Goal: Task Accomplishment & Management: Use online tool/utility

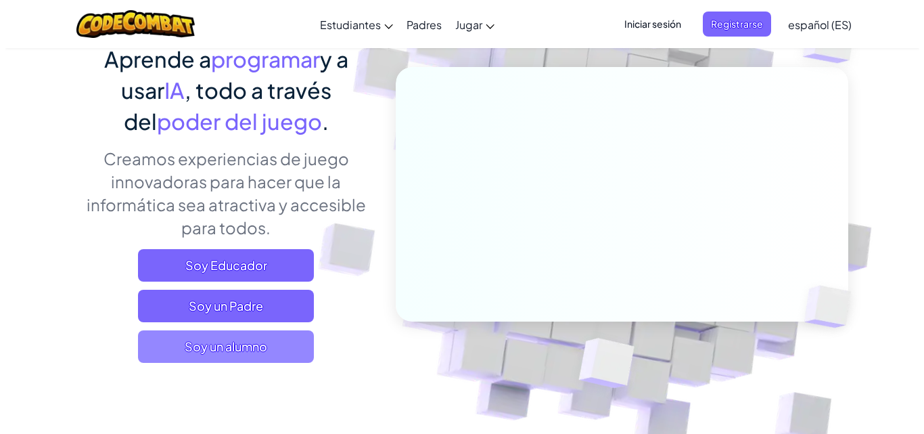
scroll to position [110, 0]
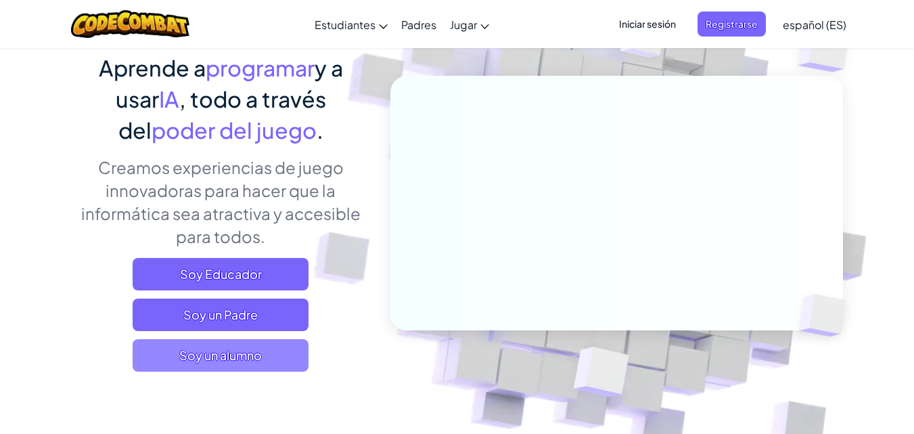
click at [169, 352] on span "Soy un alumno" at bounding box center [221, 355] width 176 height 32
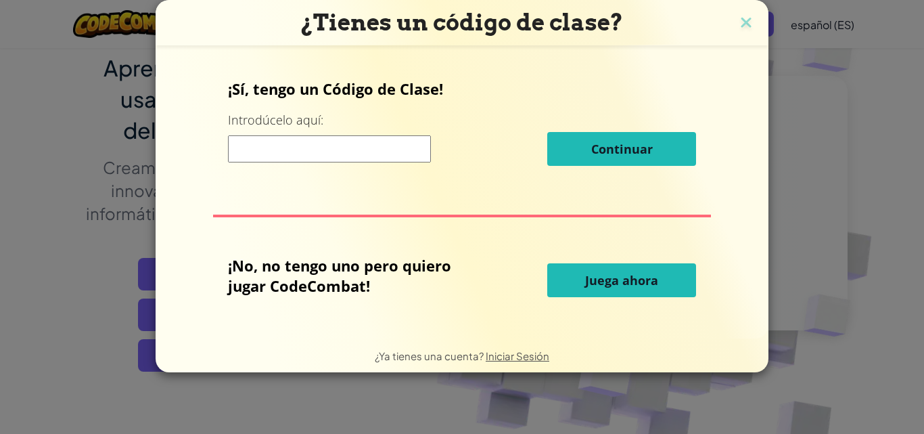
click at [605, 277] on span "Juega ahora" at bounding box center [621, 280] width 73 height 16
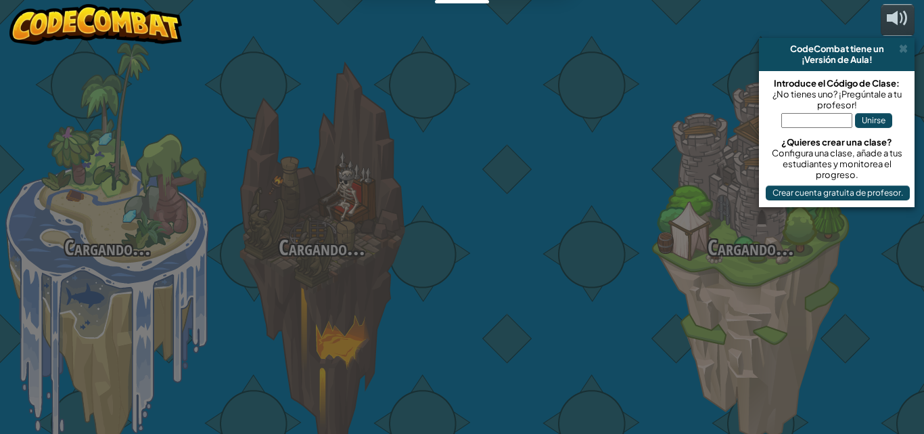
select select "es-ES"
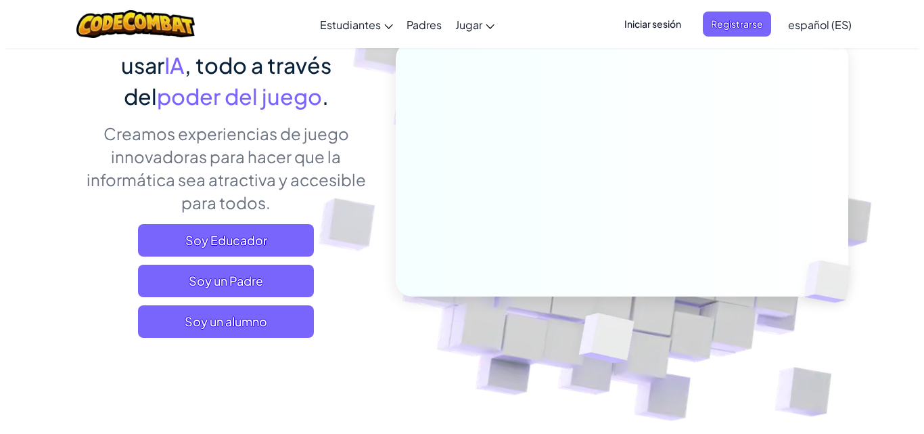
scroll to position [145, 0]
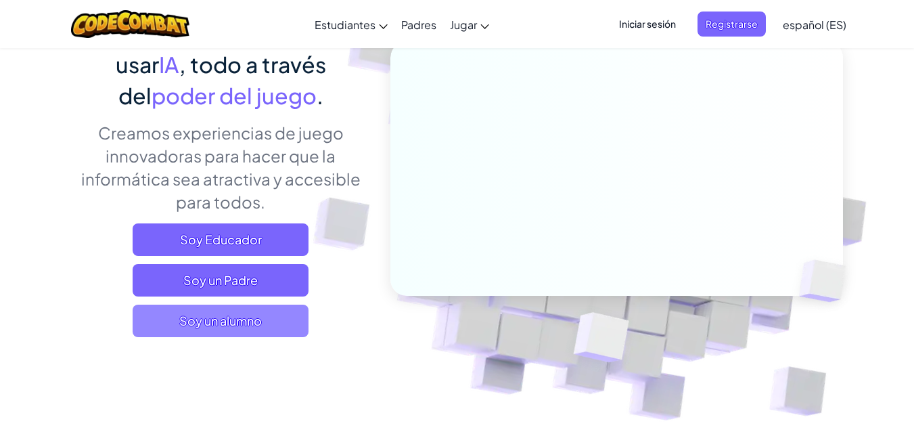
click at [212, 327] on span "Soy un alumno" at bounding box center [221, 321] width 176 height 32
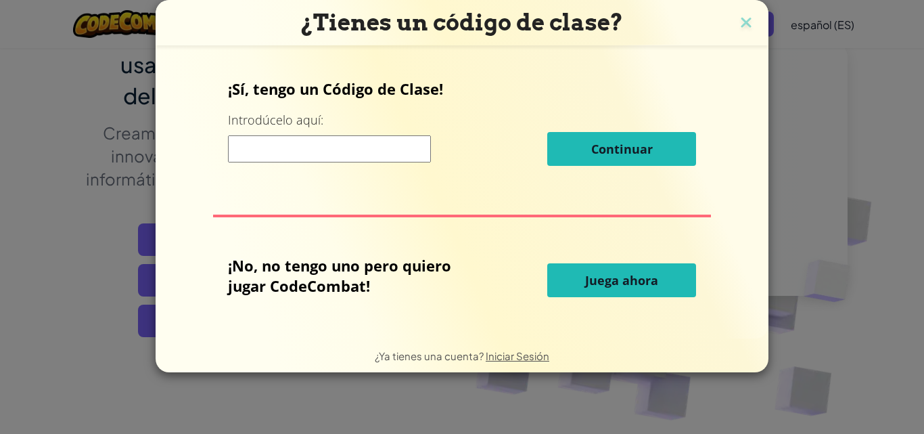
click at [631, 277] on span "Juega ahora" at bounding box center [621, 280] width 73 height 16
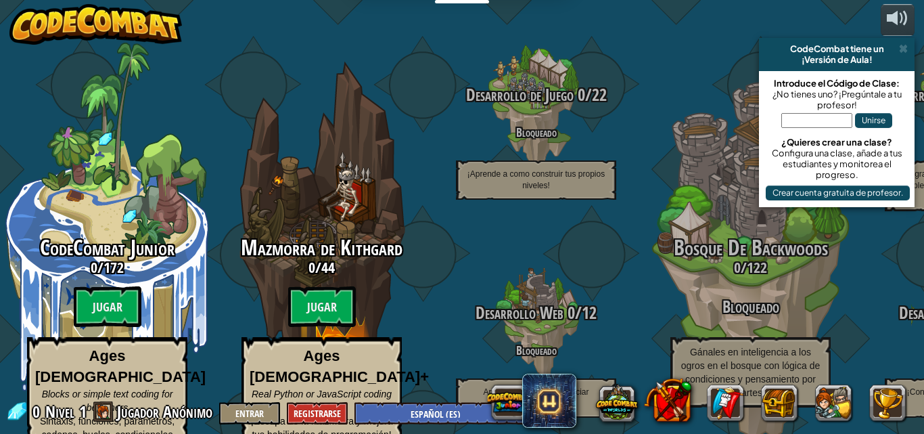
select select "es-ES"
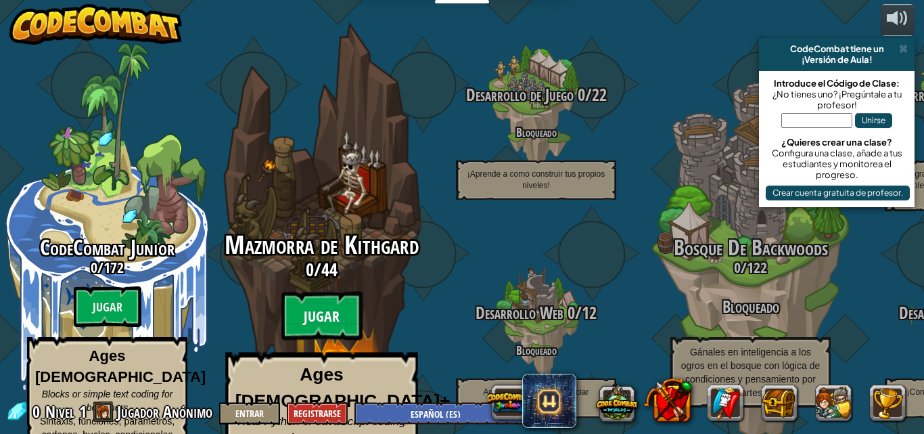
click at [328, 304] on btn "Jugar" at bounding box center [322, 316] width 81 height 49
select select "es-ES"
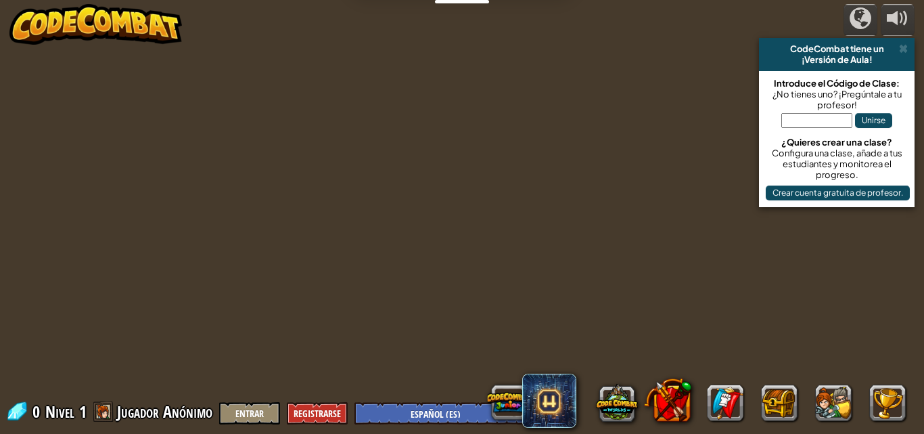
select select "es-ES"
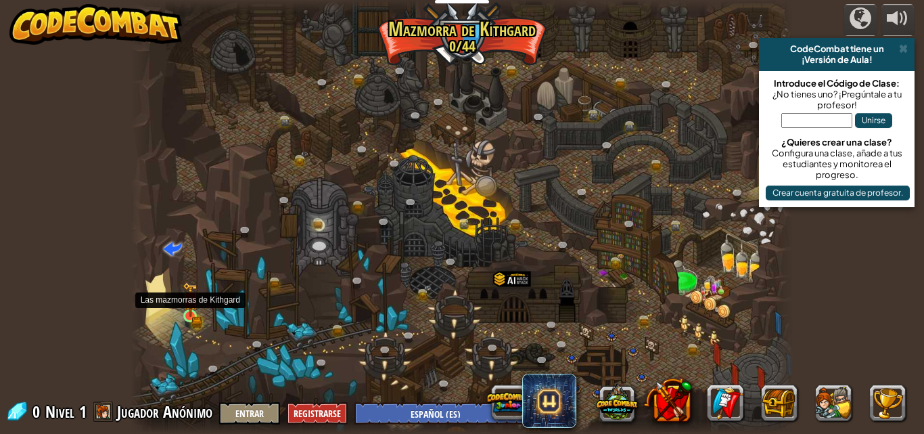
click at [187, 315] on img at bounding box center [191, 299] width 16 height 35
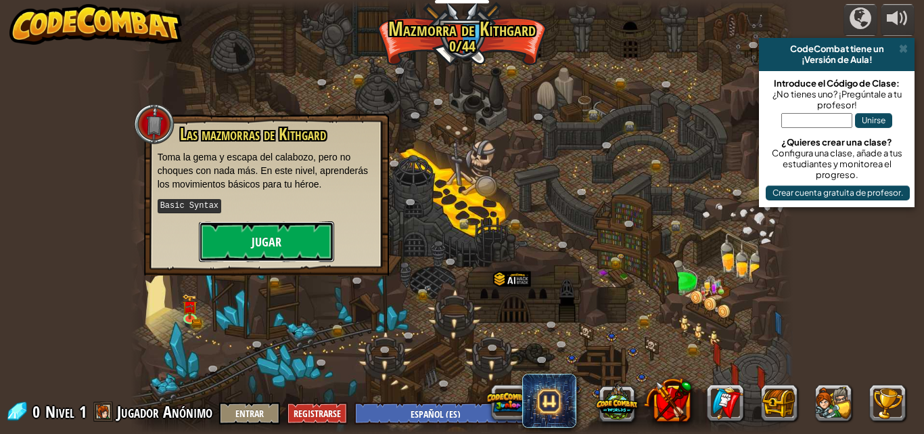
click at [235, 229] on button "Jugar" at bounding box center [266, 241] width 135 height 41
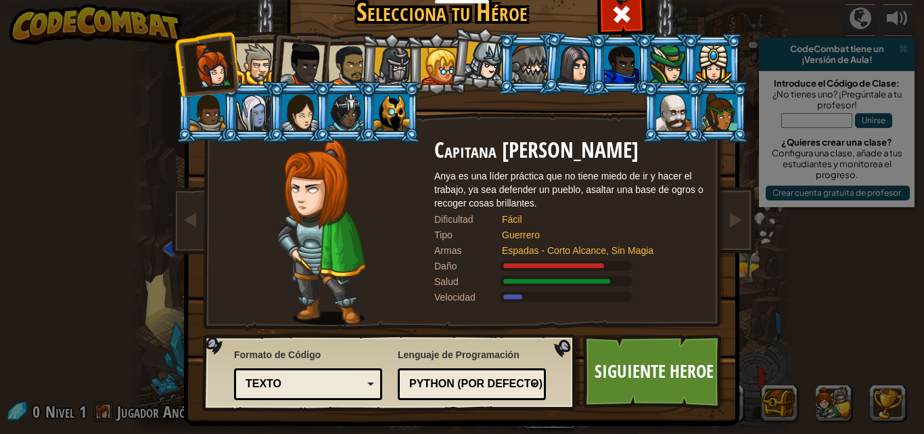
click at [256, 43] on li at bounding box center [252, 62] width 61 height 62
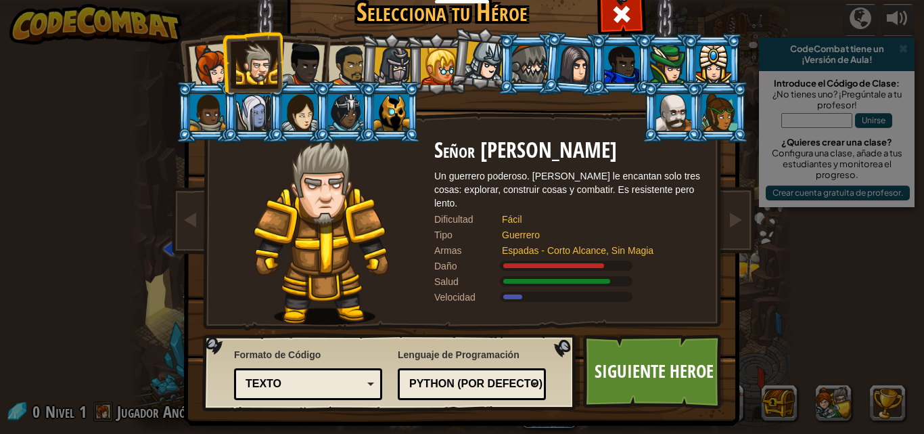
click at [203, 58] on div at bounding box center [211, 65] width 45 height 45
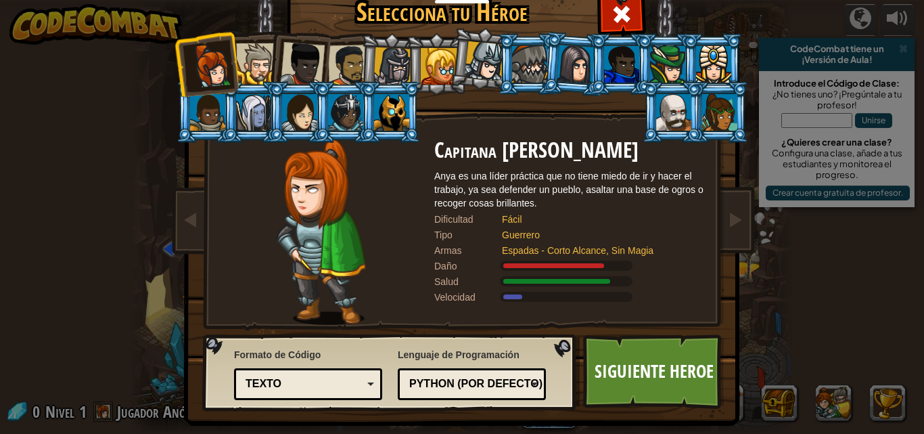
click at [256, 62] on div at bounding box center [256, 63] width 41 height 41
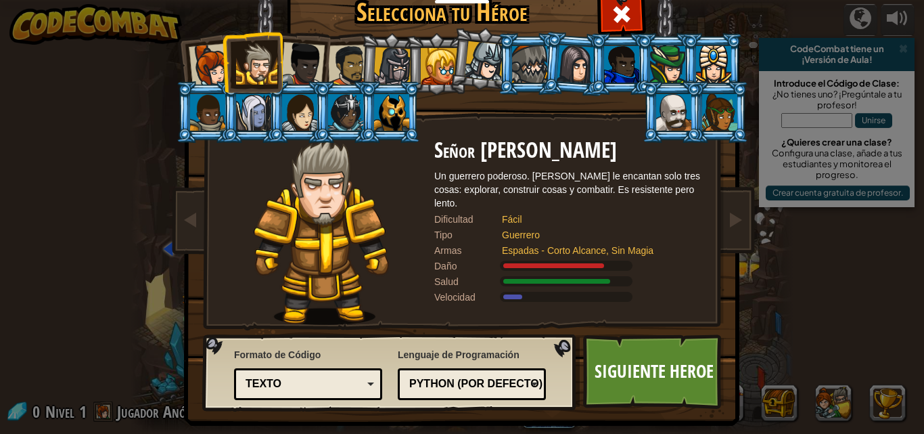
click at [320, 66] on li at bounding box center [298, 61] width 66 height 66
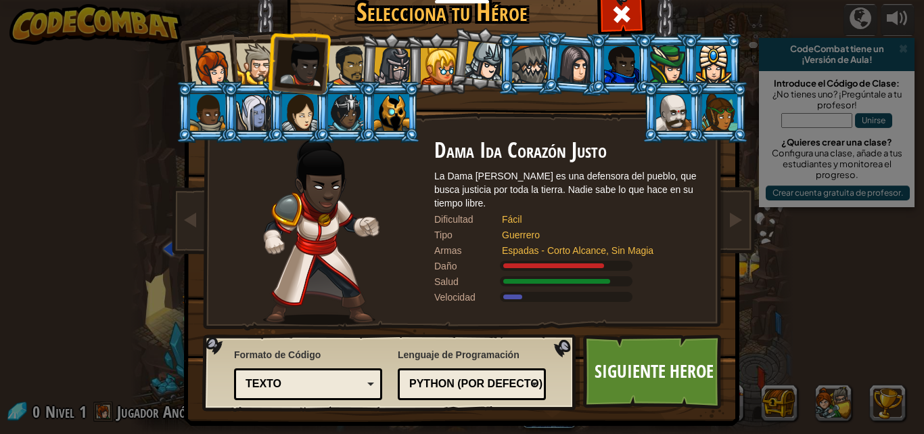
click at [347, 64] on div at bounding box center [349, 66] width 42 height 42
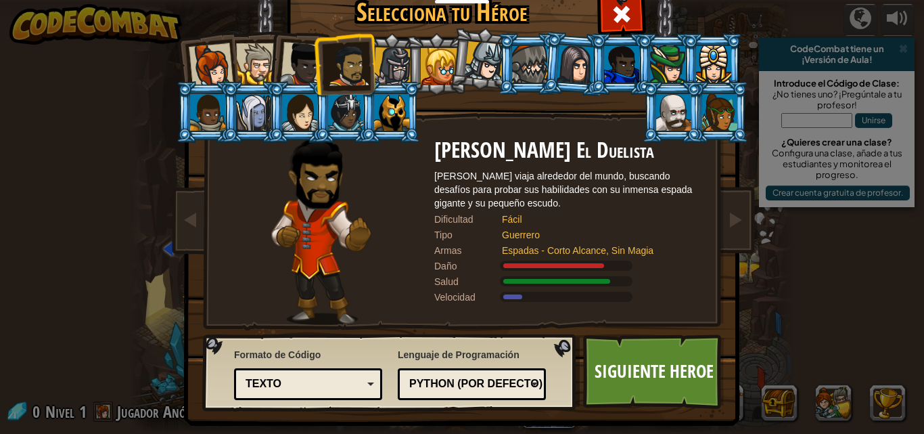
click at [406, 59] on li at bounding box center [436, 64] width 61 height 62
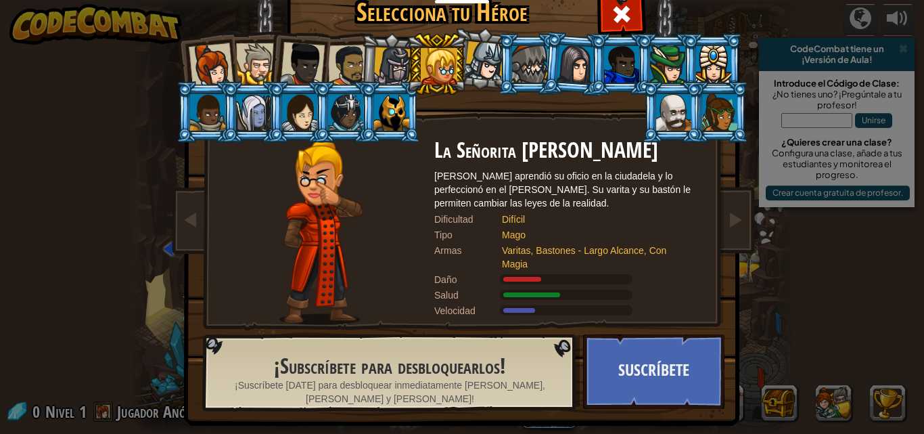
click at [406, 55] on li at bounding box center [436, 64] width 61 height 62
click at [390, 55] on div at bounding box center [393, 66] width 39 height 39
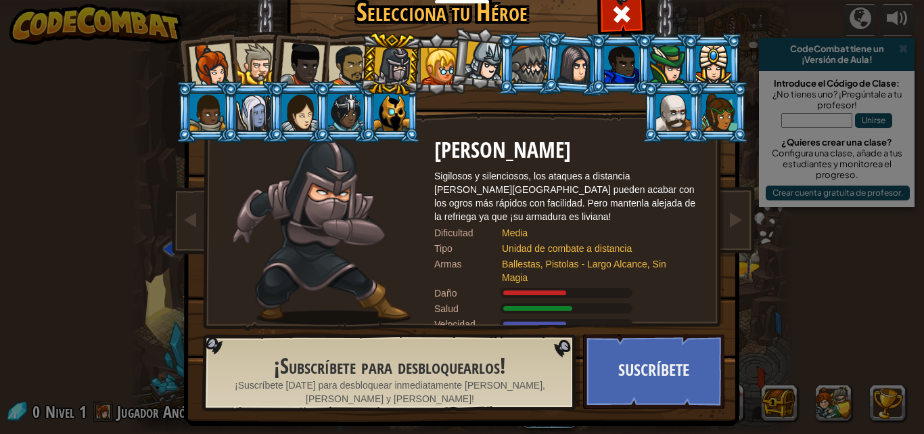
click at [665, 104] on div at bounding box center [673, 112] width 35 height 37
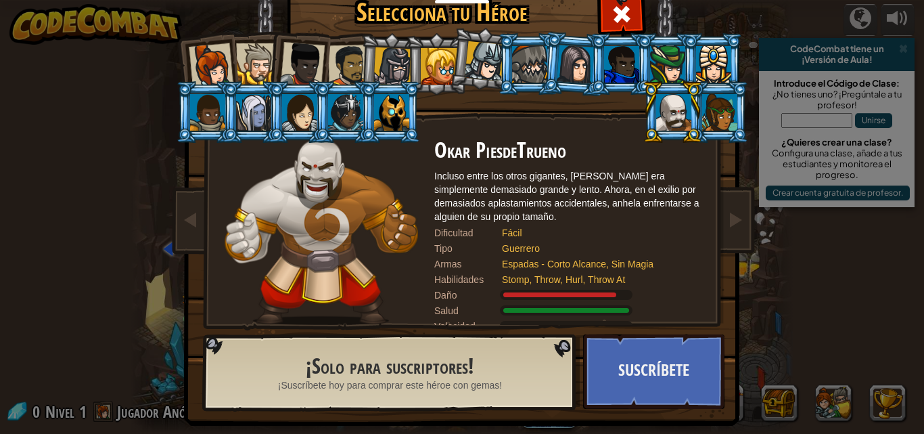
click at [469, 71] on div at bounding box center [485, 61] width 40 height 40
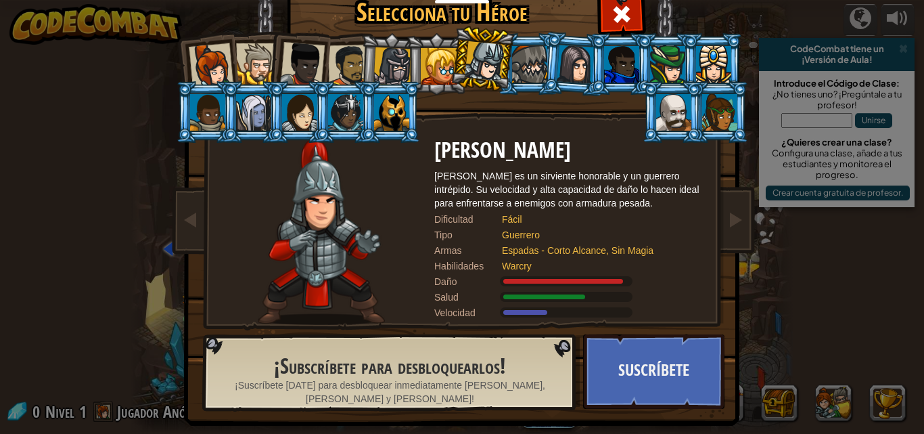
click at [399, 67] on div at bounding box center [393, 66] width 39 height 39
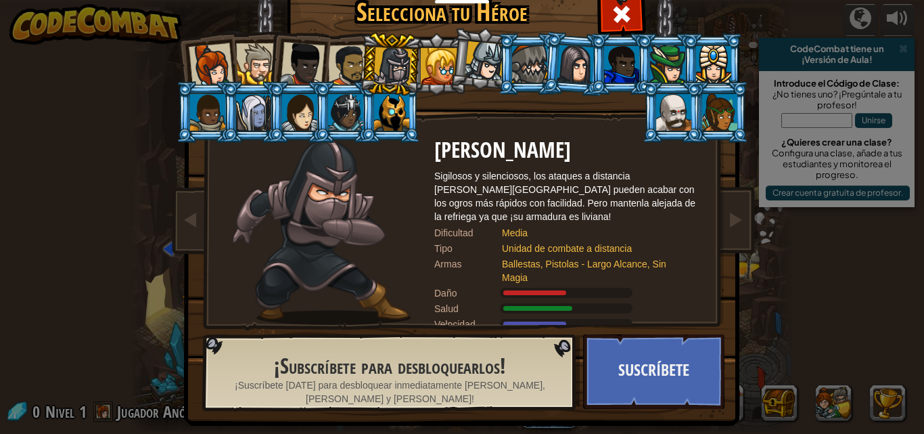
click at [218, 71] on div at bounding box center [211, 65] width 45 height 45
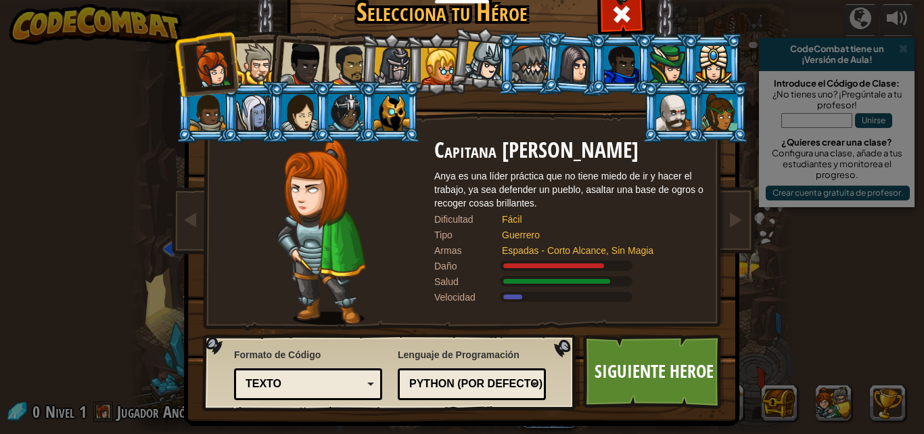
click at [260, 70] on div at bounding box center [256, 63] width 41 height 41
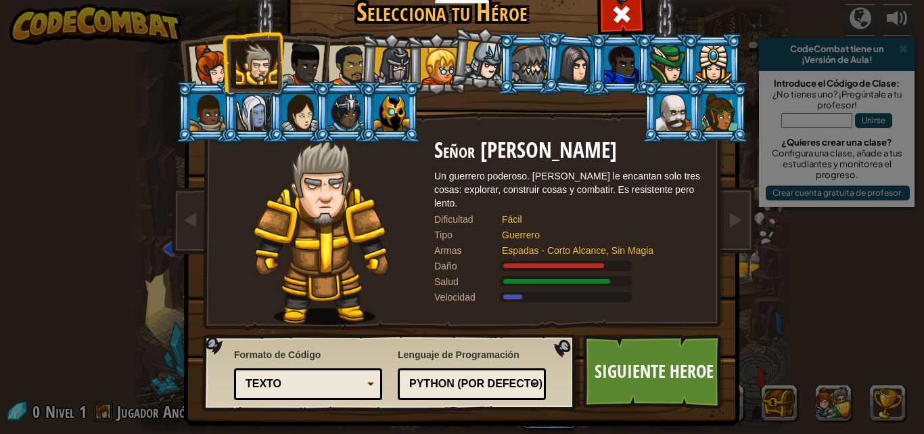
click at [374, 60] on div at bounding box center [393, 66] width 39 height 39
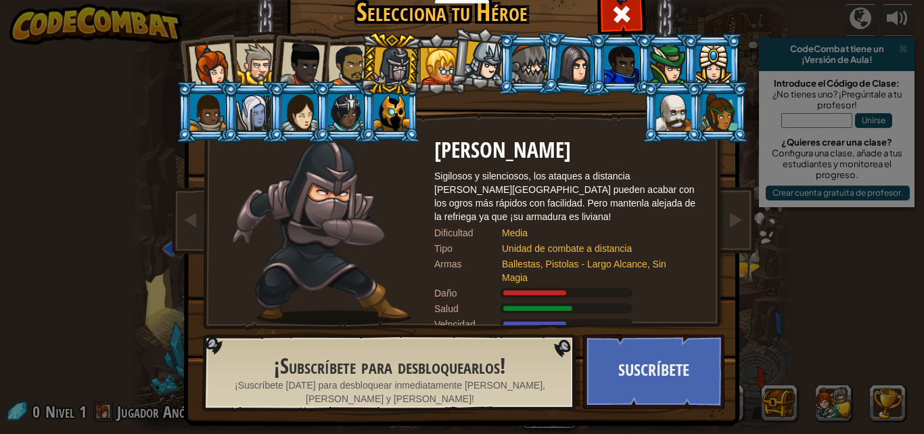
click at [317, 60] on div at bounding box center [302, 64] width 45 height 45
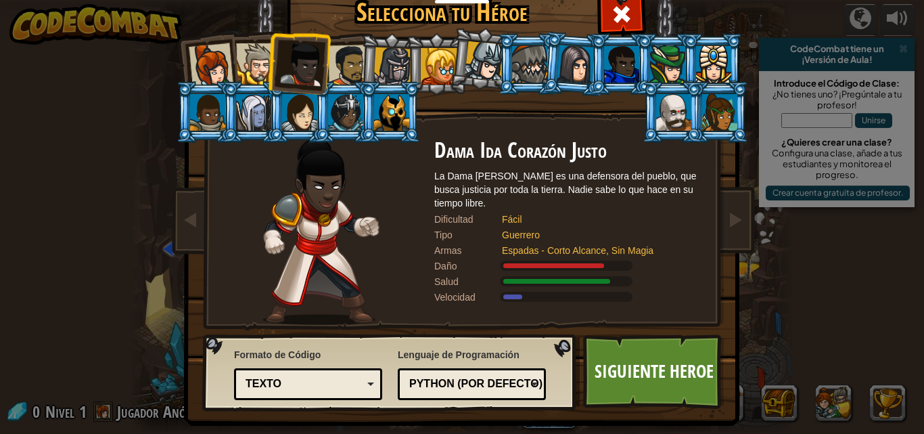
click at [256, 65] on div at bounding box center [256, 63] width 41 height 41
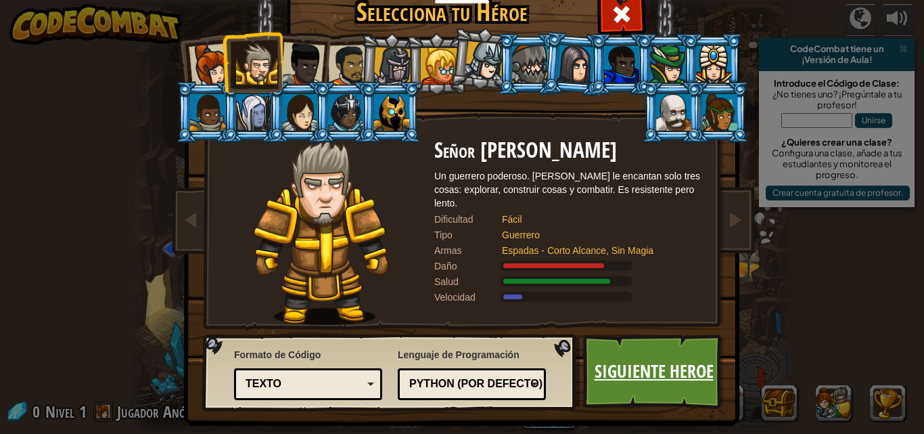
click at [610, 388] on link "Siguiente Heroe" at bounding box center [653, 371] width 141 height 74
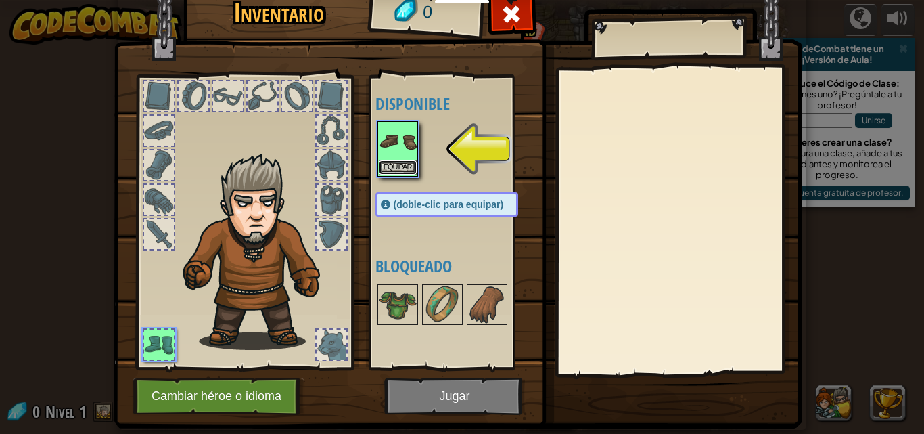
click at [390, 168] on button "Equipar" at bounding box center [398, 167] width 38 height 14
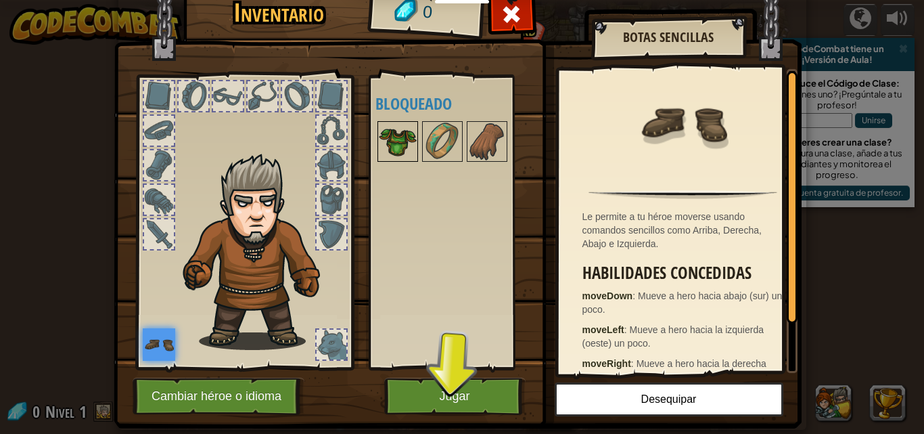
click at [392, 137] on img at bounding box center [398, 141] width 38 height 38
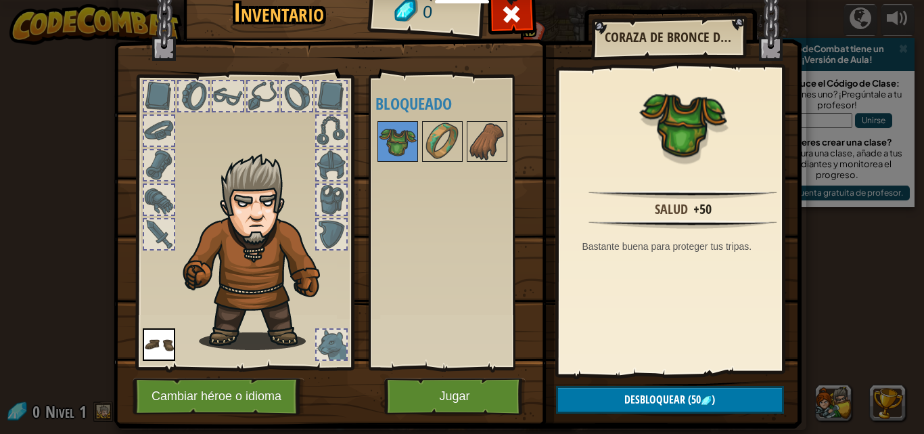
click at [474, 265] on div "Disponible Equipar (doble-clic para equipar) Bloqueado" at bounding box center [461, 222] width 170 height 282
drag, startPoint x: 191, startPoint y: 322, endPoint x: 141, endPoint y: 345, distance: 55.1
click at [141, 345] on div at bounding box center [244, 218] width 223 height 305
click at [143, 345] on img at bounding box center [159, 344] width 32 height 32
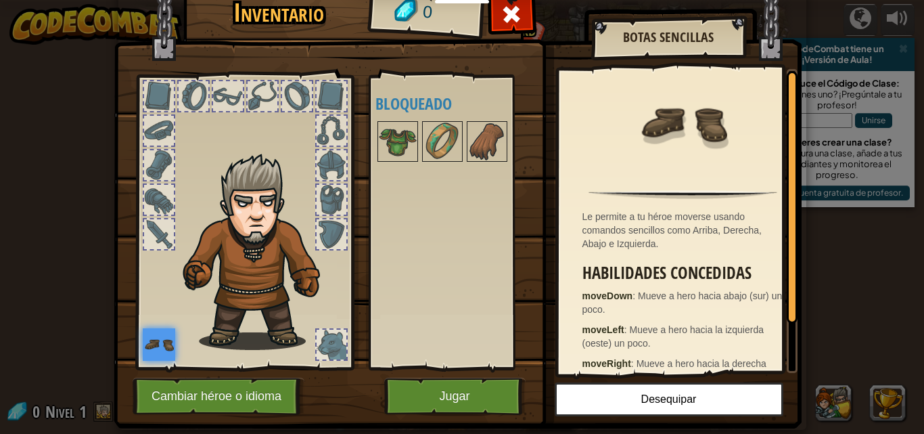
click at [376, 316] on div "Disponible Equipar (doble-clic para equipar) Bloqueado" at bounding box center [461, 222] width 170 height 282
drag, startPoint x: 376, startPoint y: 316, endPoint x: 469, endPoint y: 304, distance: 94.2
click at [469, 304] on div "Disponible Equipar (doble-clic para equipar) Bloqueado" at bounding box center [461, 222] width 170 height 282
click at [467, 384] on button "Jugar" at bounding box center [454, 396] width 141 height 37
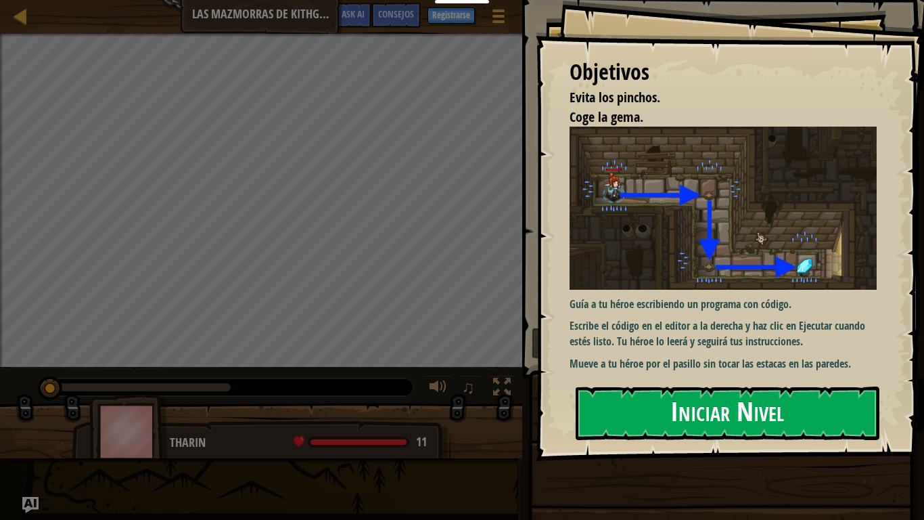
click at [620, 411] on button "Iniciar Nivel" at bounding box center [728, 412] width 304 height 53
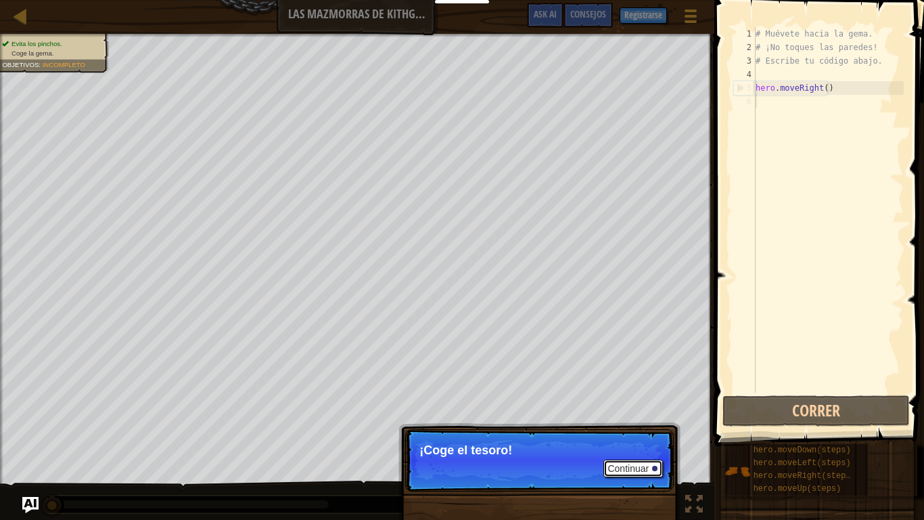
click at [630, 433] on button "Continuar" at bounding box center [634, 468] width 60 height 18
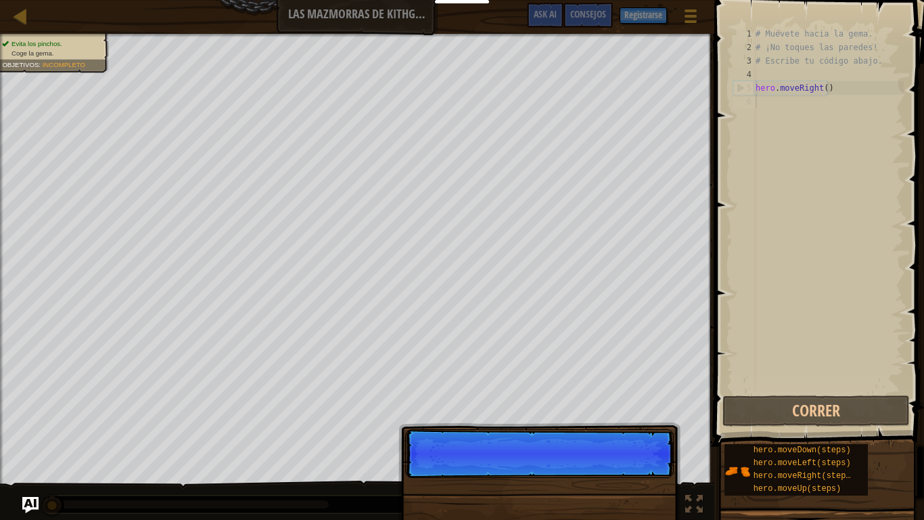
scroll to position [6, 0]
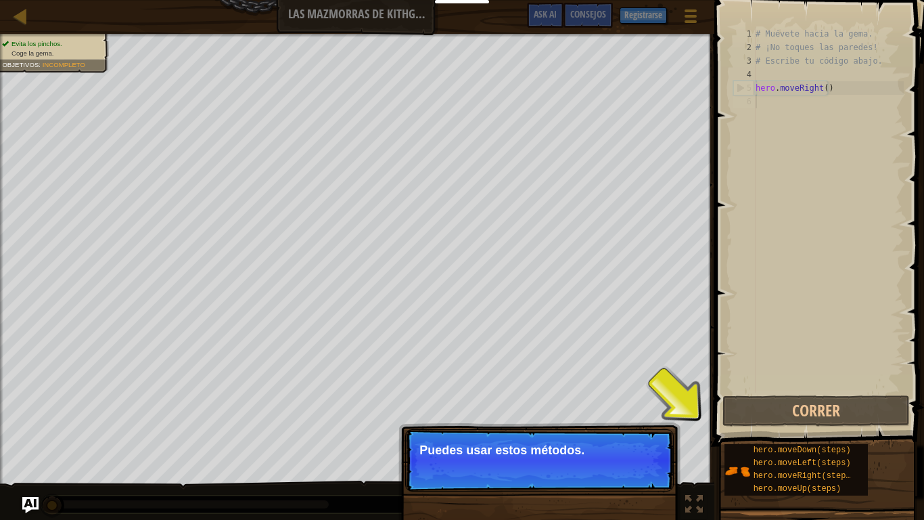
click at [630, 433] on p "Continuar Puedes usar estos métodos." at bounding box center [539, 460] width 269 height 62
click at [614, 433] on button "Continuar" at bounding box center [634, 468] width 60 height 18
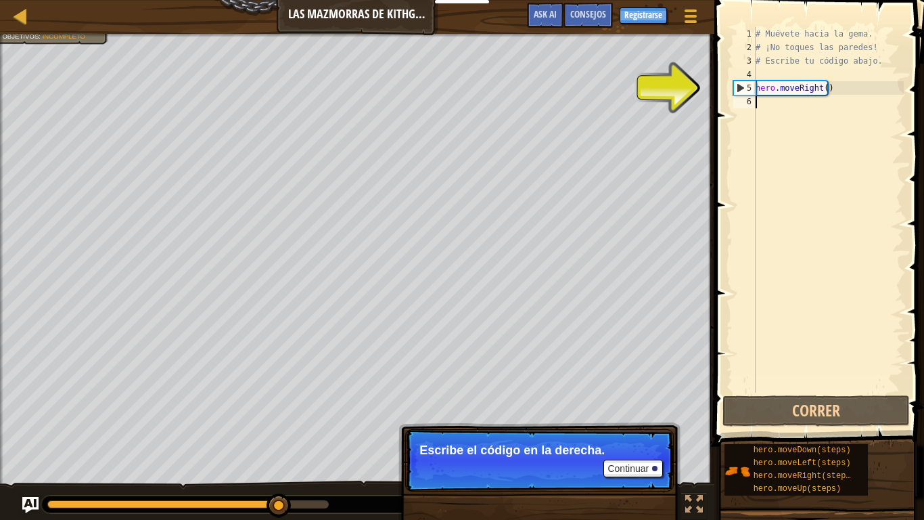
type textarea "s"
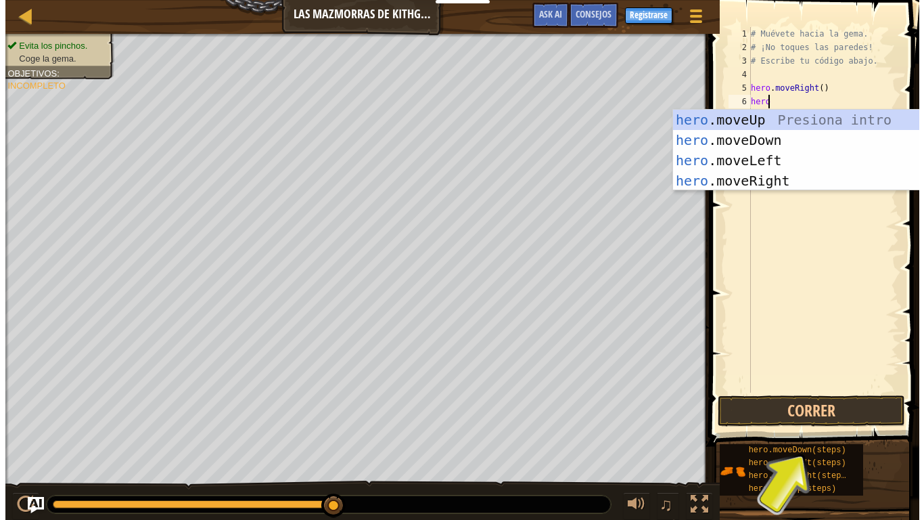
scroll to position [6, 1]
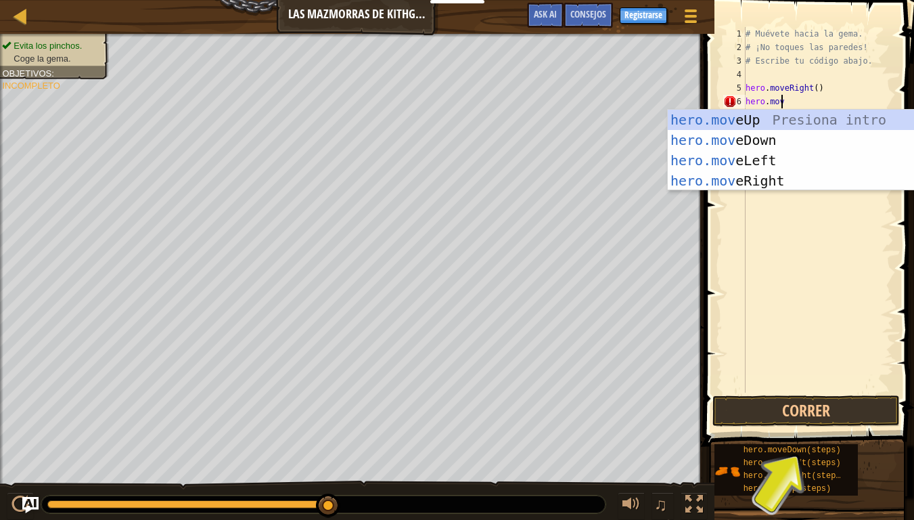
type textarea "hero.move"
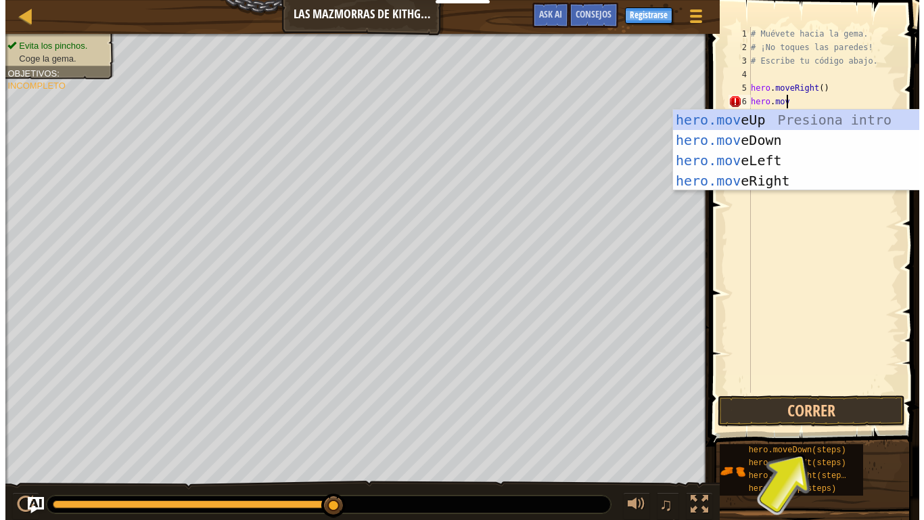
scroll to position [6, 3]
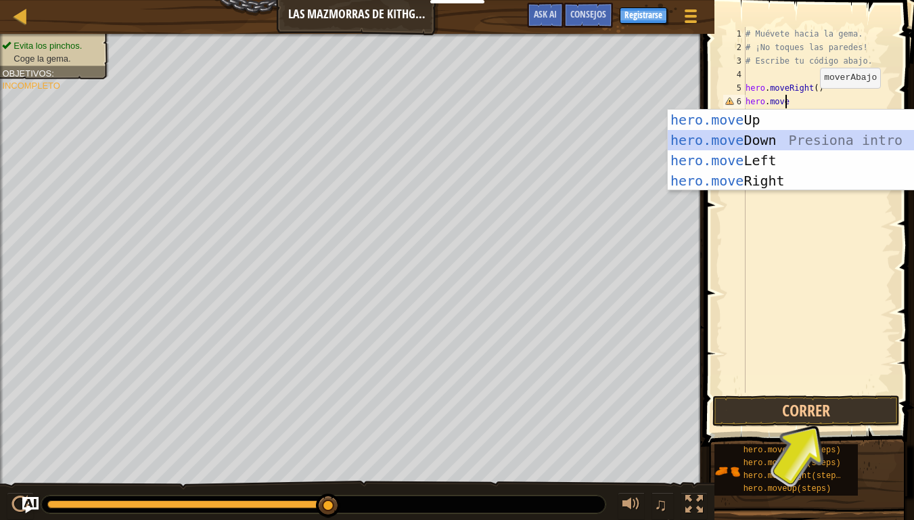
click at [757, 133] on div "hero.move Up Presiona intro hero.move Down Presiona intro hero.move Left Presio…" at bounding box center [796, 171] width 256 height 122
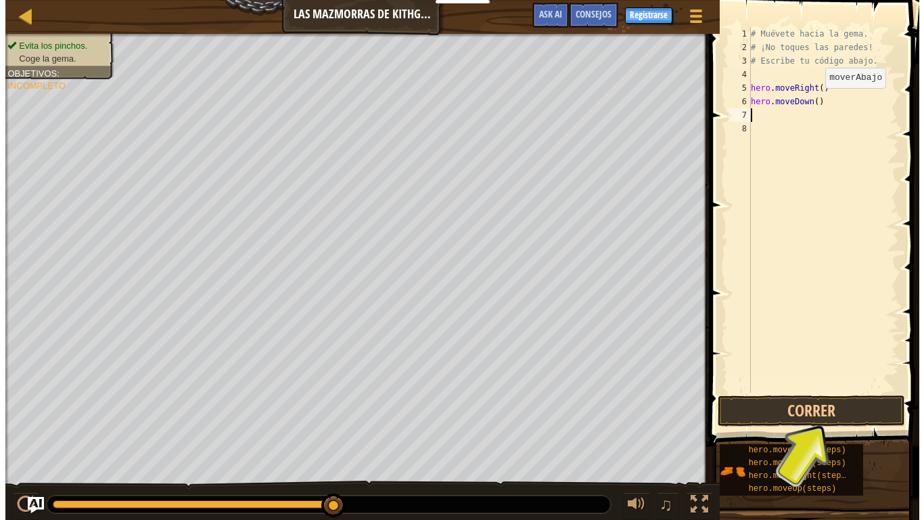
scroll to position [6, 0]
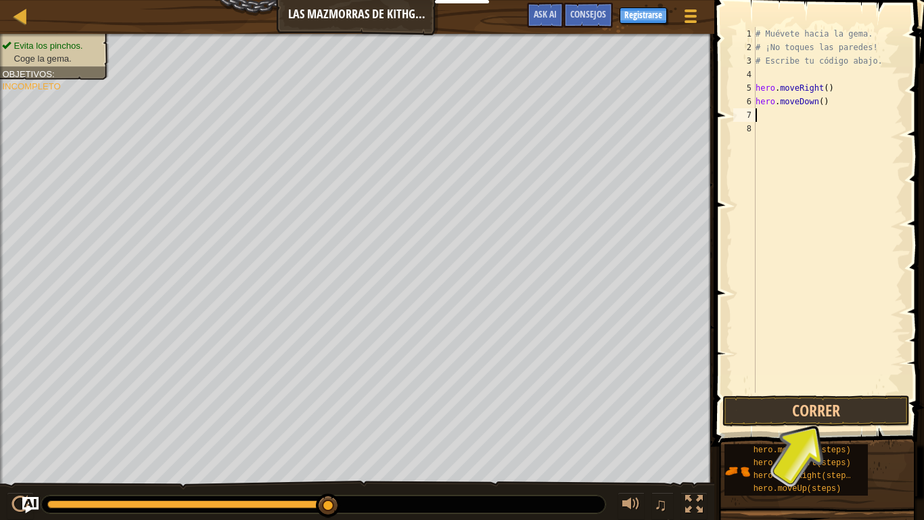
click at [862, 112] on div "# Muévete hacia la gema. # ¡No toques las paredes! # Escribe tu código abajo. h…" at bounding box center [828, 223] width 151 height 392
click at [780, 103] on div "# Muévete hacia la gema. # ¡No toques las paredes! # Escribe tu código abajo. h…" at bounding box center [828, 223] width 151 height 392
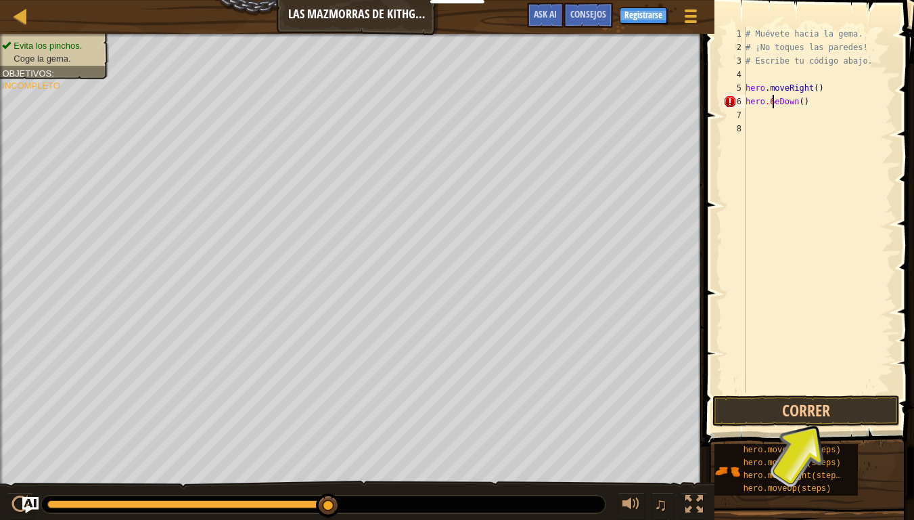
type textarea "hero.eDown()"
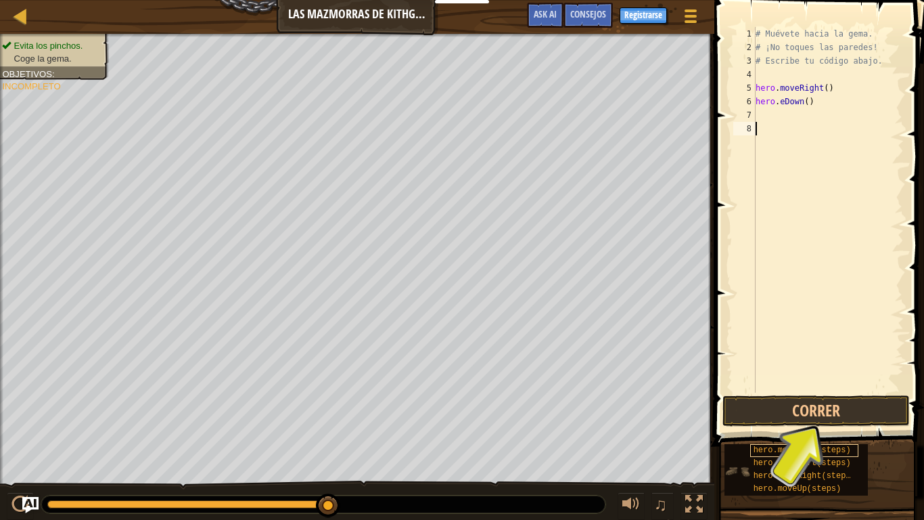
drag, startPoint x: 772, startPoint y: 178, endPoint x: 809, endPoint y: 449, distance: 273.1
click at [809, 433] on div "Consejos hero.eDown() 1 2 3 4 5 6 7 8 # Muévete hacia la gema. # ¡No toques las…" at bounding box center [818, 256] width 214 height 513
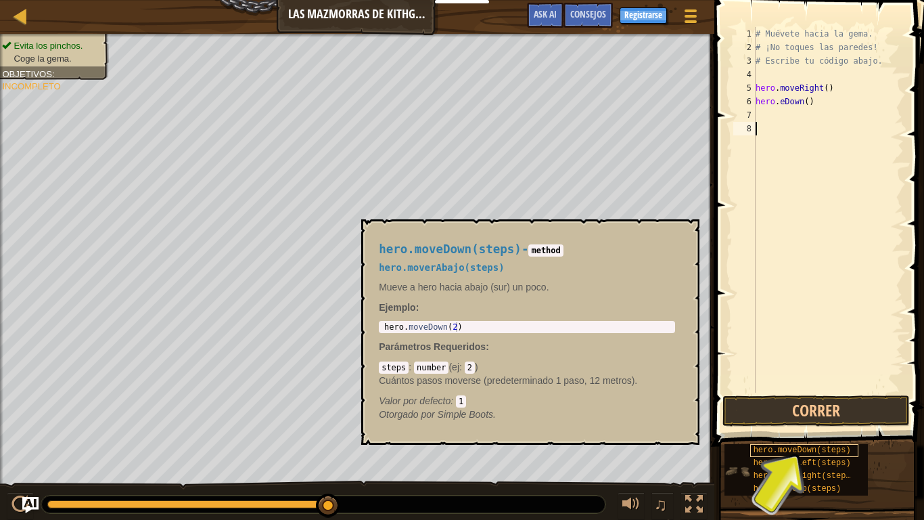
scroll to position [6, 0]
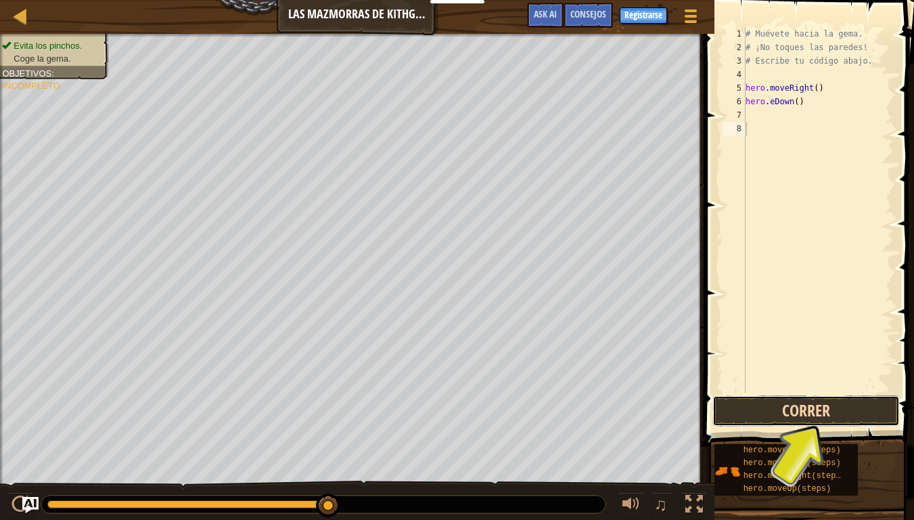
click at [811, 409] on button "Correr" at bounding box center [806, 410] width 187 height 31
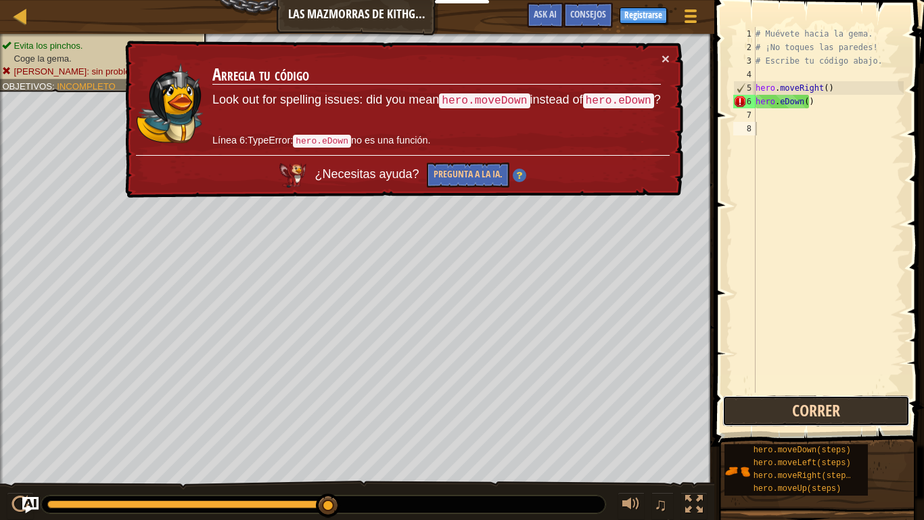
click at [811, 409] on button "Correr" at bounding box center [816, 410] width 187 height 31
click at [784, 167] on div "# Muévete hacia la gema. # ¡No toques las paredes! # Escribe tu código abajo. h…" at bounding box center [828, 223] width 151 height 392
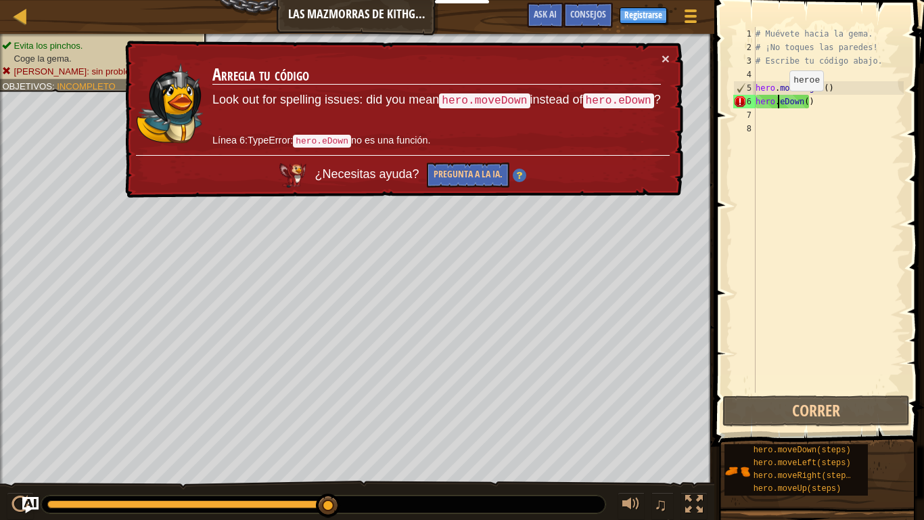
click at [778, 104] on div "# Muévete hacia la gema. # ¡No toques las paredes! # Escribe tu código abajo. h…" at bounding box center [828, 223] width 151 height 392
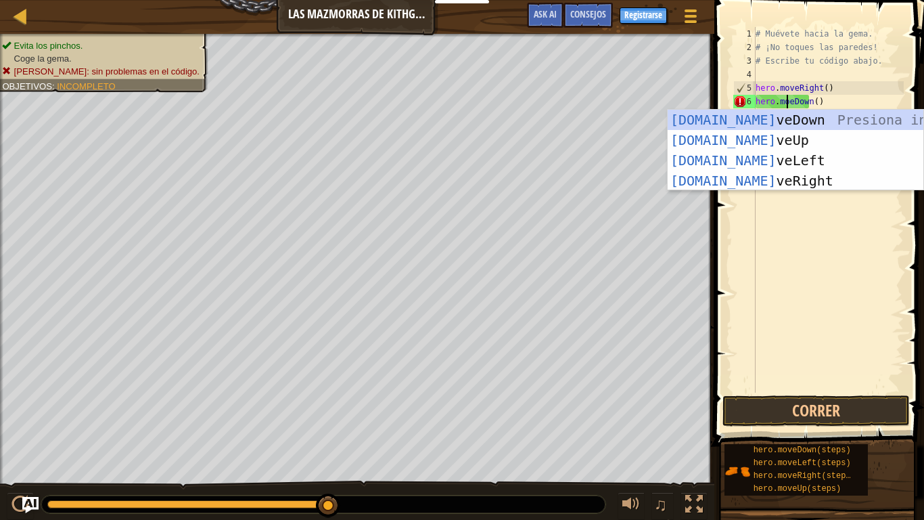
type textarea "hero.moveDown()"
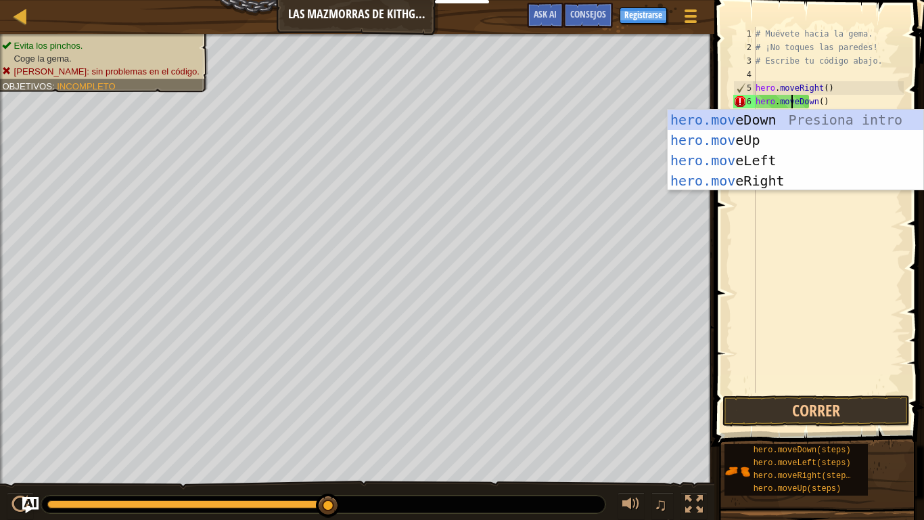
scroll to position [6, 3]
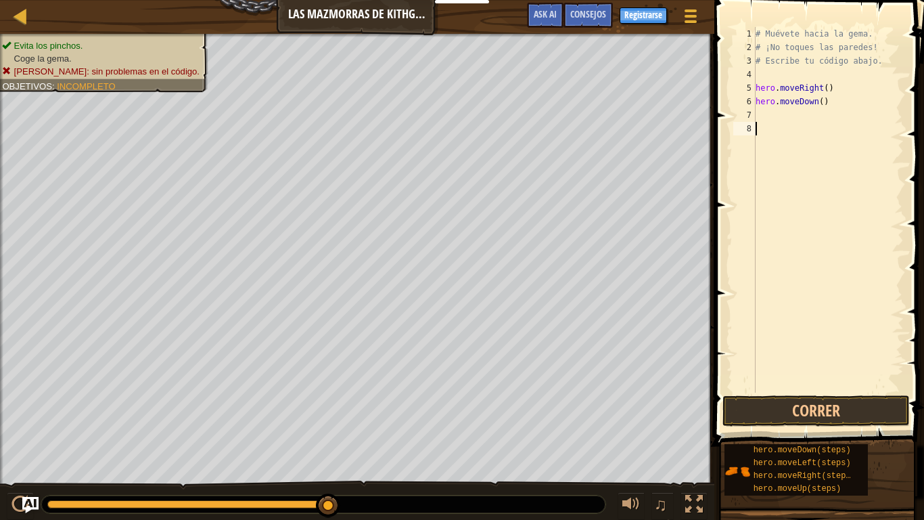
click at [829, 230] on div "# Muévete hacia la gema. # ¡No toques las paredes! # Escribe tu código abajo. h…" at bounding box center [828, 223] width 151 height 392
click at [819, 407] on button "Correr" at bounding box center [816, 410] width 187 height 31
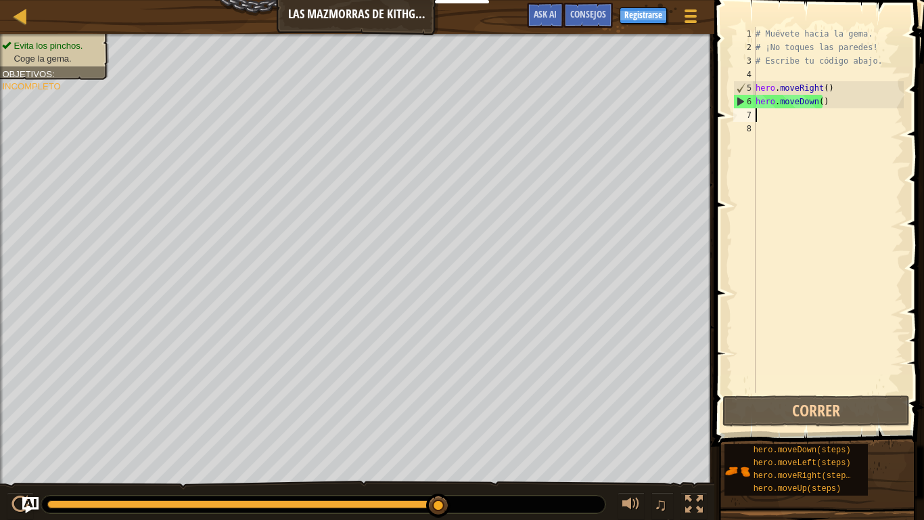
click at [780, 116] on div "# Muévete hacia la gema. # ¡No toques las paredes! # Escribe tu código abajo. h…" at bounding box center [828, 223] width 151 height 392
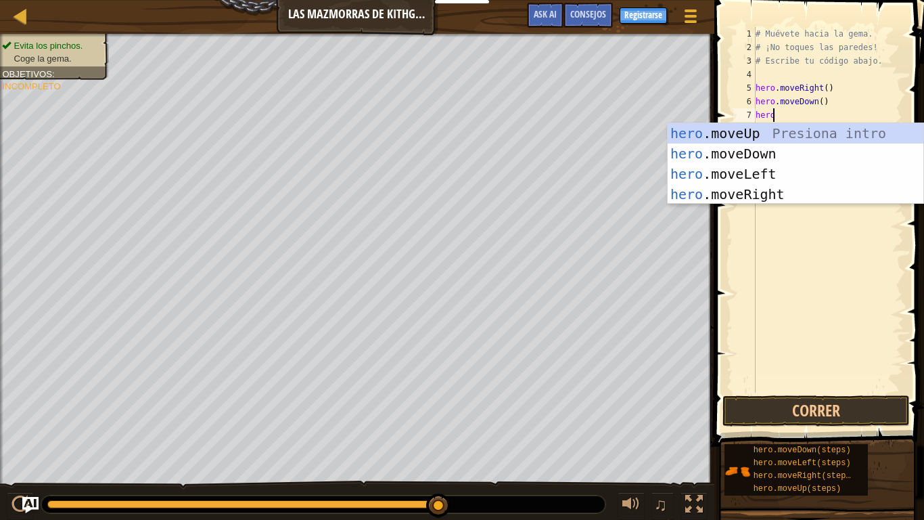
scroll to position [6, 1]
type textarea "hero.move"
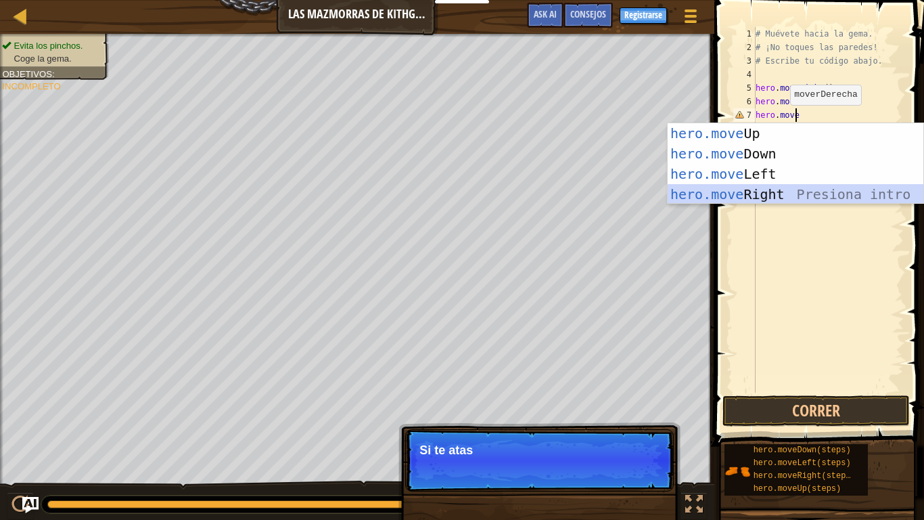
click at [743, 192] on div "hero.move Up Presiona intro hero.move Down Presiona intro hero.move Left Presio…" at bounding box center [796, 184] width 256 height 122
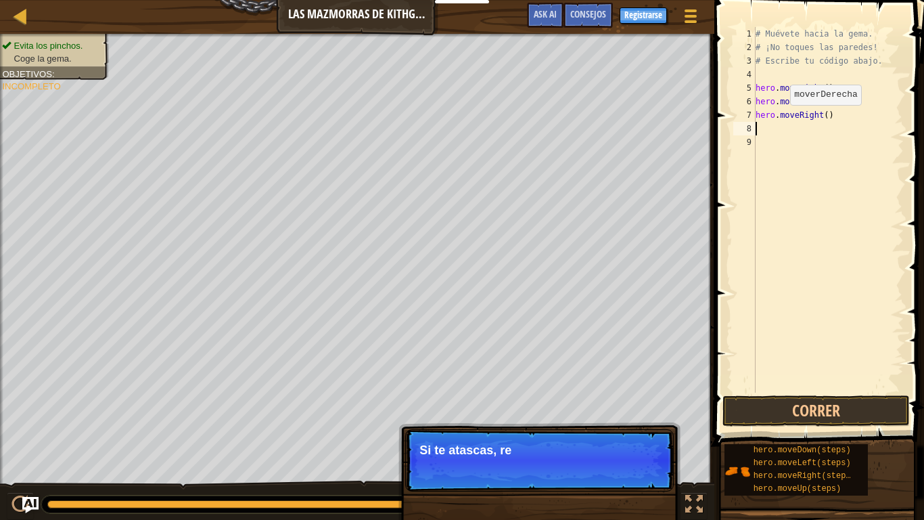
scroll to position [6, 0]
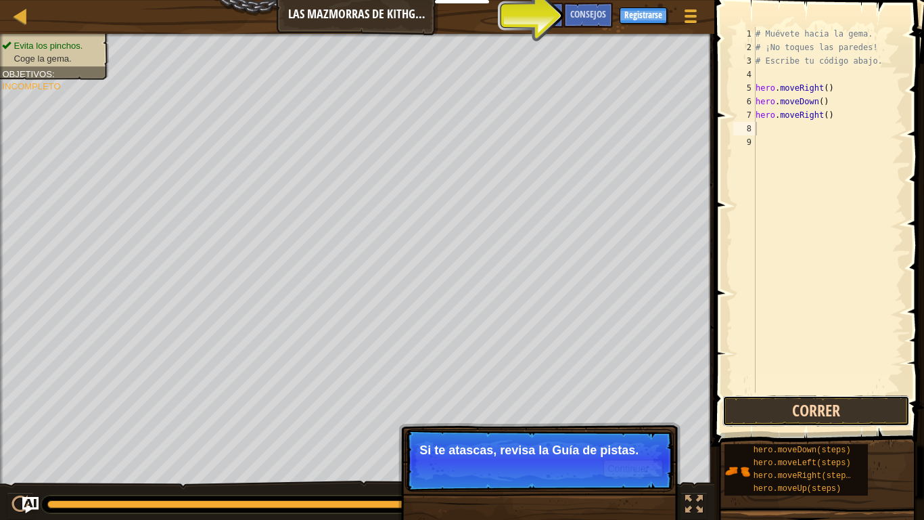
click at [826, 402] on button "Correr" at bounding box center [816, 410] width 187 height 31
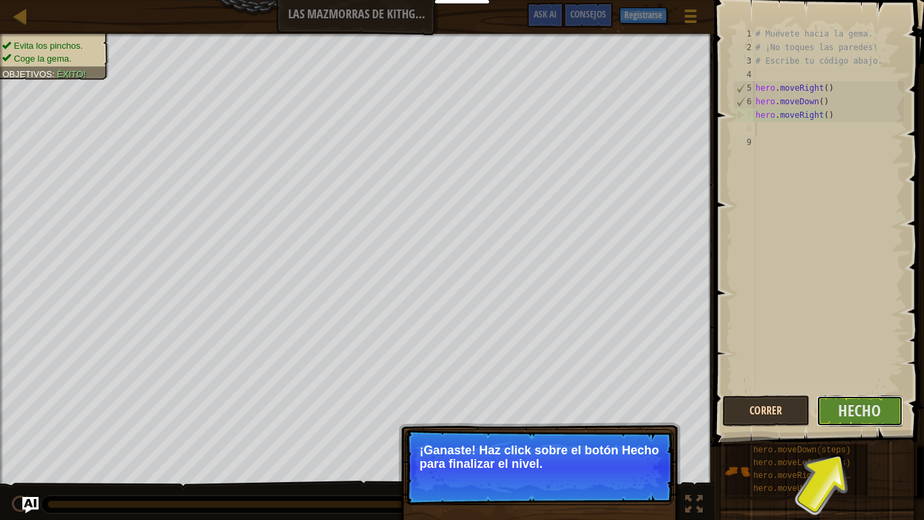
click at [826, 402] on button "Hecho" at bounding box center [860, 410] width 87 height 31
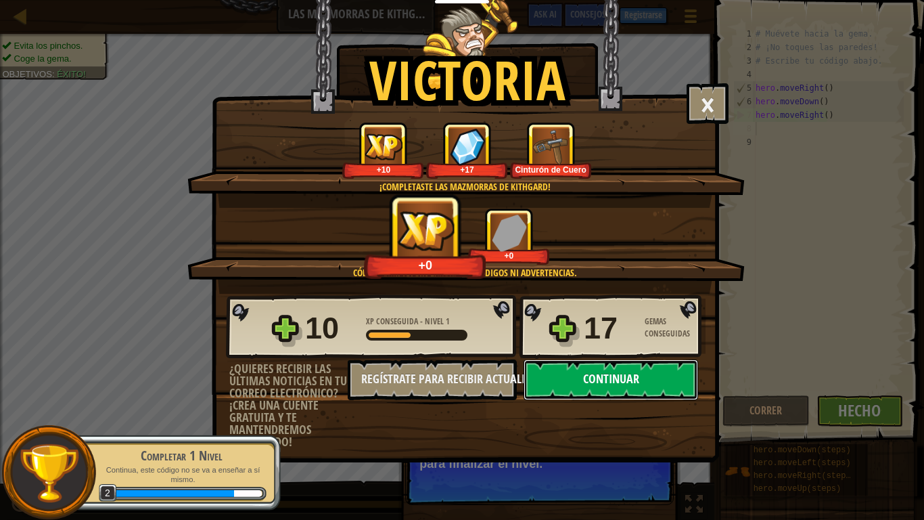
click at [590, 376] on button "Continuar" at bounding box center [611, 379] width 175 height 41
select select "es-ES"
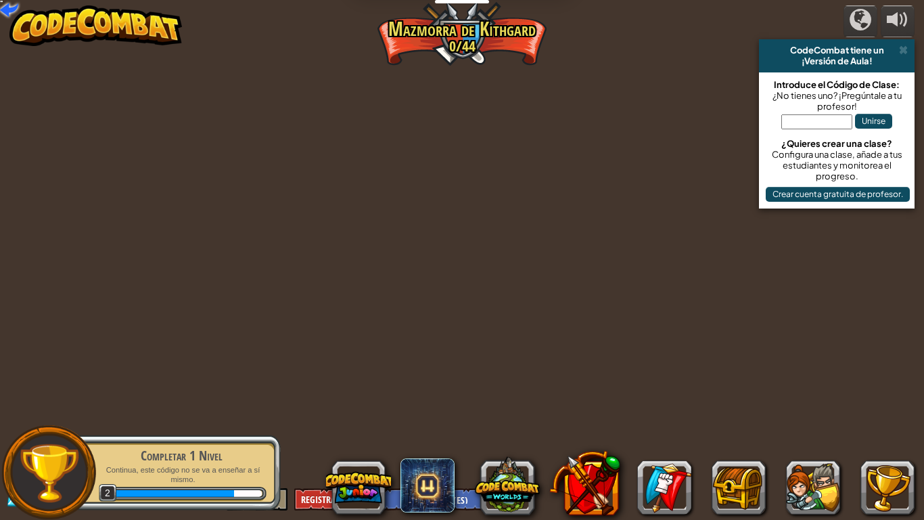
select select "es-ES"
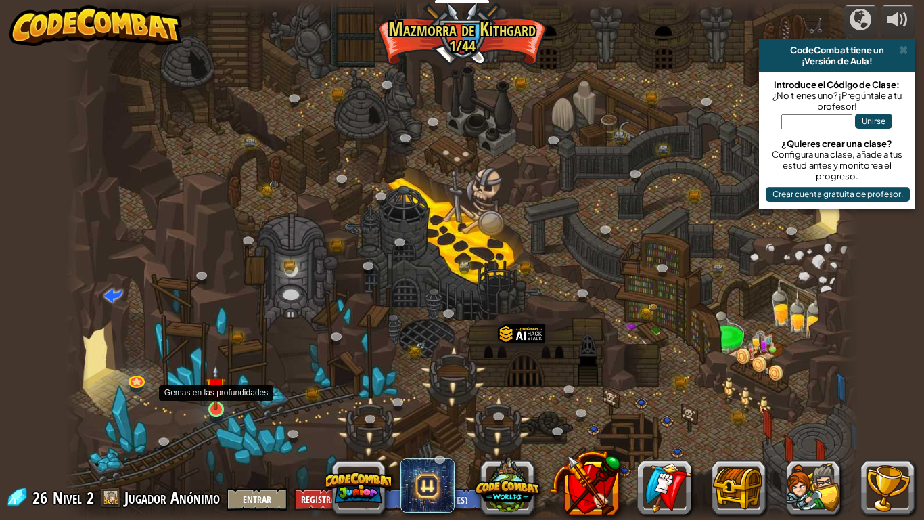
click at [219, 406] on img at bounding box center [216, 387] width 20 height 46
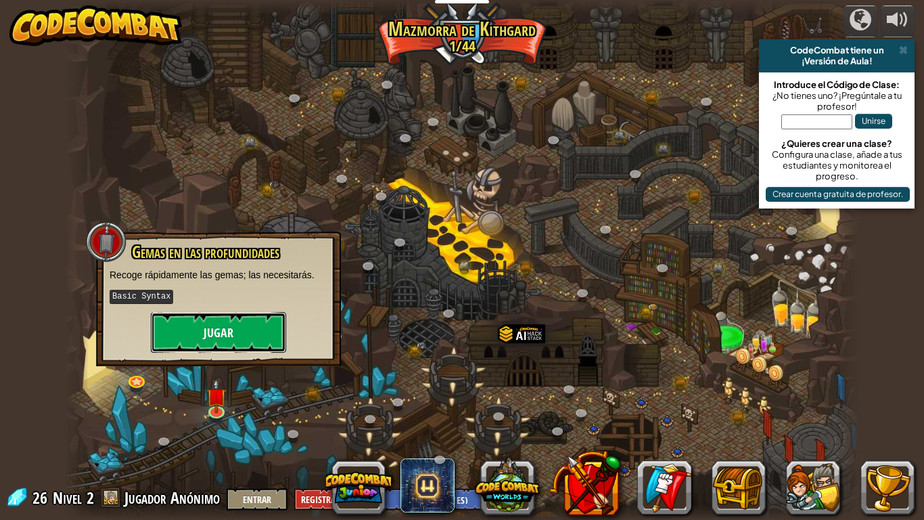
click at [211, 319] on button "Jugar" at bounding box center [218, 332] width 135 height 41
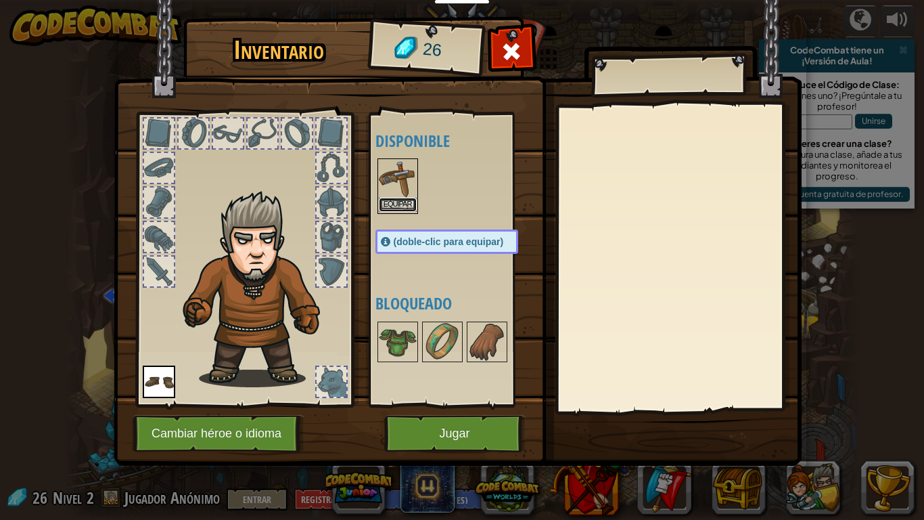
click at [389, 208] on button "Equipar" at bounding box center [398, 205] width 38 height 14
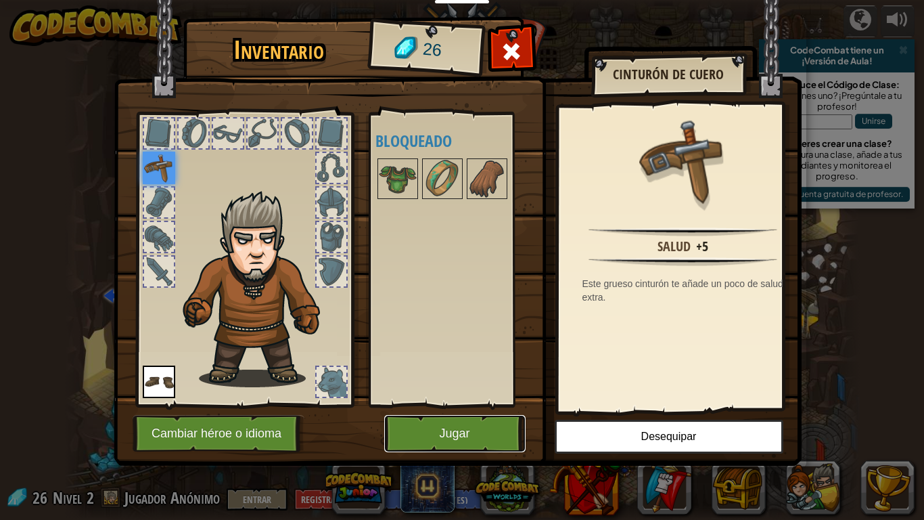
click at [476, 430] on button "Jugar" at bounding box center [454, 433] width 141 height 37
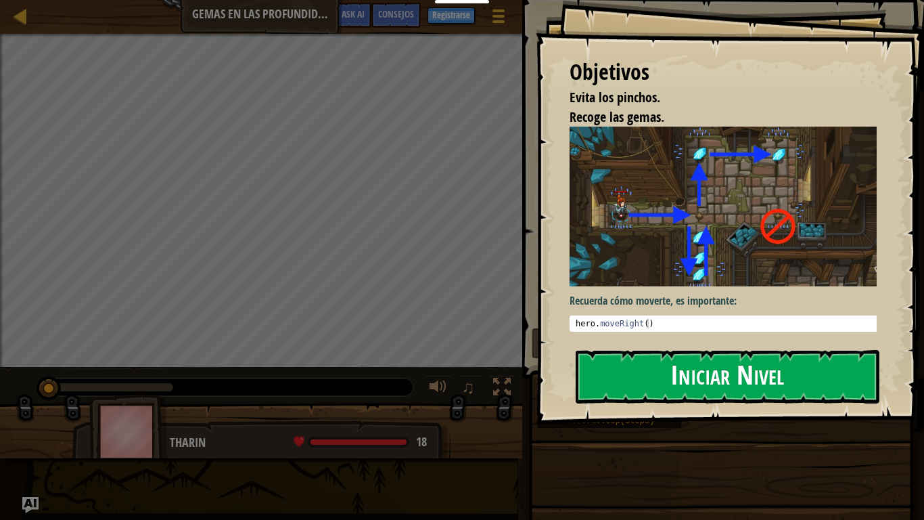
click at [660, 382] on button "Iniciar Nivel" at bounding box center [728, 376] width 304 height 53
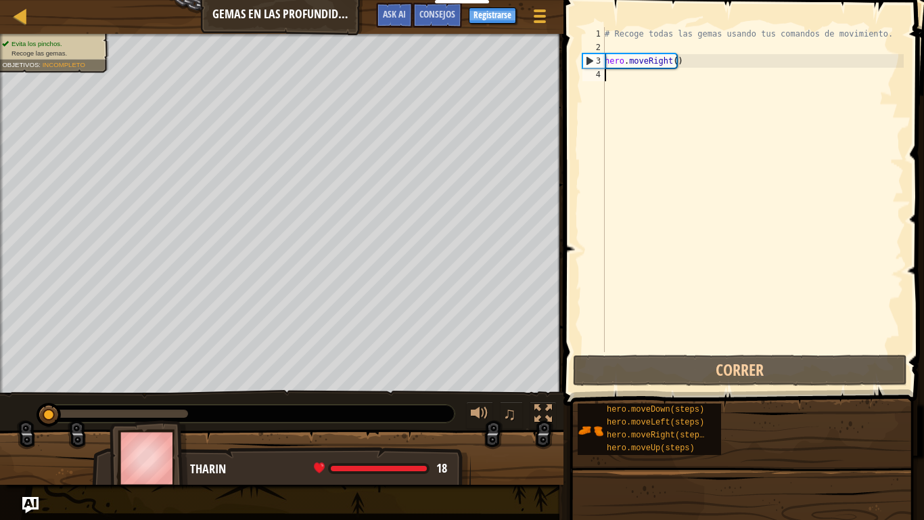
type textarea "h"
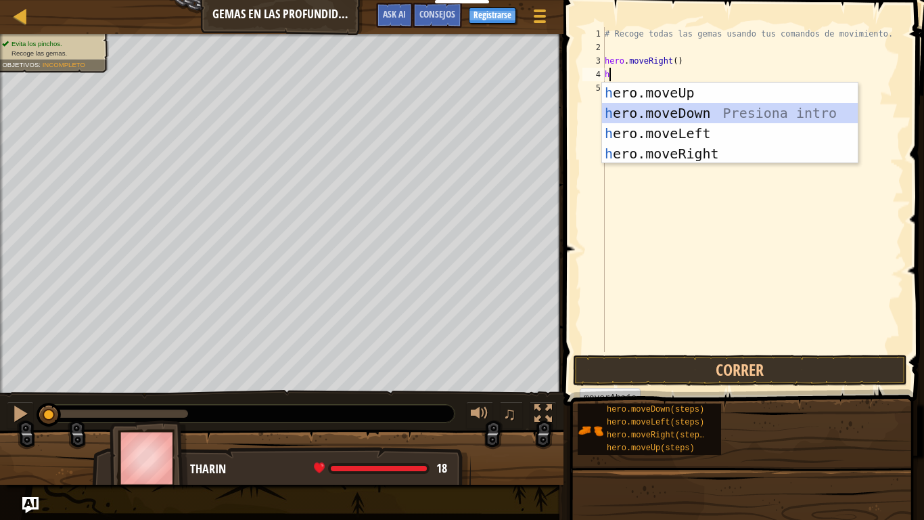
click at [694, 108] on div "h ero.moveUp Presiona intro h ero.moveDown Presiona intro h ero.moveLeft Presio…" at bounding box center [730, 144] width 256 height 122
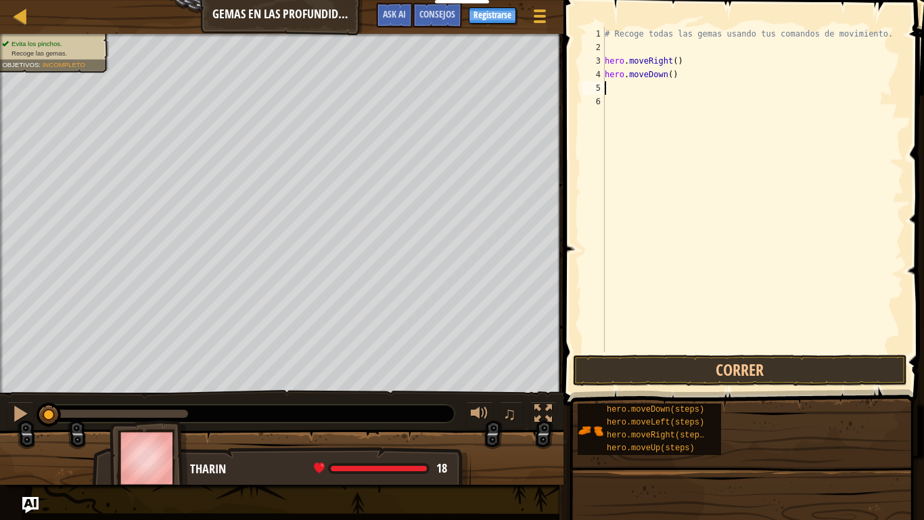
type textarea "h"
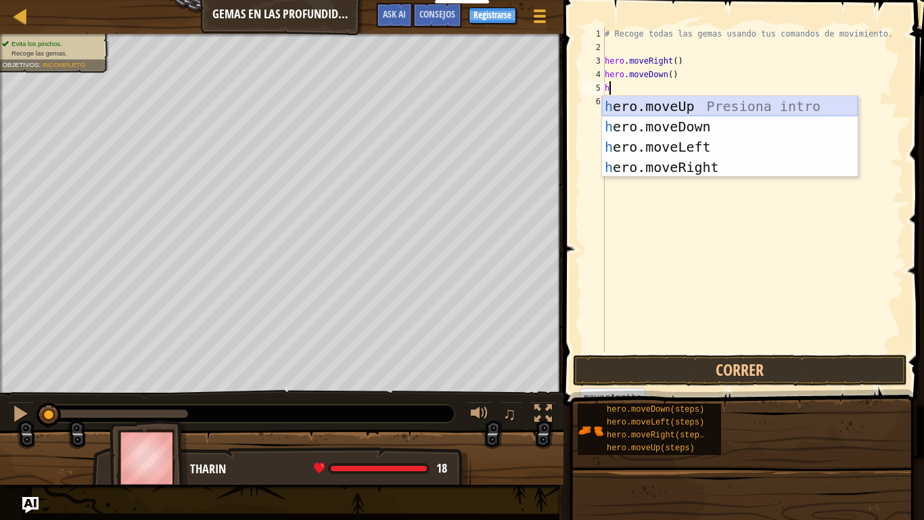
click at [757, 99] on div "h ero.moveUp Presiona intro h ero.moveDown Presiona intro h ero.moveLeft Presio…" at bounding box center [730, 157] width 256 height 122
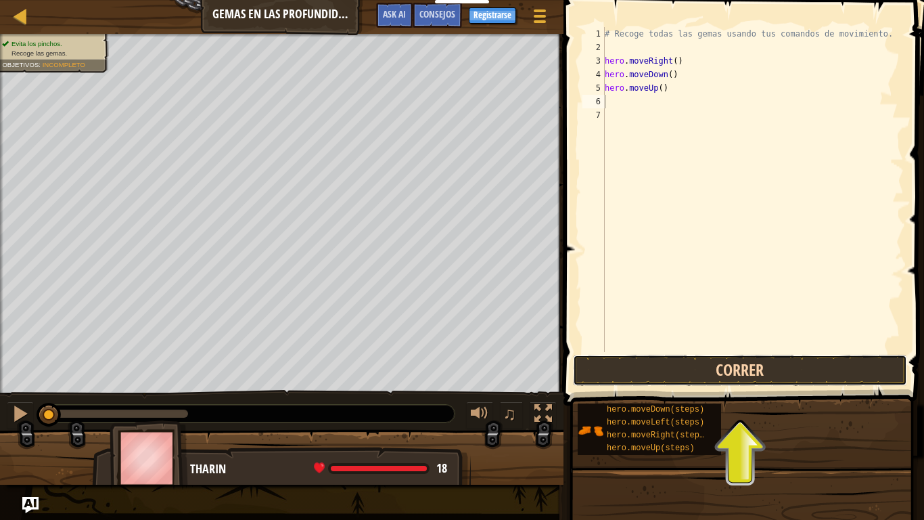
click at [662, 363] on button "Correr" at bounding box center [740, 370] width 334 height 31
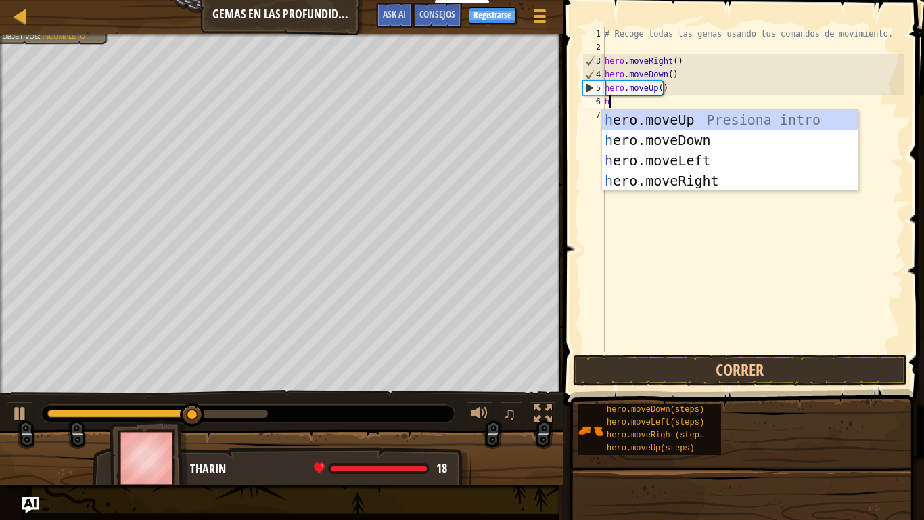
type textarea "he"
click at [671, 119] on div "he ro.moveUp Presiona intro he ro.moveDown Presiona intro he ro.moveLeft Presio…" at bounding box center [730, 171] width 256 height 122
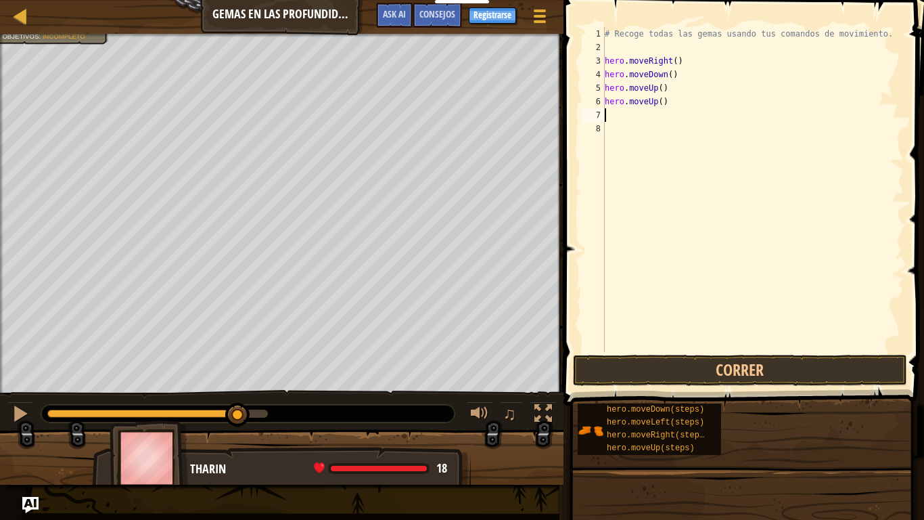
type textarea "h"
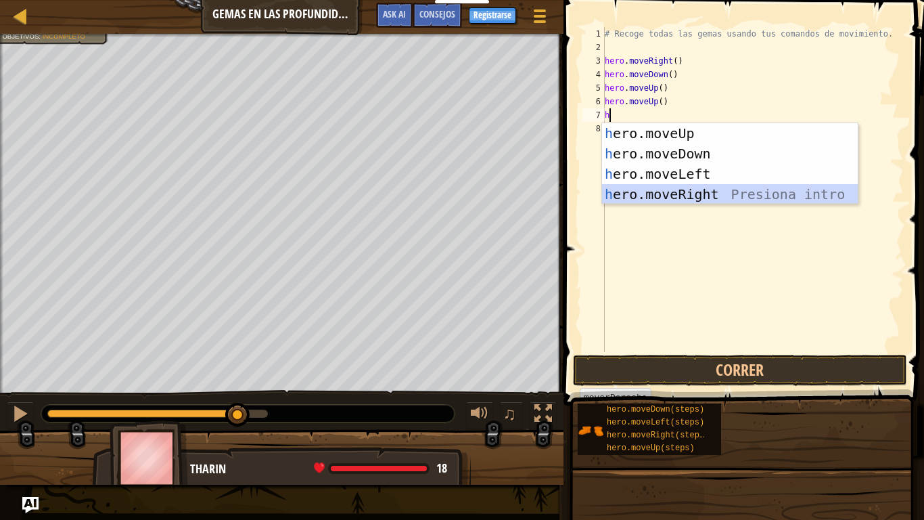
click at [692, 187] on div "h ero.moveUp Presiona intro h ero.moveDown Presiona intro h ero.moveLeft Presio…" at bounding box center [730, 184] width 256 height 122
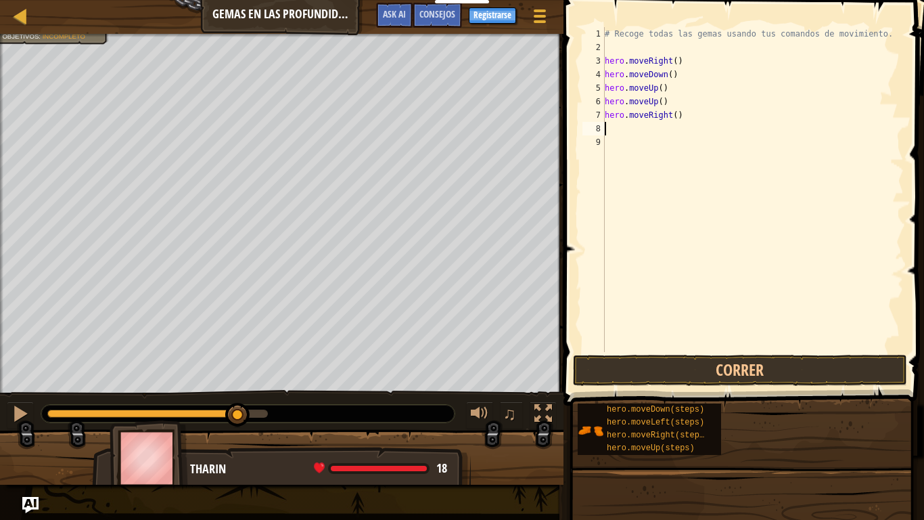
type textarea "h"
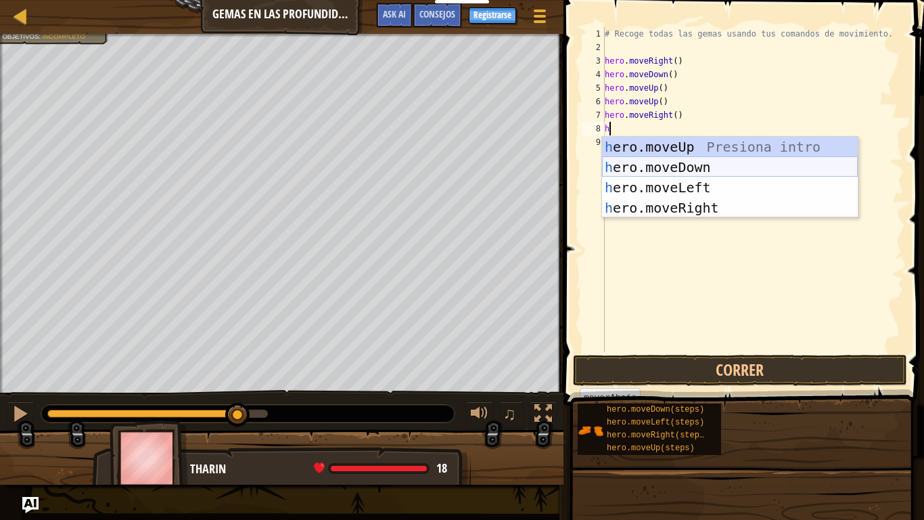
click at [698, 166] on div "h ero.moveUp Presiona intro h ero.moveDown Presiona intro h ero.moveLeft Presio…" at bounding box center [730, 198] width 256 height 122
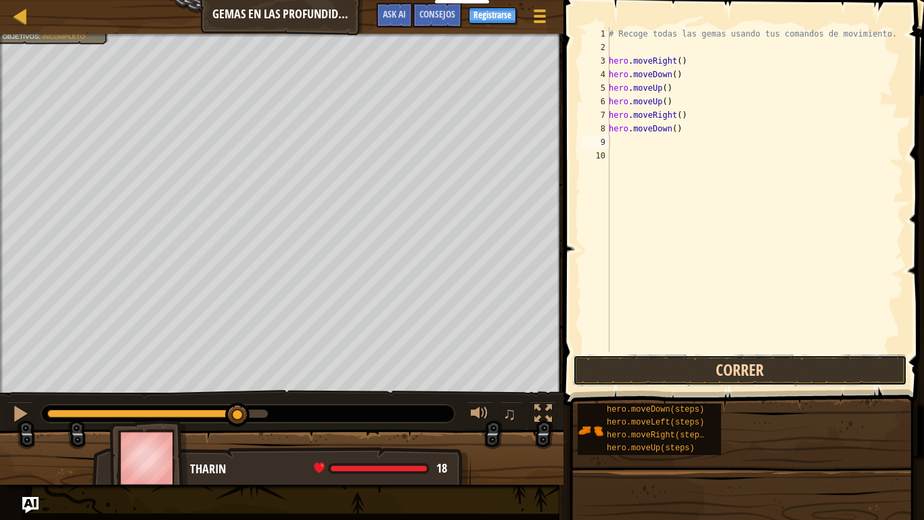
click at [682, 363] on button "Correr" at bounding box center [740, 370] width 334 height 31
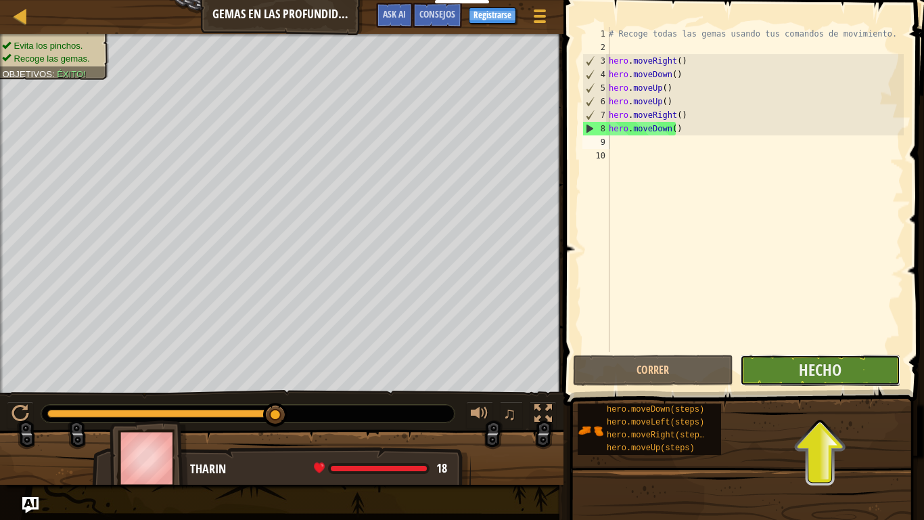
click at [851, 377] on button "Hecho" at bounding box center [820, 370] width 160 height 31
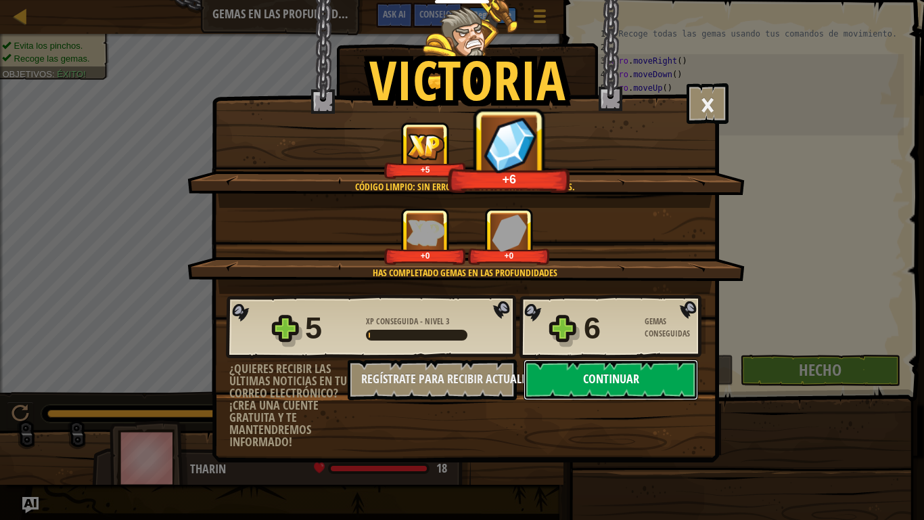
click at [669, 380] on button "Continuar" at bounding box center [611, 379] width 175 height 41
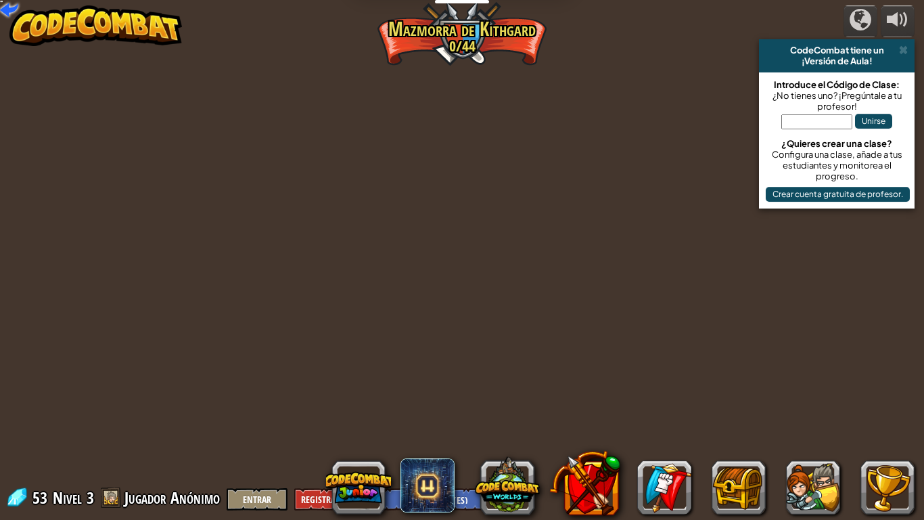
select select "es-ES"
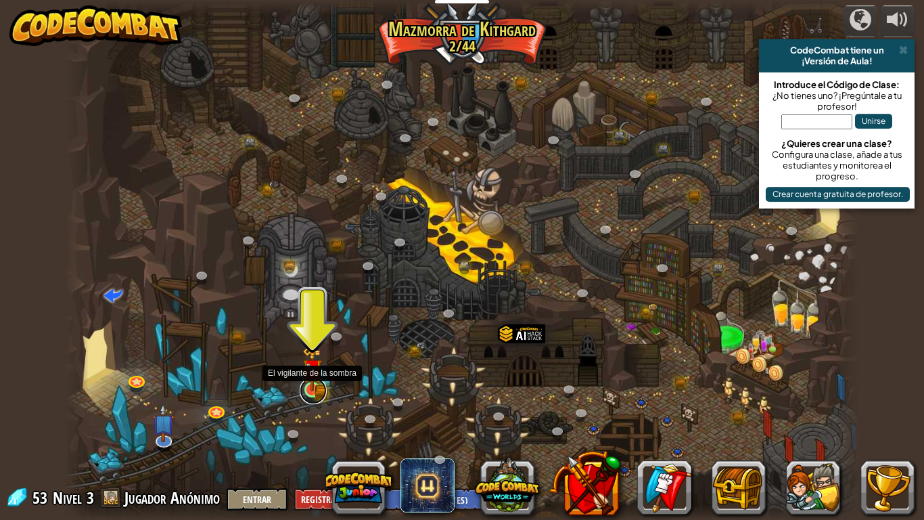
click at [308, 393] on link at bounding box center [313, 390] width 27 height 27
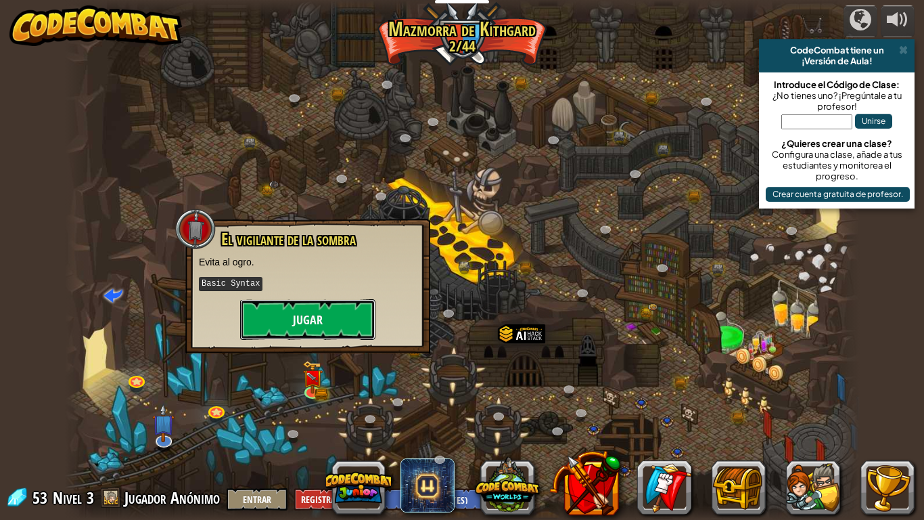
click at [317, 319] on button "Jugar" at bounding box center [307, 319] width 135 height 41
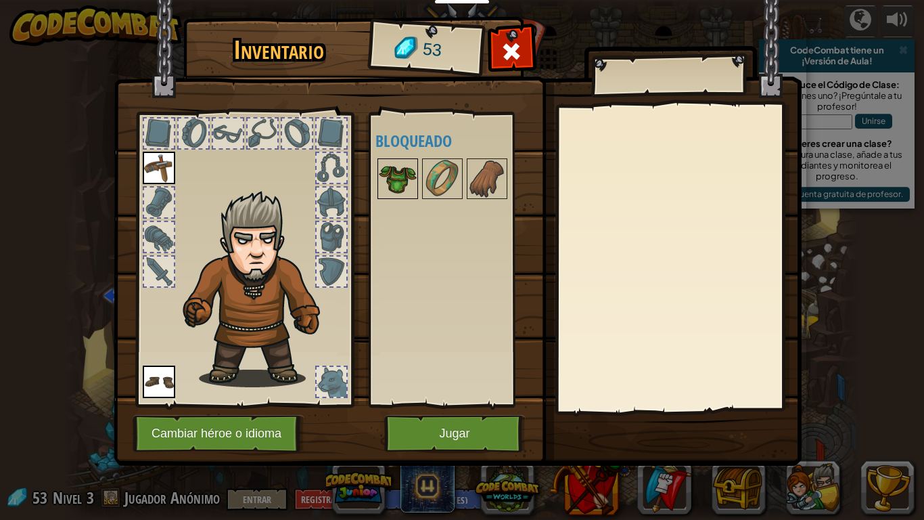
click at [397, 179] on img at bounding box center [398, 179] width 38 height 38
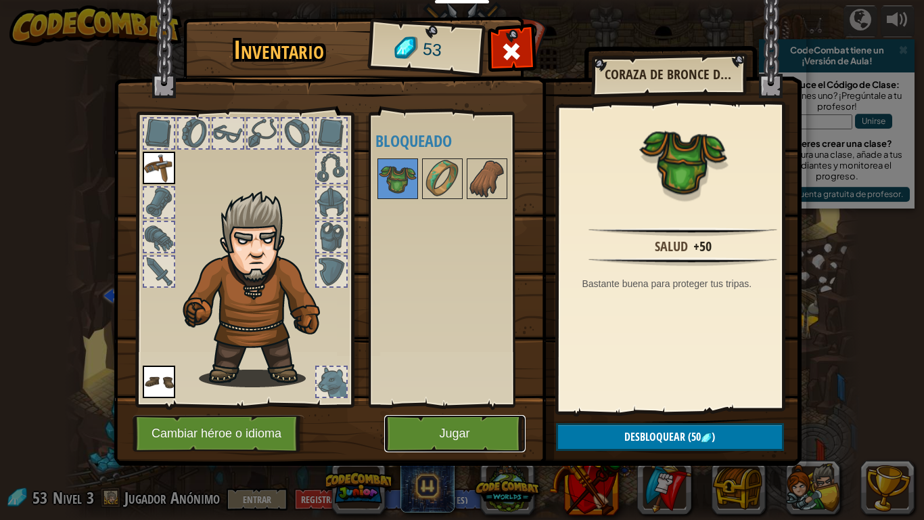
click at [477, 427] on button "Jugar" at bounding box center [454, 433] width 141 height 37
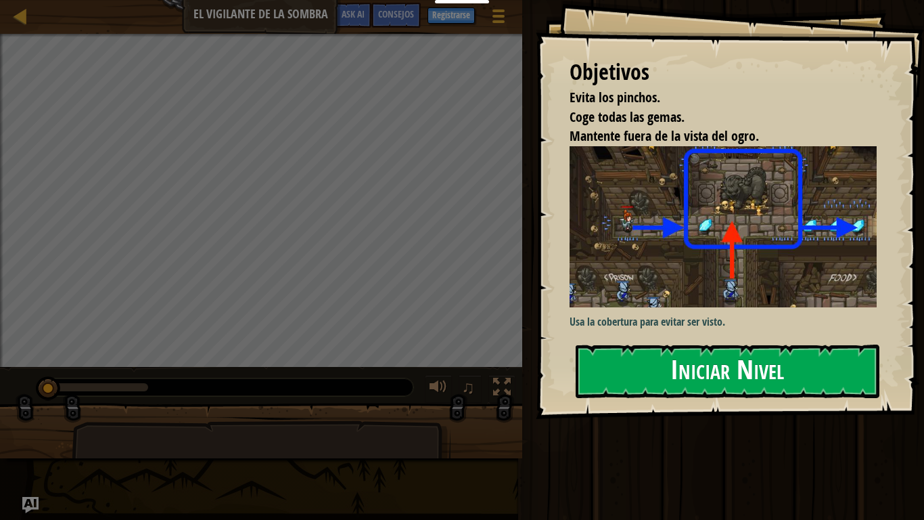
click at [694, 376] on button "Iniciar Nivel" at bounding box center [728, 370] width 304 height 53
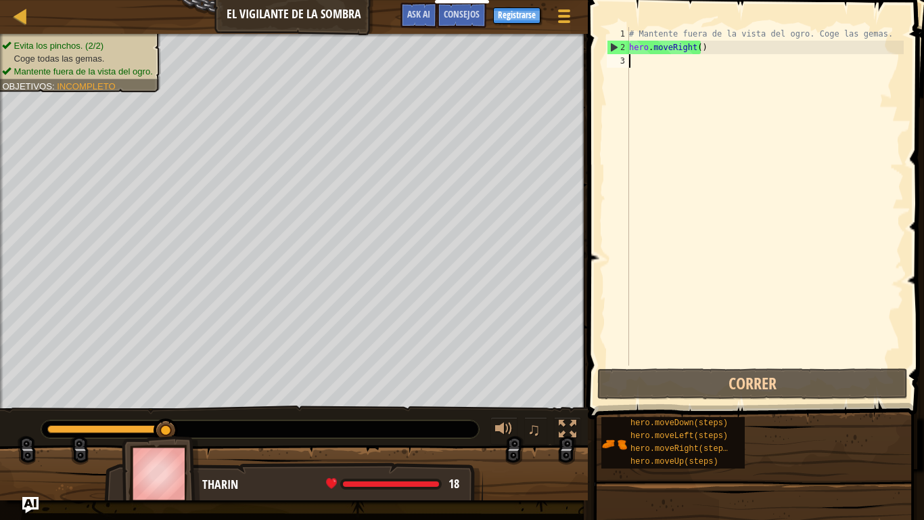
type textarea "h"
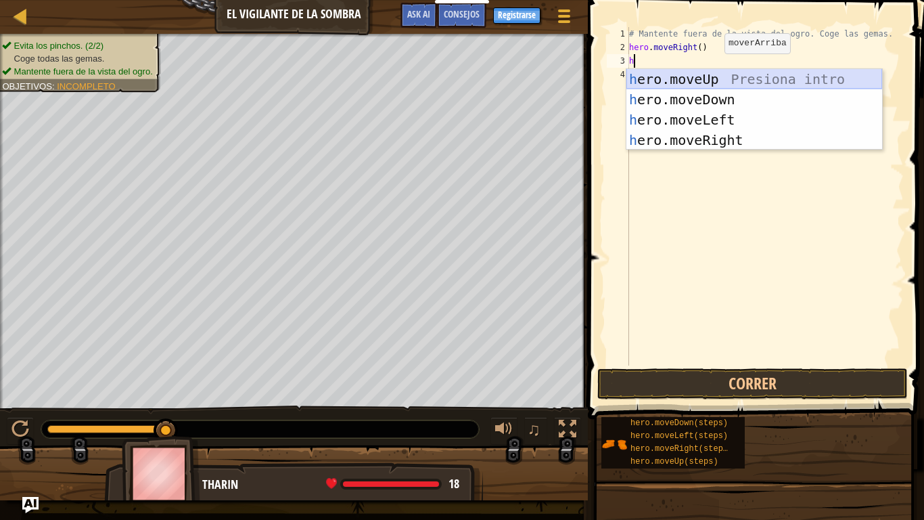
click at [711, 82] on div "h ero.moveUp Presiona intro h ero.moveDown Presiona intro h ero.moveLeft Presio…" at bounding box center [755, 130] width 256 height 122
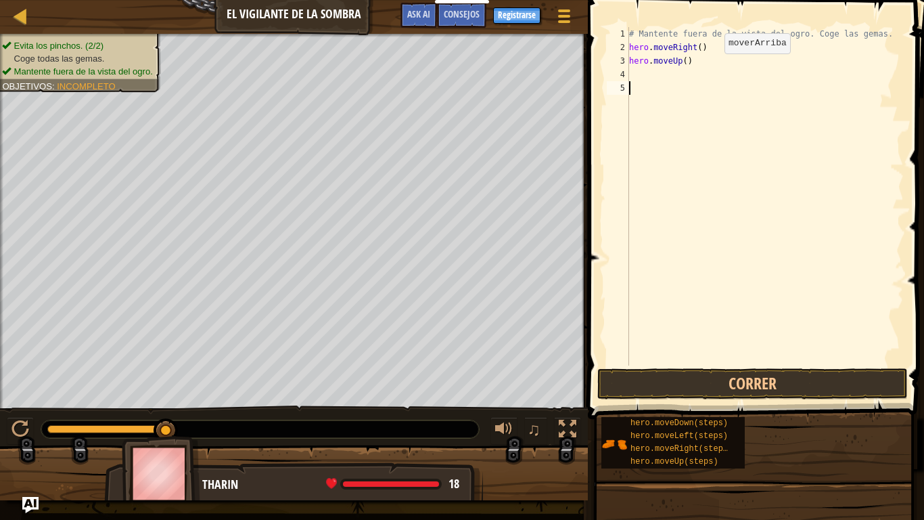
click at [711, 82] on div "# Mantente fuera de la vista del ogro. Coge las gemas. hero . moveRight ( ) her…" at bounding box center [765, 209] width 277 height 365
click at [692, 76] on div "# Mantente fuera de la vista del ogro. Coge las gemas. hero . moveRight ( ) her…" at bounding box center [765, 209] width 277 height 365
type textarea "h"
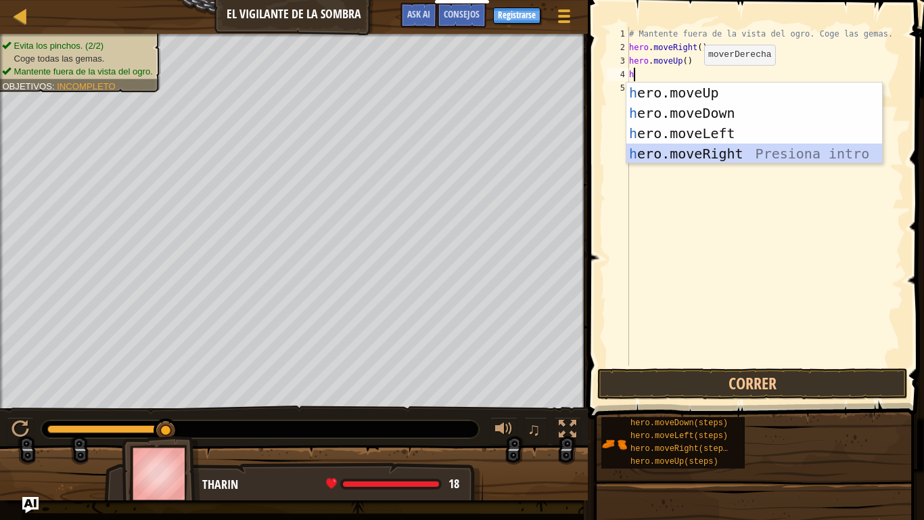
click at [727, 157] on div "h ero.moveUp Presiona intro h ero.moveDown Presiona intro h ero.moveLeft Presio…" at bounding box center [755, 144] width 256 height 122
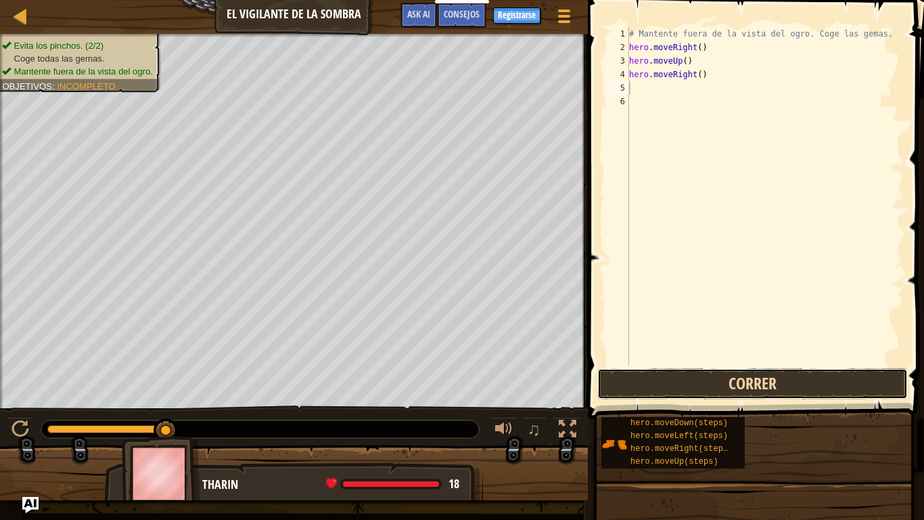
click at [672, 382] on button "Correr" at bounding box center [753, 383] width 311 height 31
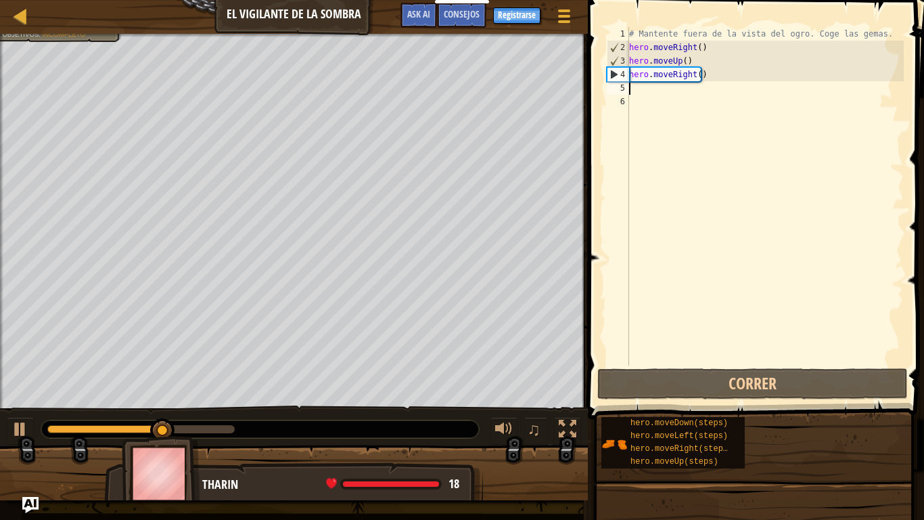
type textarea "h"
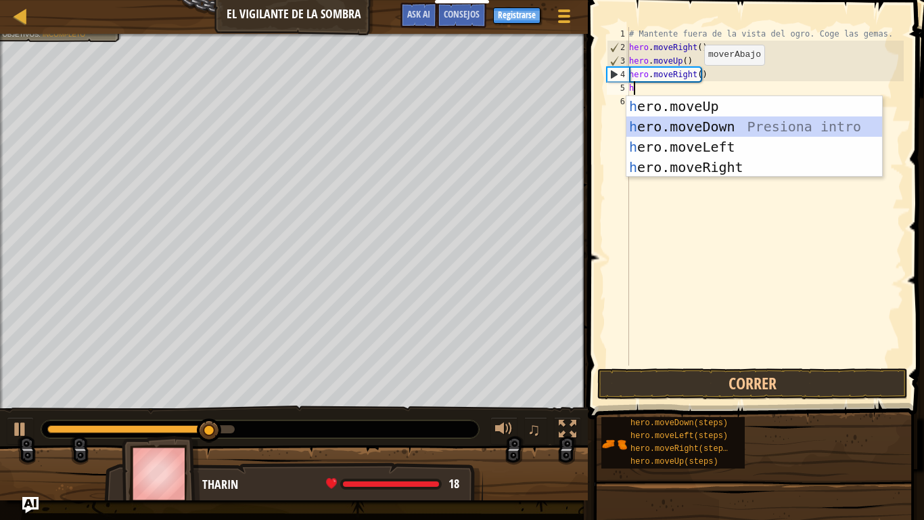
click at [690, 123] on div "h ero.moveUp Presiona intro h ero.moveDown Presiona intro h ero.moveLeft Presio…" at bounding box center [755, 157] width 256 height 122
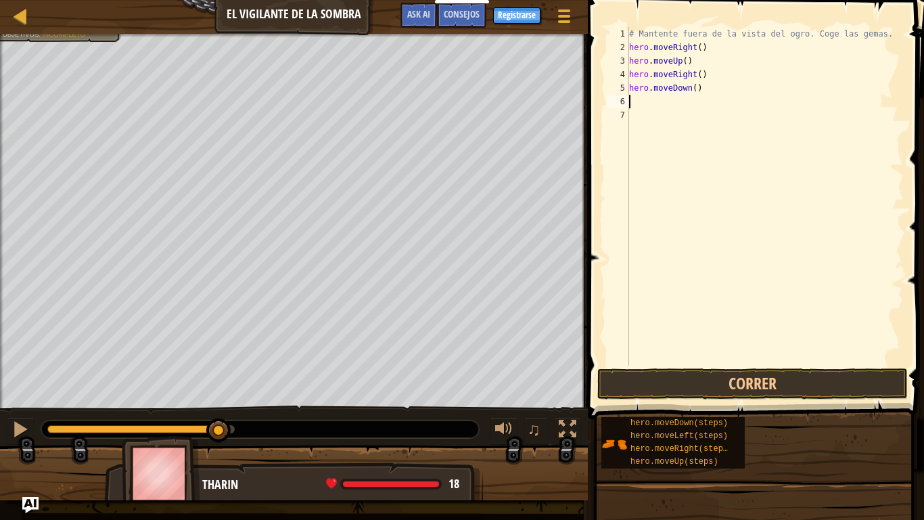
click at [666, 106] on div "# Mantente fuera de la vista del ogro. Coge las gemas. hero . moveRight ( ) her…" at bounding box center [765, 209] width 277 height 365
type textarea "h"
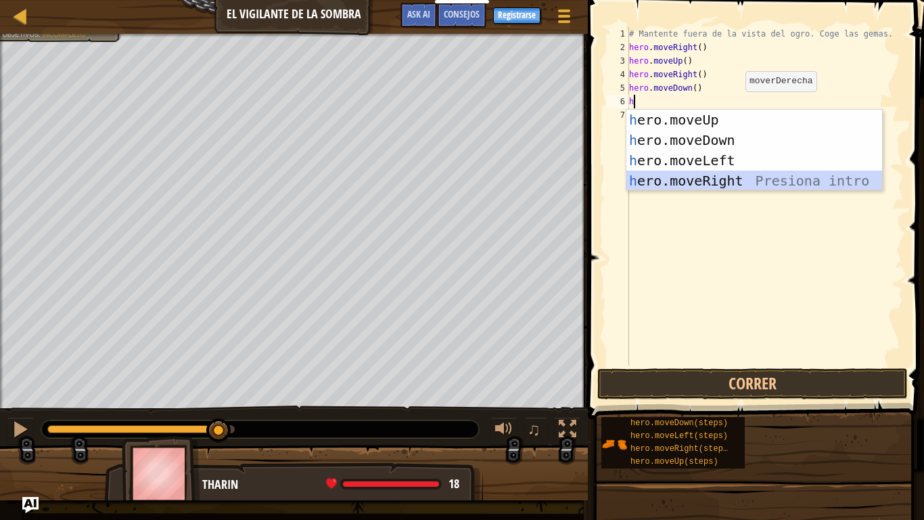
click at [721, 178] on div "h ero.moveUp Presiona intro h ero.moveDown Presiona intro h ero.moveLeft Presio…" at bounding box center [755, 171] width 256 height 122
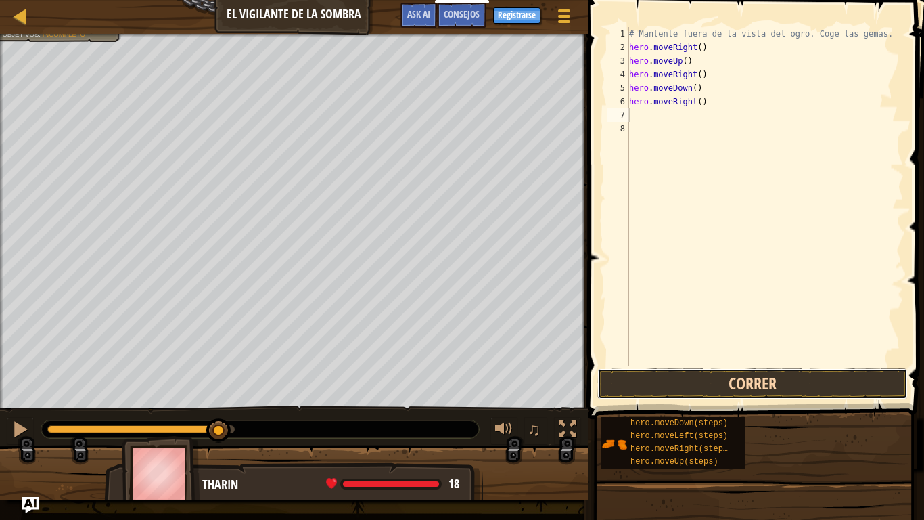
click at [775, 384] on button "Correr" at bounding box center [753, 383] width 311 height 31
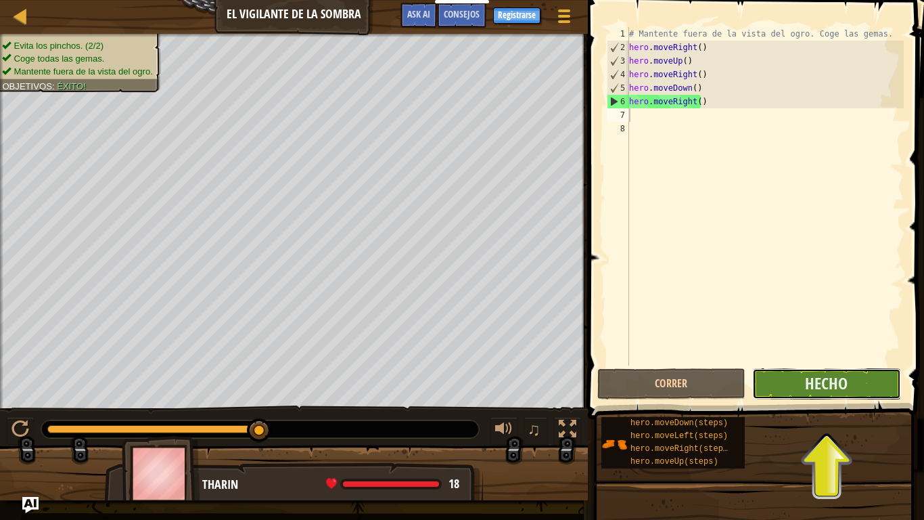
click at [814, 394] on button "Hecho" at bounding box center [827, 383] width 148 height 31
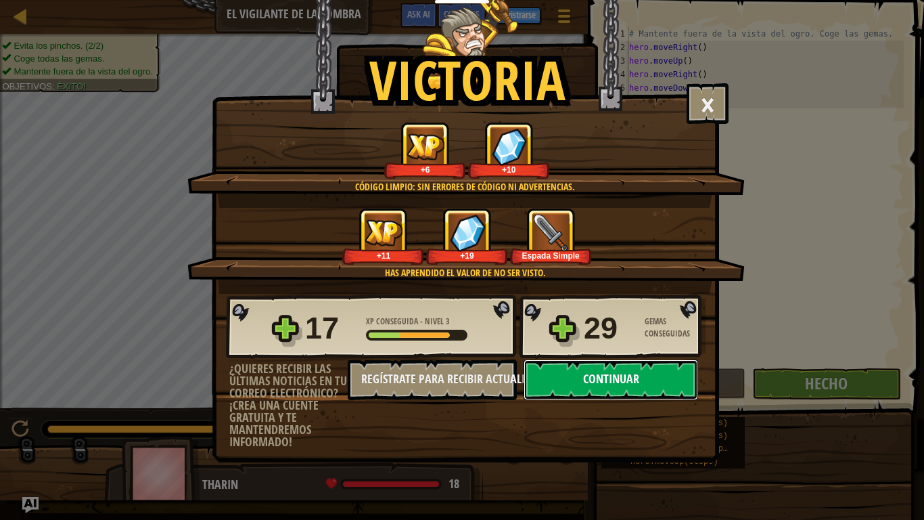
click at [644, 368] on button "Continuar" at bounding box center [611, 379] width 175 height 41
select select "es-ES"
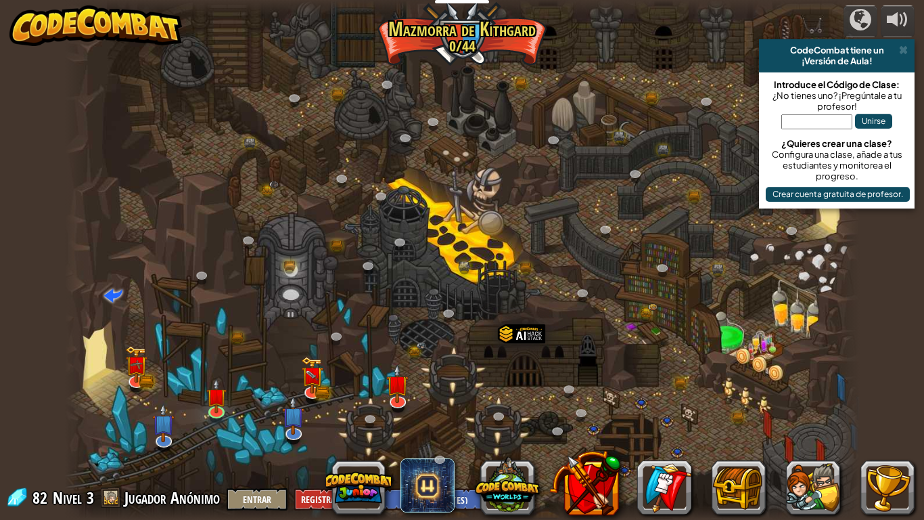
select select "es-ES"
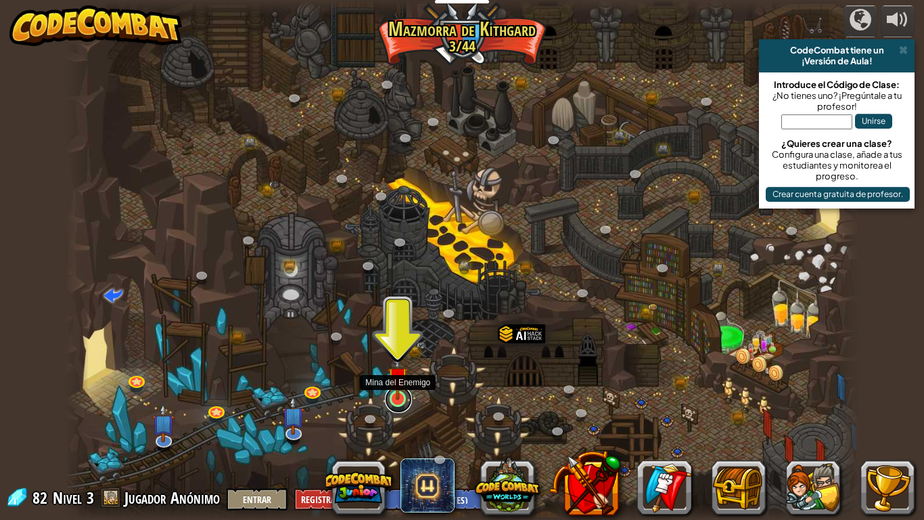
click at [401, 403] on link at bounding box center [398, 399] width 27 height 27
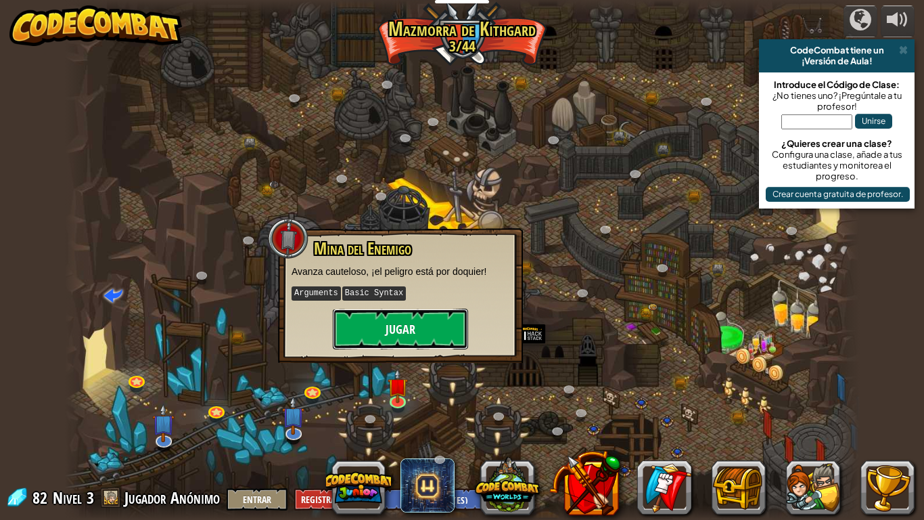
click at [359, 319] on button "Jugar" at bounding box center [400, 329] width 135 height 41
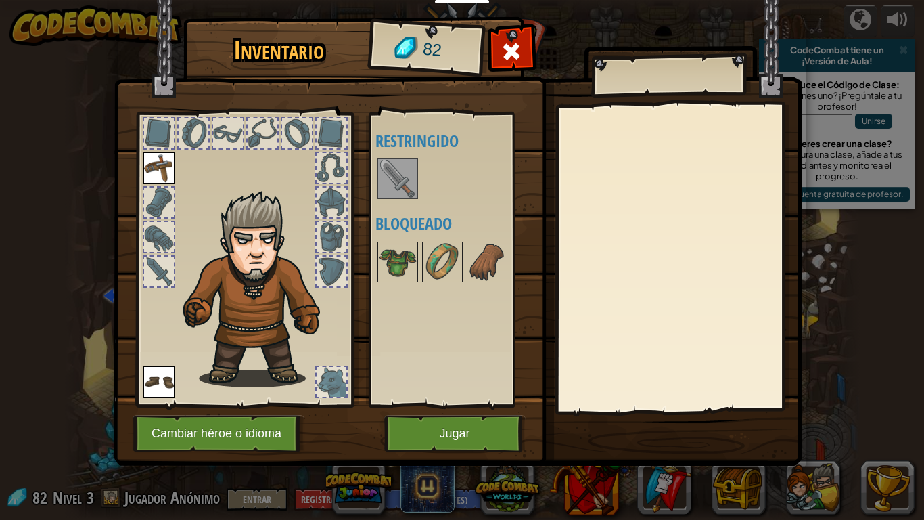
click at [393, 174] on img at bounding box center [398, 179] width 38 height 38
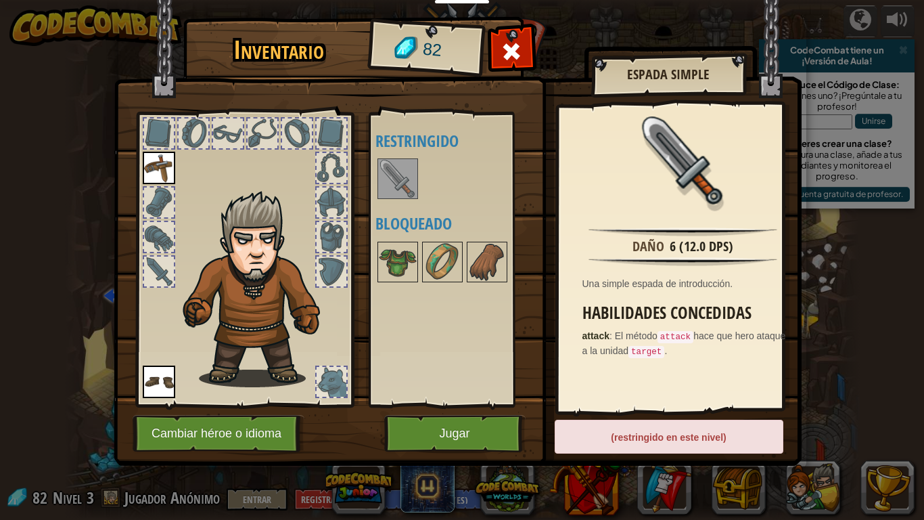
click at [380, 164] on img at bounding box center [398, 179] width 38 height 38
click at [392, 173] on img at bounding box center [398, 179] width 38 height 38
drag, startPoint x: 392, startPoint y: 173, endPoint x: 503, endPoint y: 427, distance: 277.6
click at [503, 427] on div "Inventario 82 Disponible Equipar Equipar (doble-clic para equipar) Restringido …" at bounding box center [462, 243] width 688 height 447
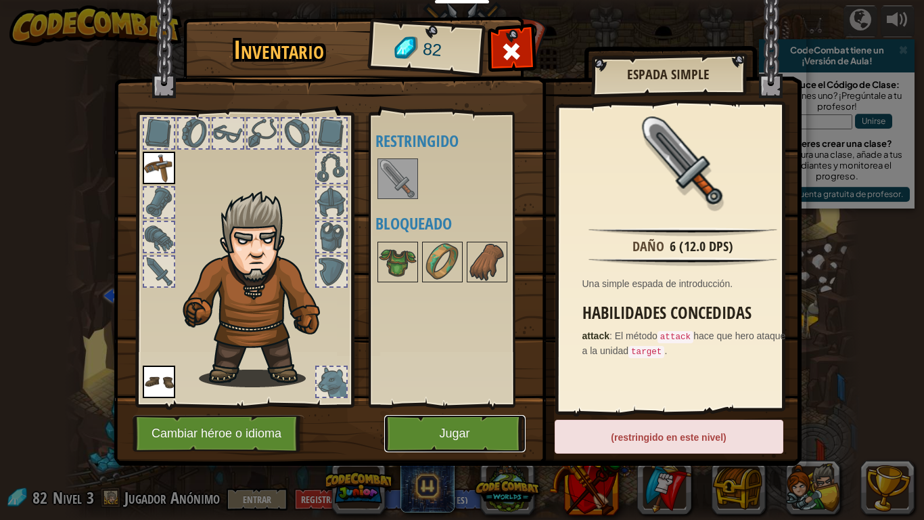
click at [439, 433] on button "Jugar" at bounding box center [454, 433] width 141 height 37
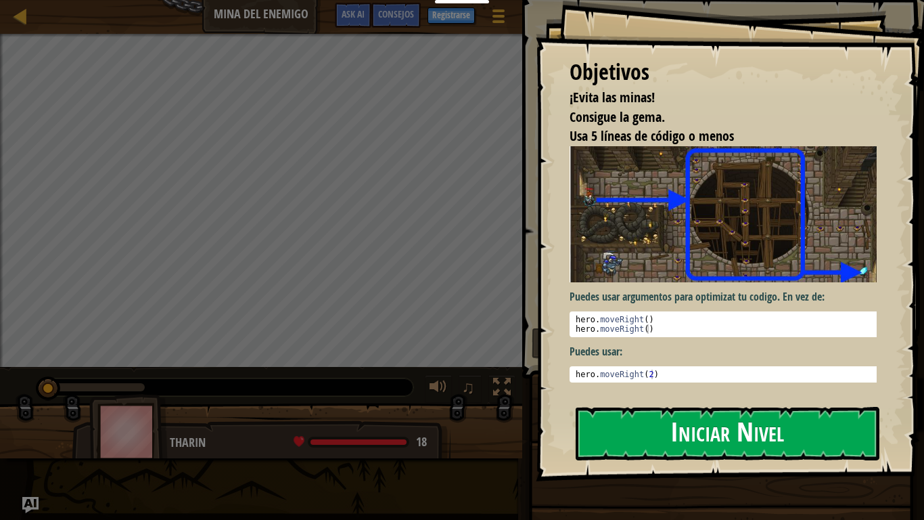
click at [640, 433] on button "Iniciar Nivel" at bounding box center [728, 433] width 304 height 53
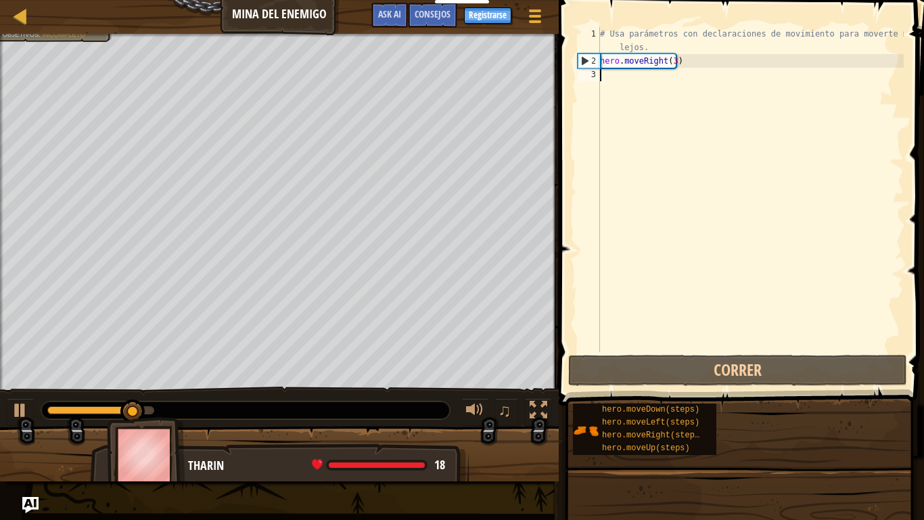
click at [613, 81] on div "# Usa parámetros con declaraciones de movimiento para moverte más lejos. hero .…" at bounding box center [751, 209] width 307 height 365
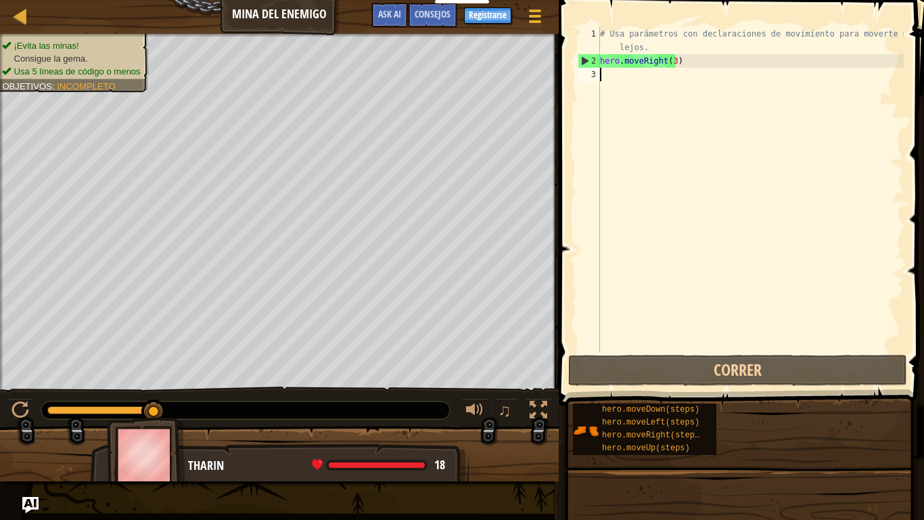
type textarea "h"
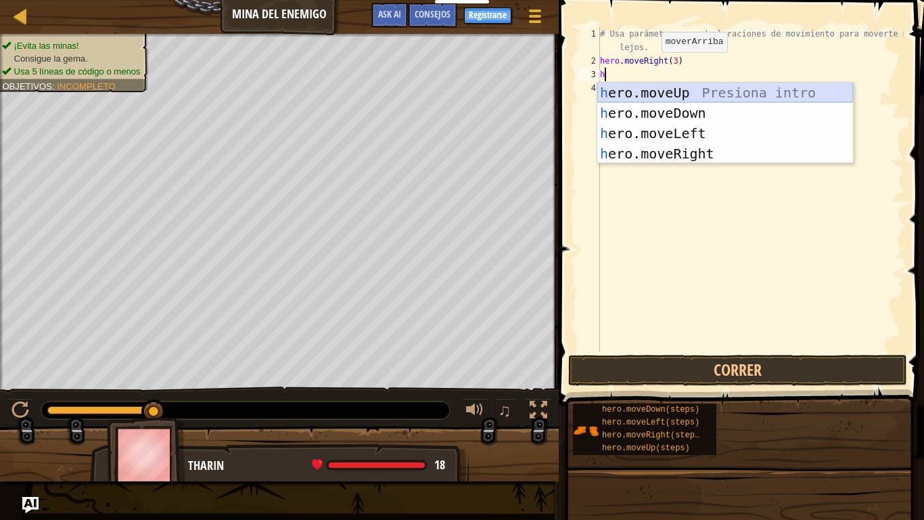
click at [632, 94] on div "h ero.moveUp Presiona intro h ero.moveDown Presiona intro h ero.moveLeft Presio…" at bounding box center [726, 144] width 256 height 122
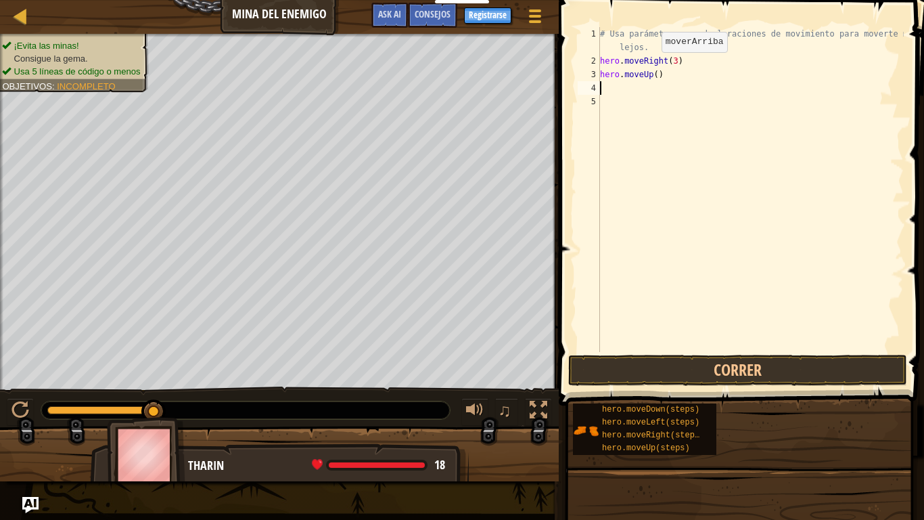
type textarea "h"
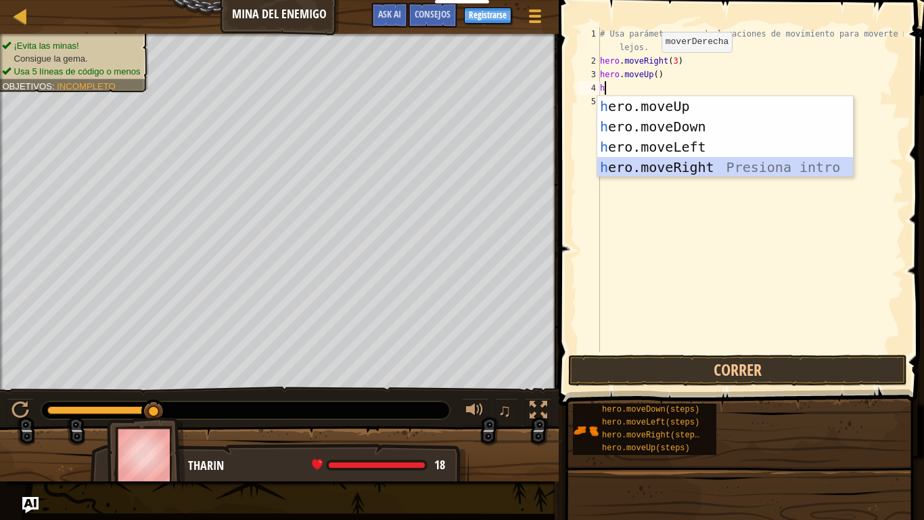
click at [648, 164] on div "h ero.moveUp Presiona intro h ero.moveDown Presiona intro h ero.moveLeft Presio…" at bounding box center [726, 157] width 256 height 122
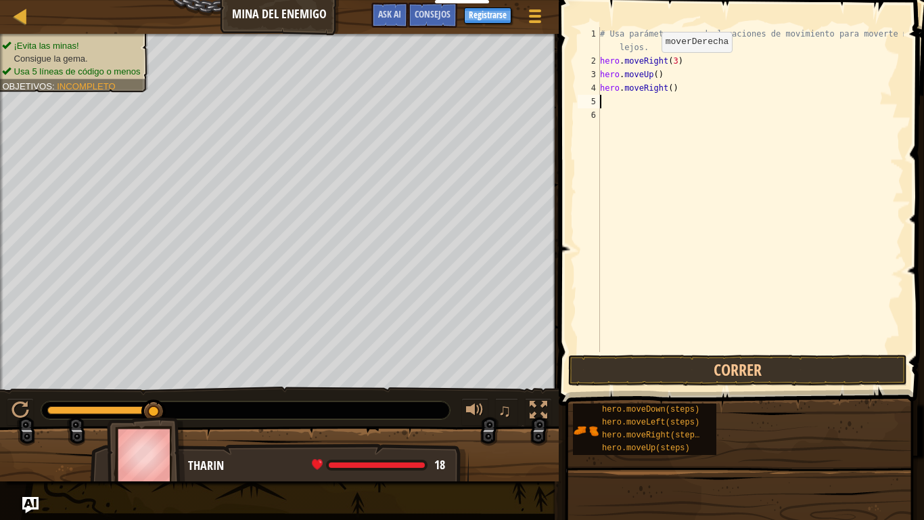
type textarea "h"
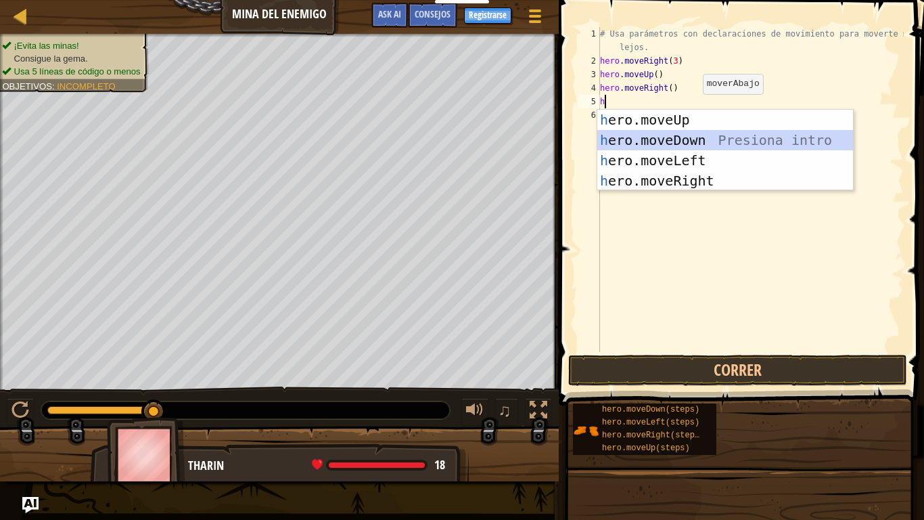
click at [682, 137] on div "h ero.moveUp Presiona intro h ero.moveDown Presiona intro h ero.moveLeft Presio…" at bounding box center [726, 171] width 256 height 122
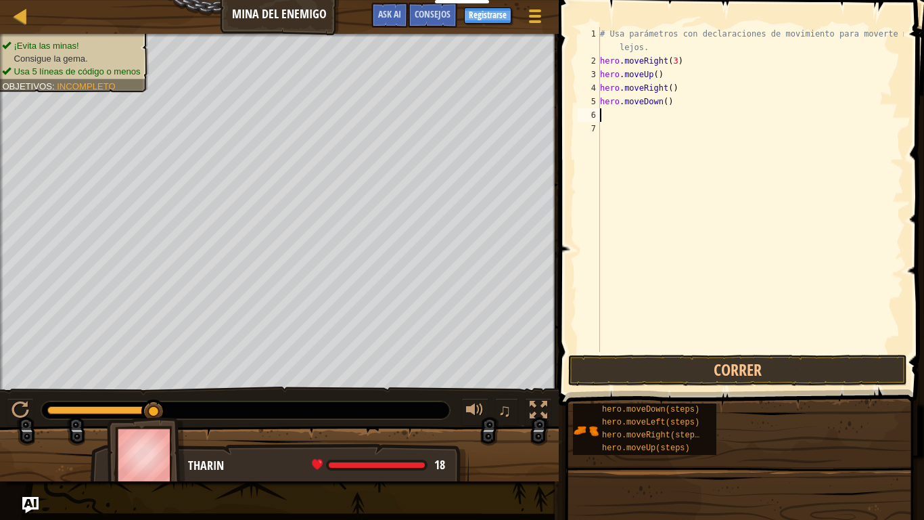
type textarea "h"
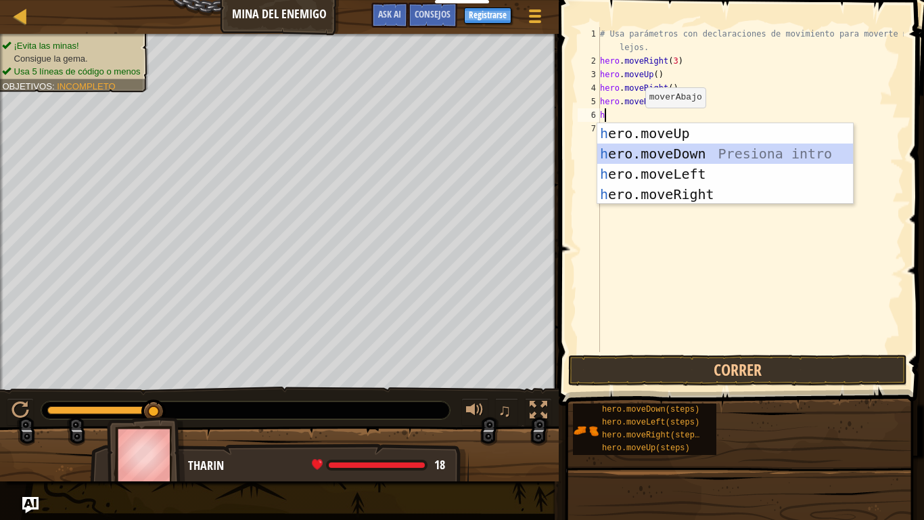
click at [662, 148] on div "h ero.moveUp Presiona intro h ero.moveDown Presiona intro h ero.moveLeft Presio…" at bounding box center [726, 184] width 256 height 122
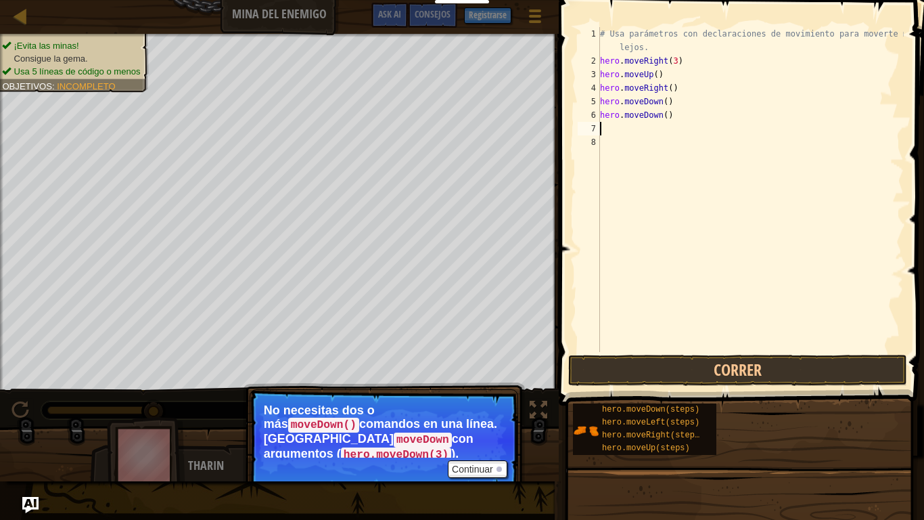
click at [675, 117] on div "# Usa parámetros con declaraciones de movimiento para moverte más lejos. hero .…" at bounding box center [751, 209] width 307 height 365
type textarea "h"
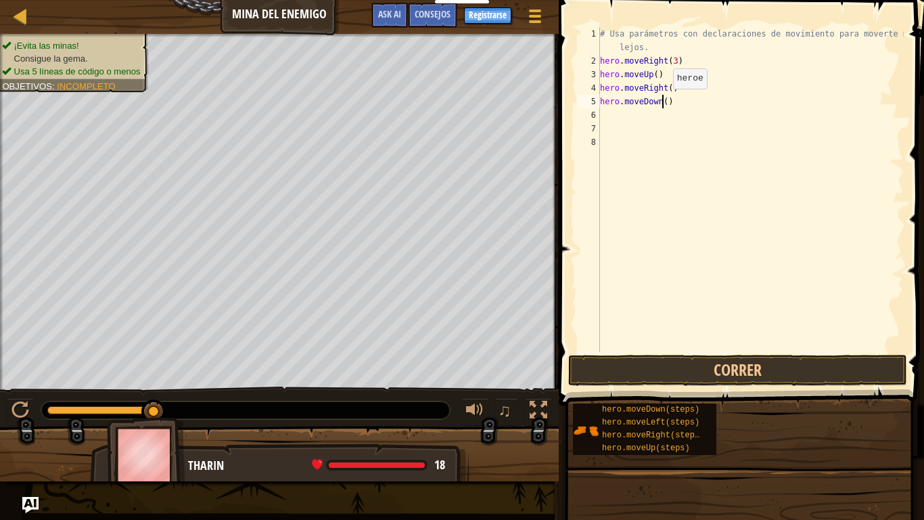
click at [662, 102] on div "# Usa parámetros con declaraciones de movimiento para moverte más lejos. hero .…" at bounding box center [751, 209] width 307 height 365
type textarea "hero.moveDown(3)"
click at [650, 120] on div "# Usa parámetros con declaraciones de movimiento para moverte más lejos. hero .…" at bounding box center [751, 209] width 307 height 365
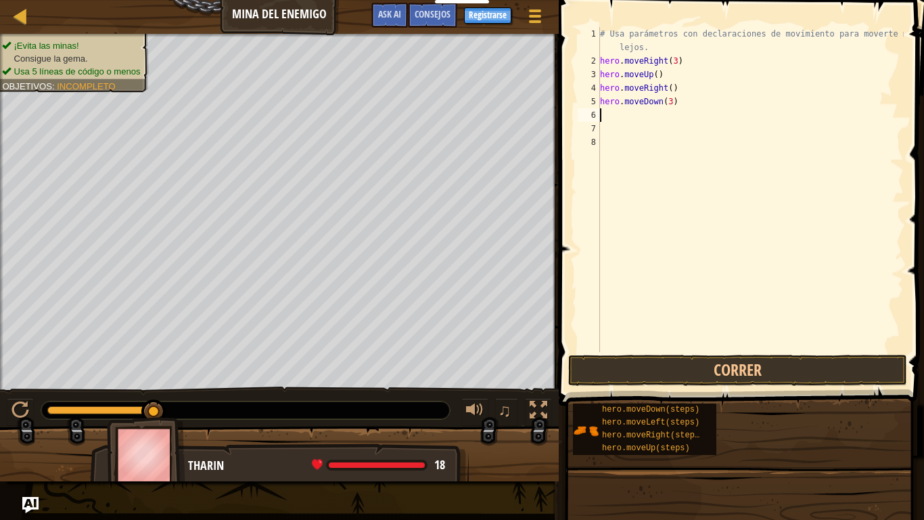
type textarea "h"
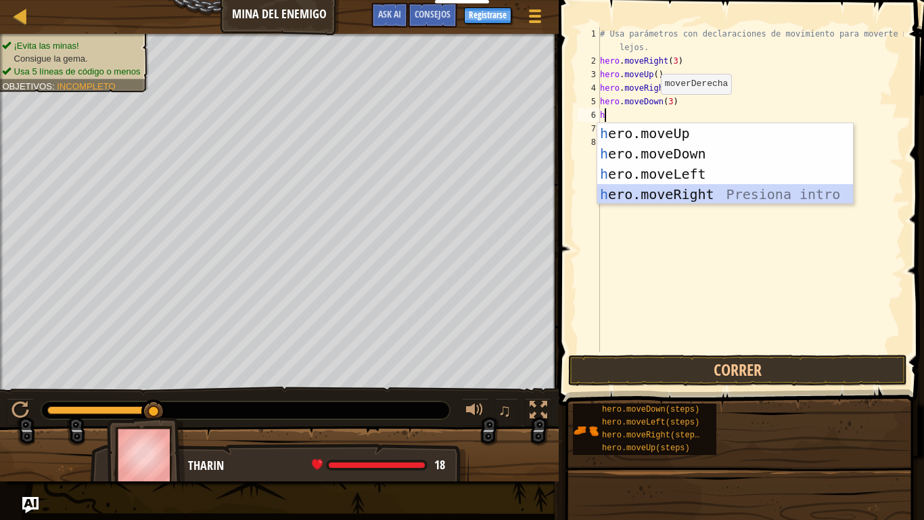
click at [660, 192] on div "h ero.moveUp Presiona intro h ero.moveDown Presiona intro h ero.moveLeft Presio…" at bounding box center [726, 184] width 256 height 122
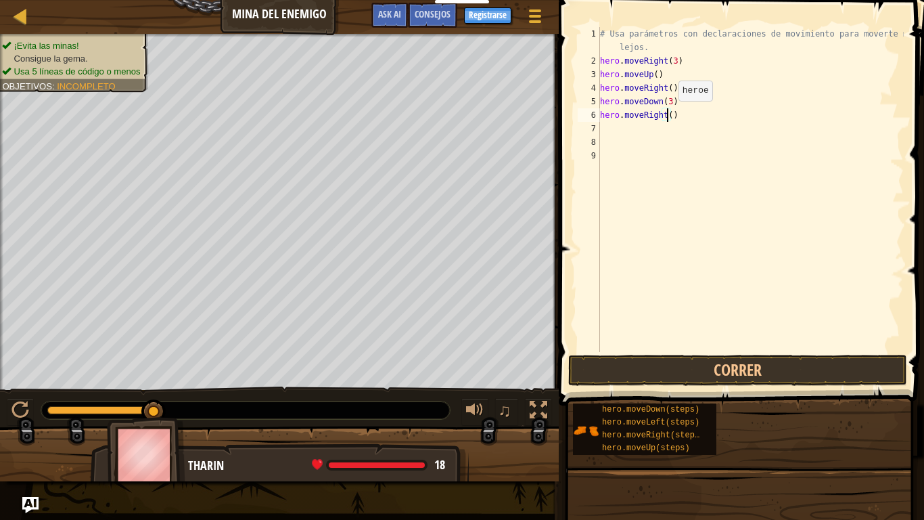
click at [667, 114] on div "# Usa parámetros con declaraciones de movimiento para moverte más lejos. hero .…" at bounding box center [751, 209] width 307 height 365
type textarea "hero.moveRight(2)"
click at [798, 363] on button "Correr" at bounding box center [737, 370] width 339 height 31
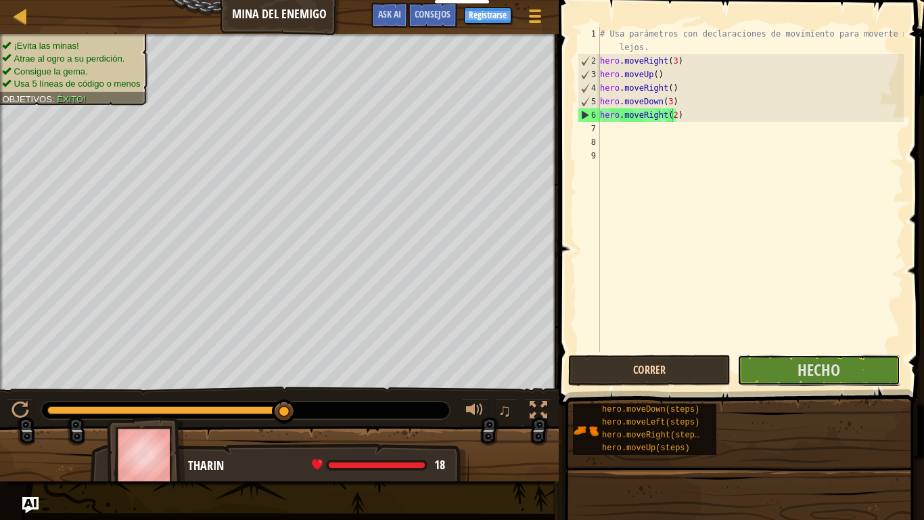
click at [798, 363] on button "Hecho" at bounding box center [819, 370] width 162 height 31
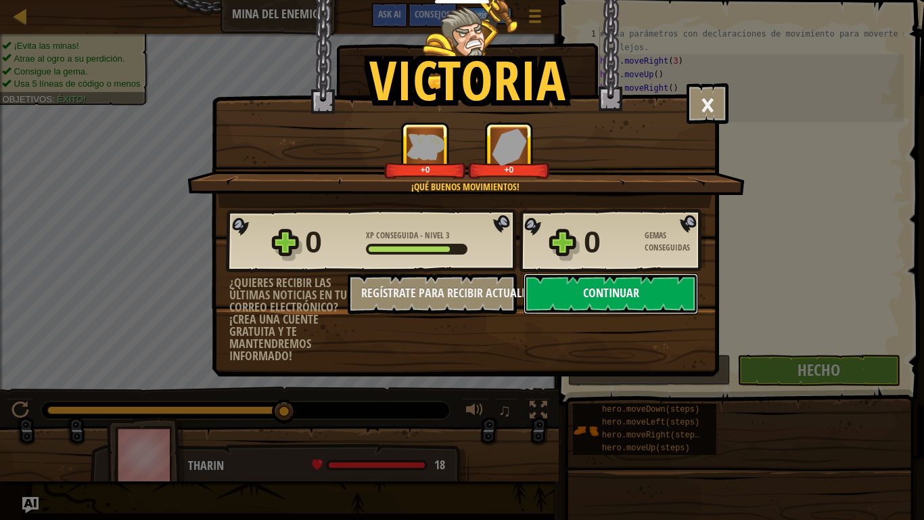
click at [650, 290] on button "Continuar" at bounding box center [611, 293] width 175 height 41
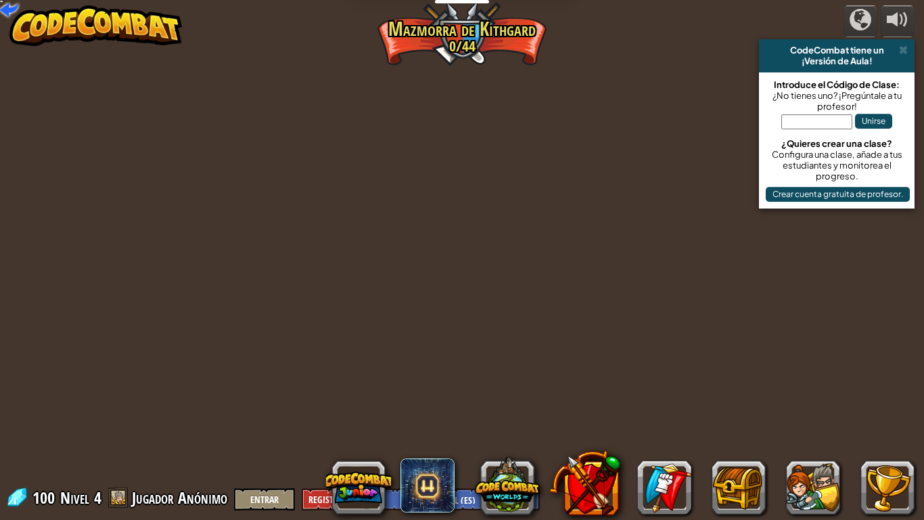
select select "es-ES"
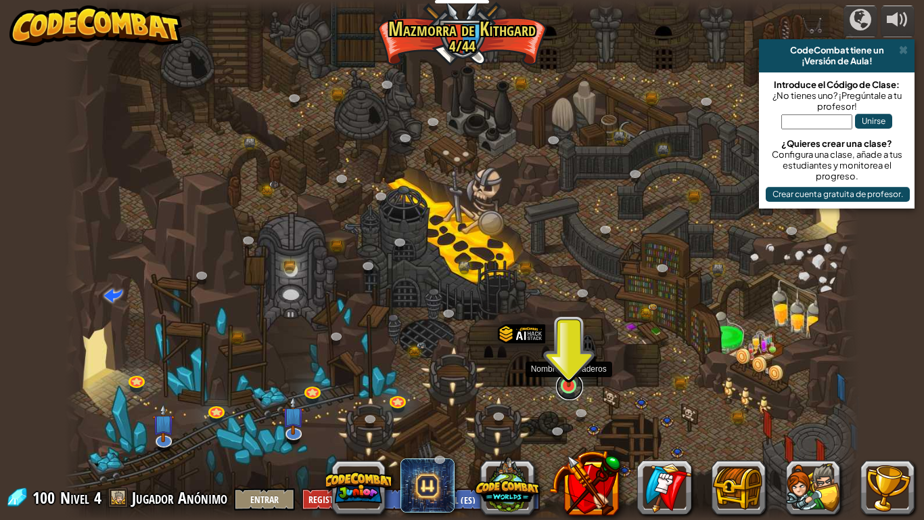
click at [568, 392] on link at bounding box center [569, 386] width 27 height 27
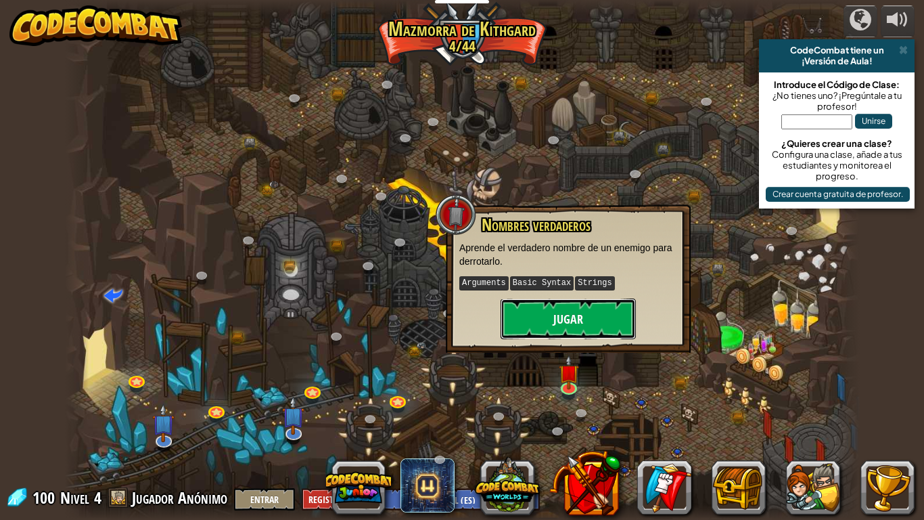
drag, startPoint x: 554, startPoint y: 332, endPoint x: 557, endPoint y: 324, distance: 8.8
click at [557, 324] on button "Jugar" at bounding box center [568, 318] width 135 height 41
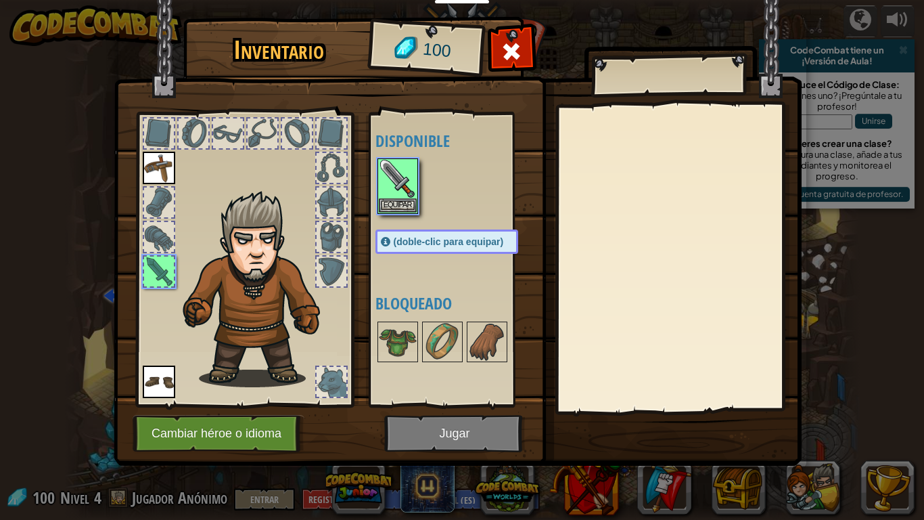
click at [557, 1] on body "Estudiantes Crear Cuenta Gratis. Soluciones para escuelas y distritos Vista pre…" at bounding box center [462, 0] width 924 height 1
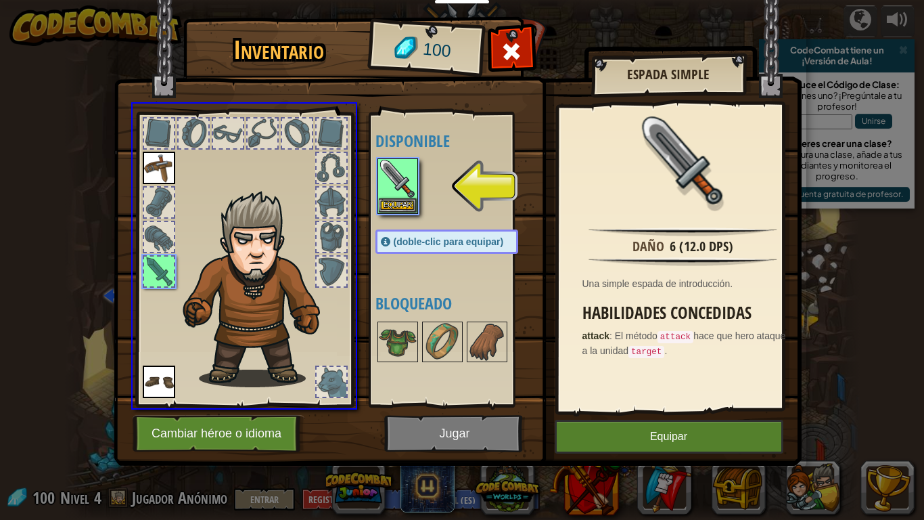
drag, startPoint x: 388, startPoint y: 175, endPoint x: 401, endPoint y: 206, distance: 33.9
click at [401, 206] on div "Inventario 100 Disponible Equipar [GEOGRAPHIC_DATA] Equipar (doble-clic para eq…" at bounding box center [462, 260] width 924 height 520
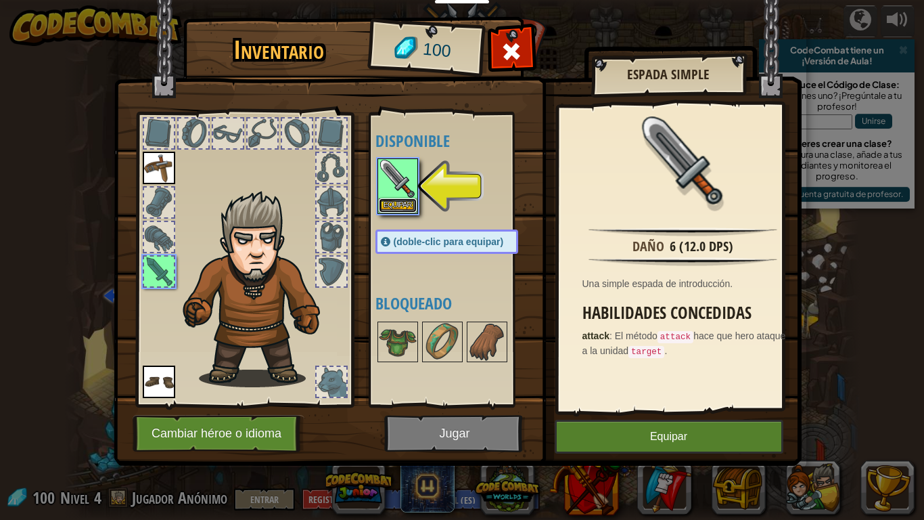
click at [401, 206] on button "Equipar" at bounding box center [398, 205] width 38 height 14
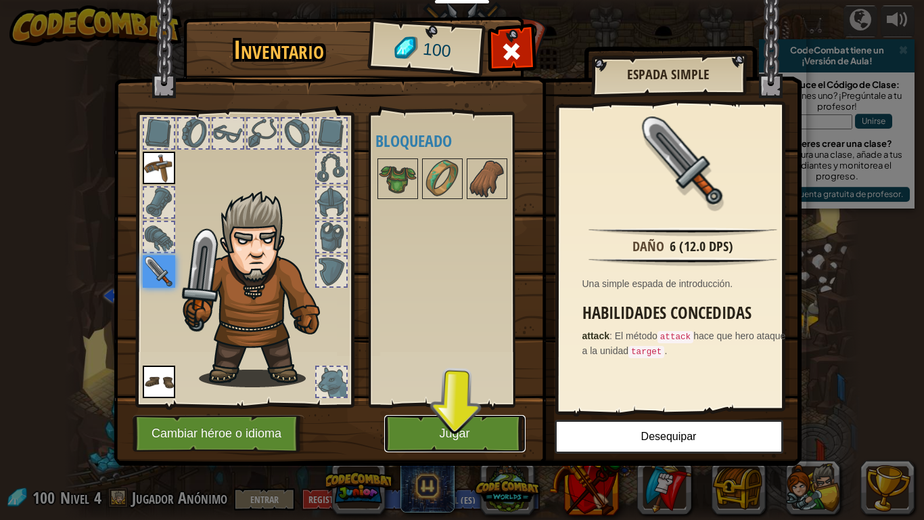
click at [465, 431] on button "Jugar" at bounding box center [454, 433] width 141 height 37
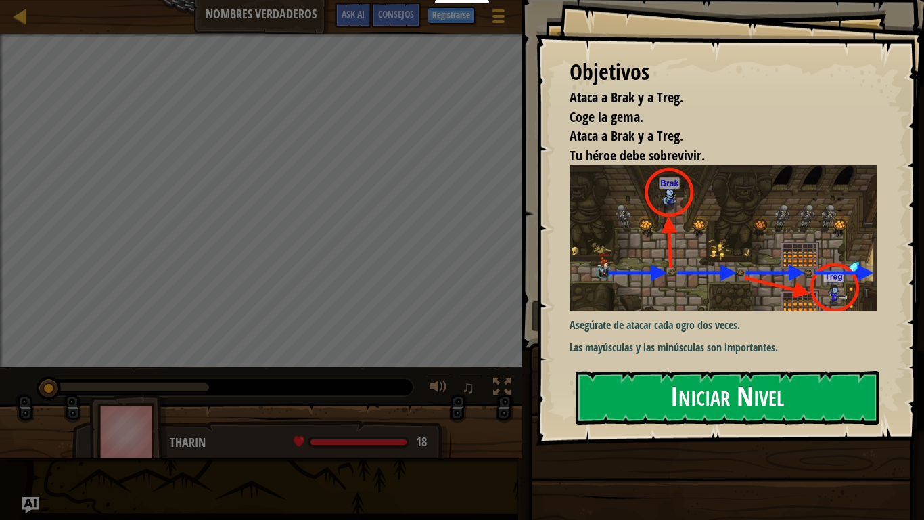
click at [696, 387] on button "Iniciar Nivel" at bounding box center [728, 397] width 304 height 53
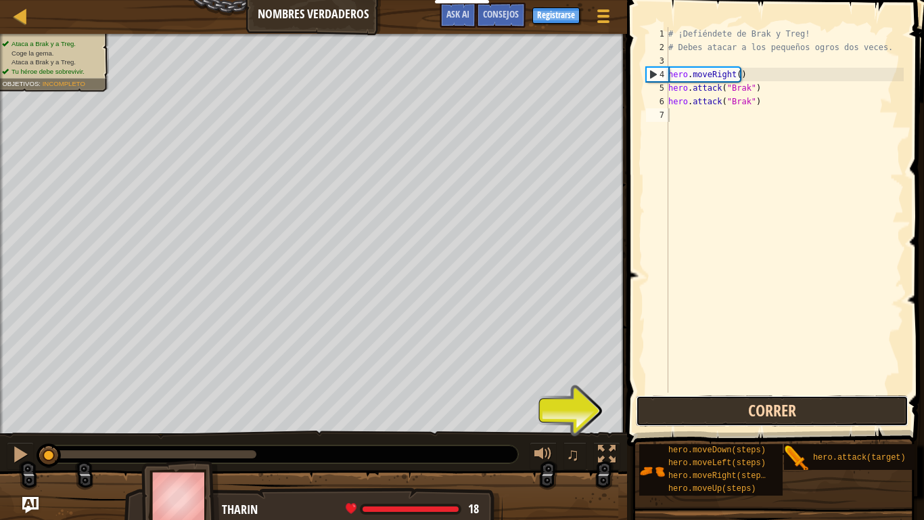
click at [681, 424] on button "Correr" at bounding box center [772, 410] width 273 height 31
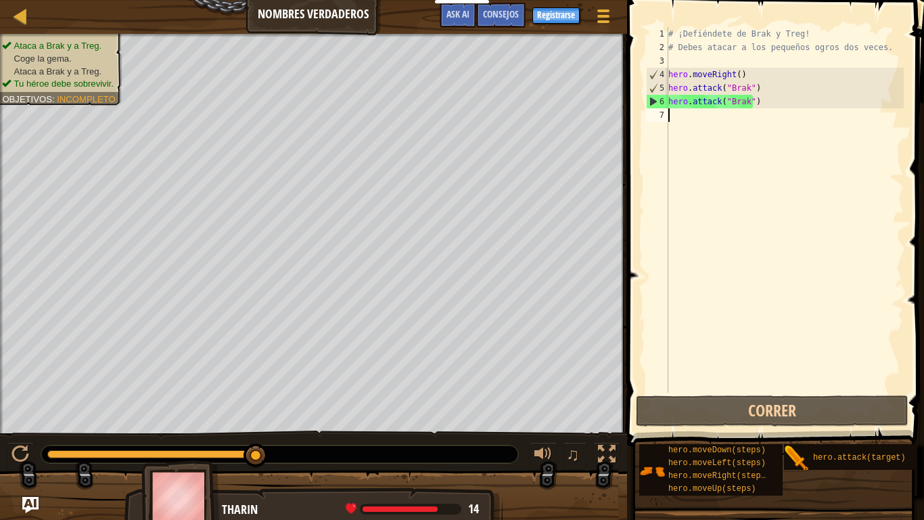
click at [683, 123] on div "# ¡Defiéndete de Brak y Treg! # Debes atacar a los pequeños ogros dos veces. he…" at bounding box center [785, 223] width 238 height 392
type textarea "h"
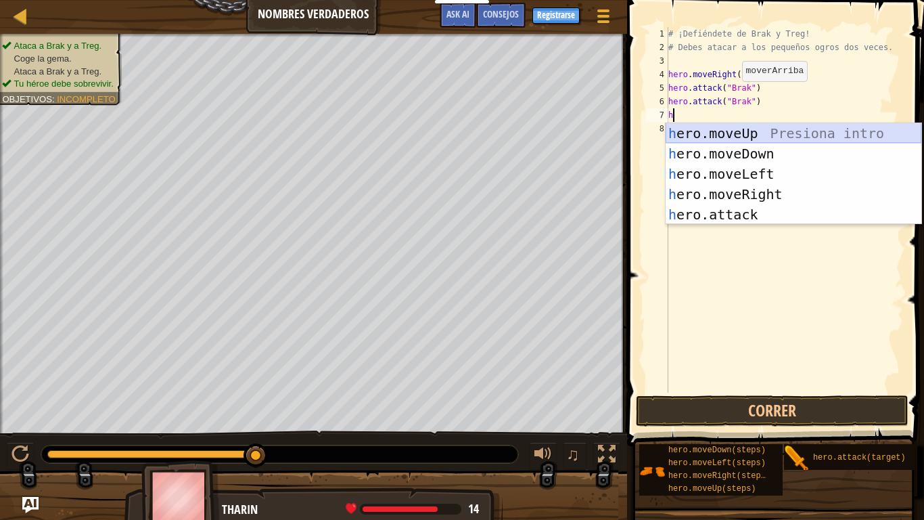
click at [742, 134] on div "h ero.moveUp Presiona intro h ero.moveDown Presiona intro h ero.moveLeft Presio…" at bounding box center [794, 194] width 256 height 142
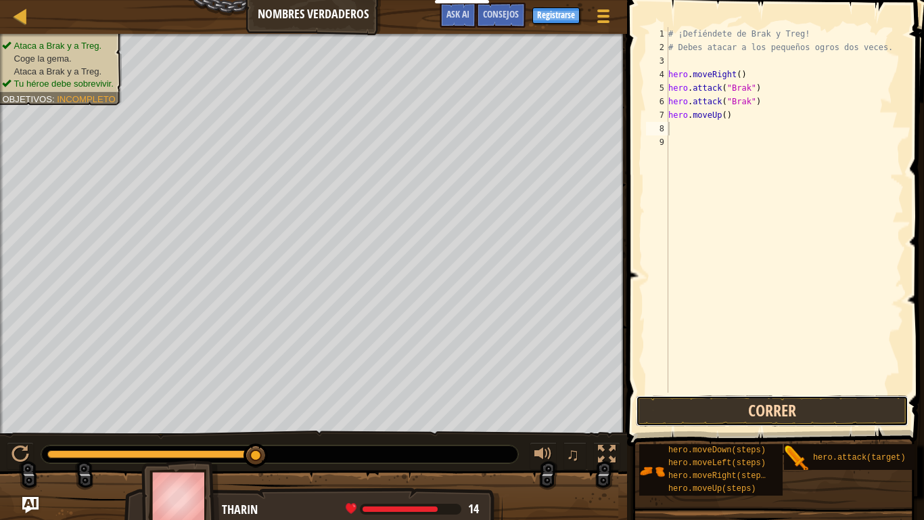
click at [761, 415] on button "Correr" at bounding box center [772, 410] width 273 height 31
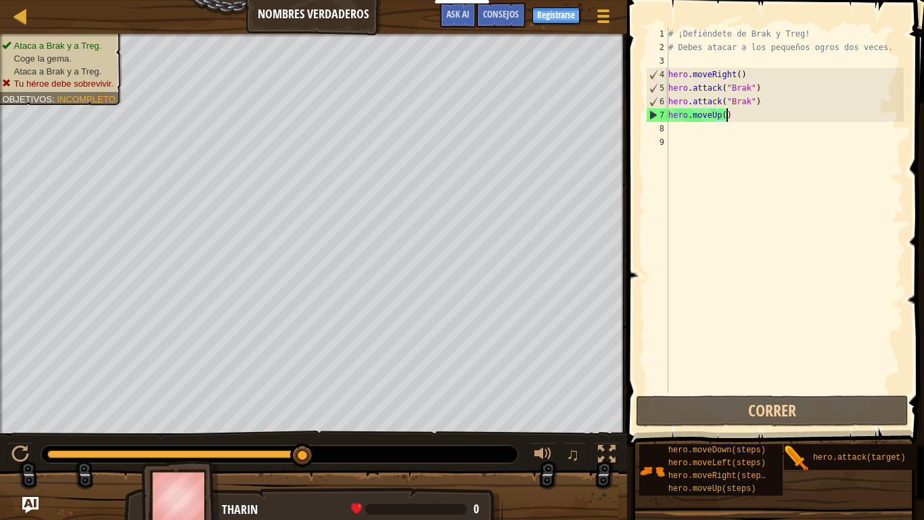
click at [751, 114] on div "# ¡Defiéndete de Brak y Treg! # Debes atacar a los pequeños ogros dos veces. he…" at bounding box center [785, 223] width 238 height 392
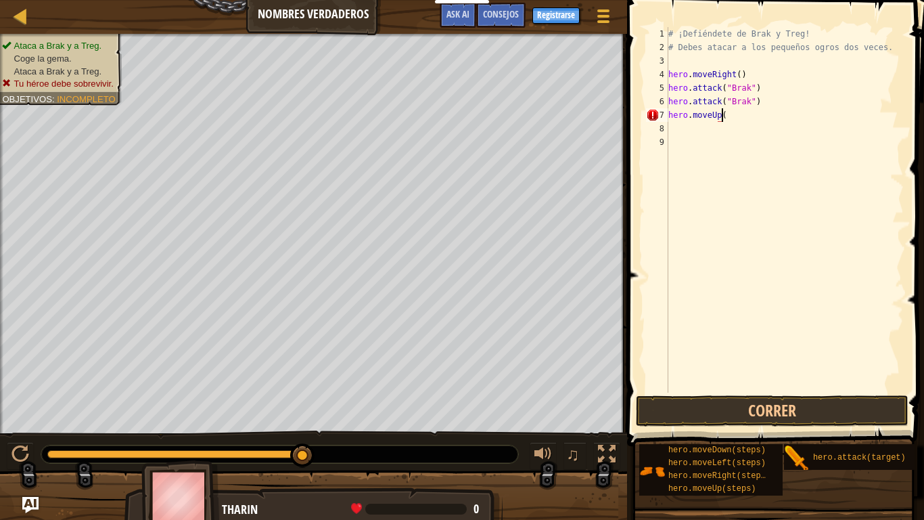
click at [751, 114] on div "# ¡Defiéndete de Brak y Treg! # Debes atacar a los pequeños ogros dos veces. he…" at bounding box center [785, 223] width 238 height 392
type textarea "h"
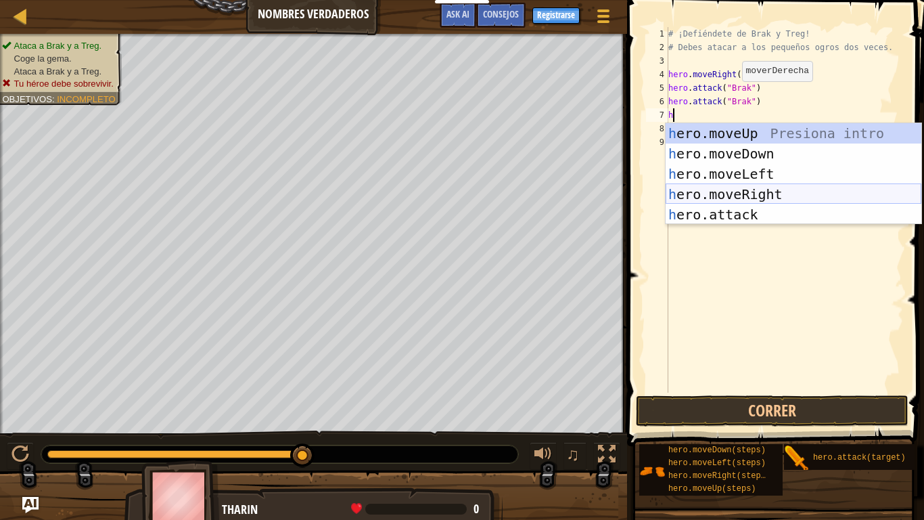
click at [778, 200] on div "h ero.moveUp Presiona intro h ero.moveDown Presiona intro h ero.moveLeft Presio…" at bounding box center [794, 194] width 256 height 142
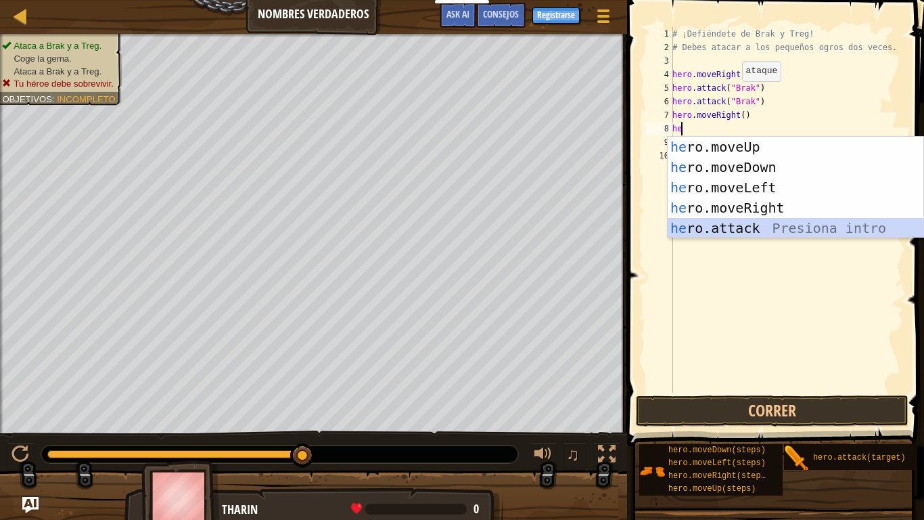
click at [733, 227] on div "he ro.moveUp Presiona intro he ro.moveDown Presiona intro he ro.moveLeft Presio…" at bounding box center [796, 208] width 256 height 142
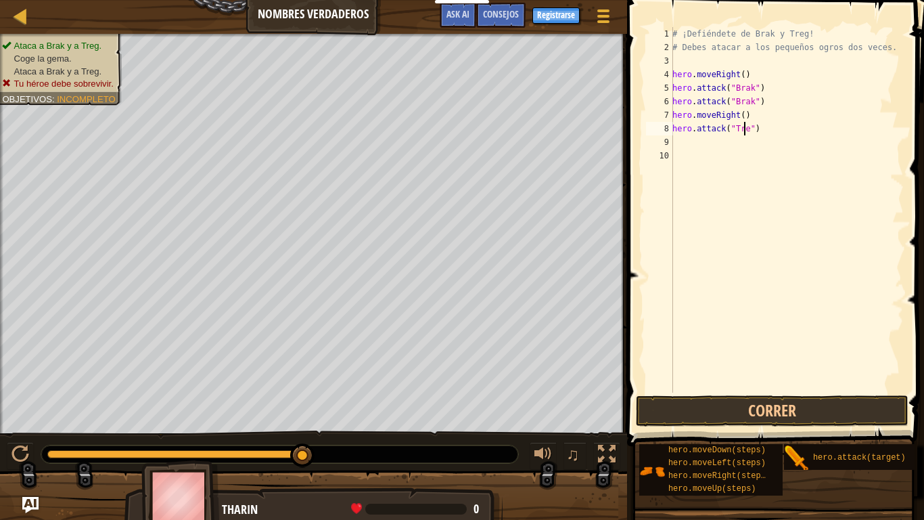
scroll to position [6, 6]
type textarea "hero.attack("Treg")"
click at [725, 404] on button "Correr" at bounding box center [772, 410] width 273 height 31
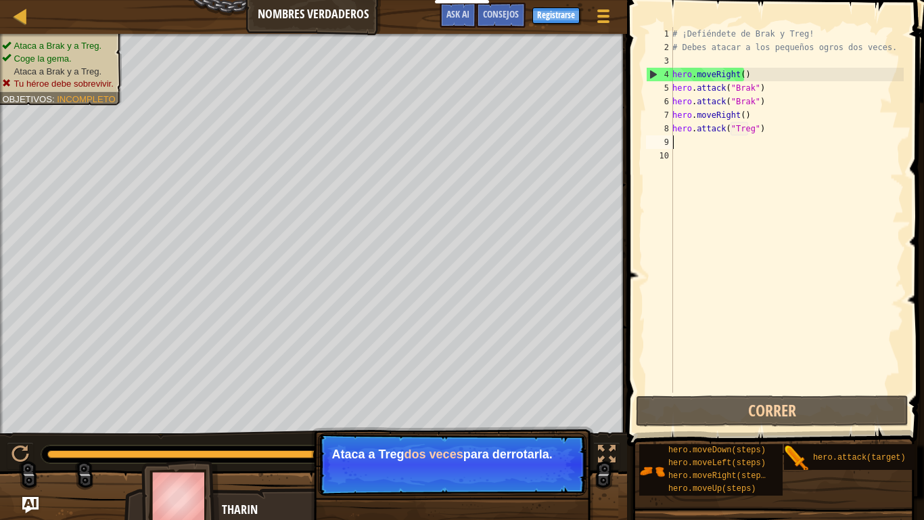
click at [688, 145] on div "# ¡Defiéndete de Brak y Treg! # Debes atacar a los pequeños ogros dos veces. he…" at bounding box center [787, 223] width 234 height 392
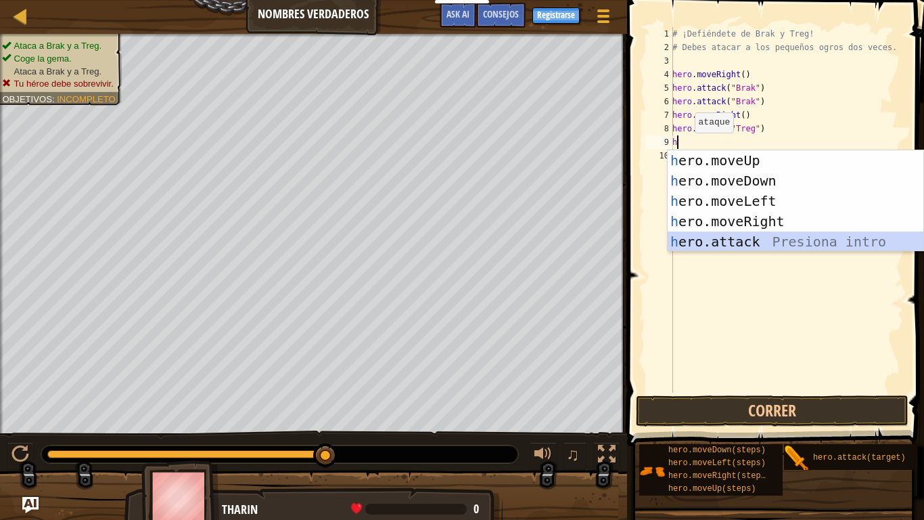
click at [759, 242] on div "h ero.moveUp Presiona intro h ero.moveDown Presiona intro h ero.moveLeft Presio…" at bounding box center [796, 221] width 256 height 142
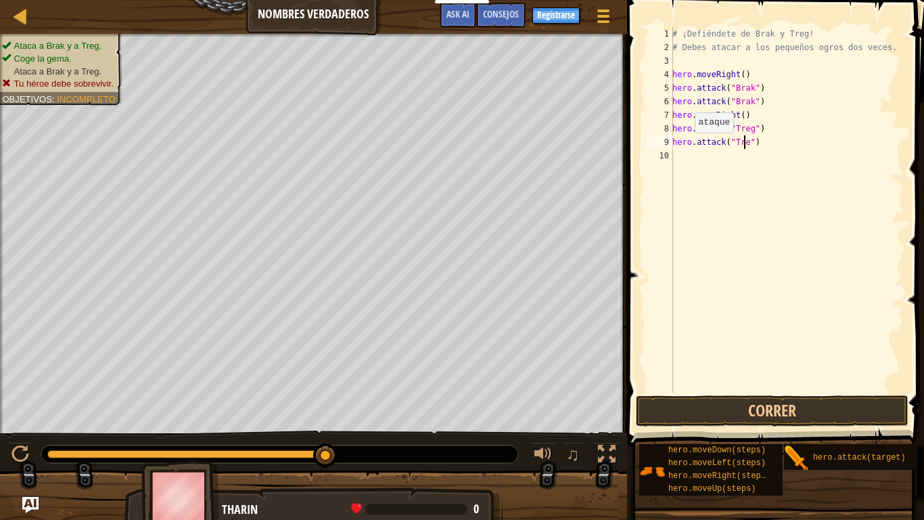
type textarea "hero.attack("Treg")"
click at [694, 158] on div "# ¡Defiéndete de Brak y Treg! # Debes atacar a los pequeños ogros dos veces. he…" at bounding box center [787, 223] width 234 height 392
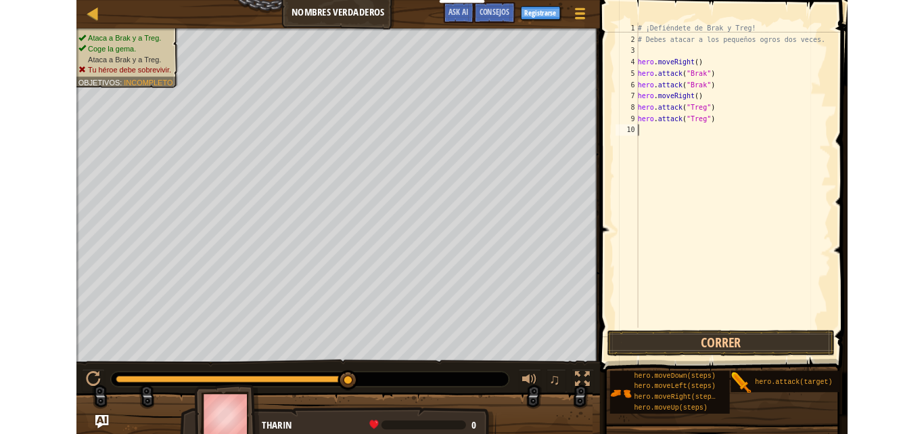
scroll to position [6, 0]
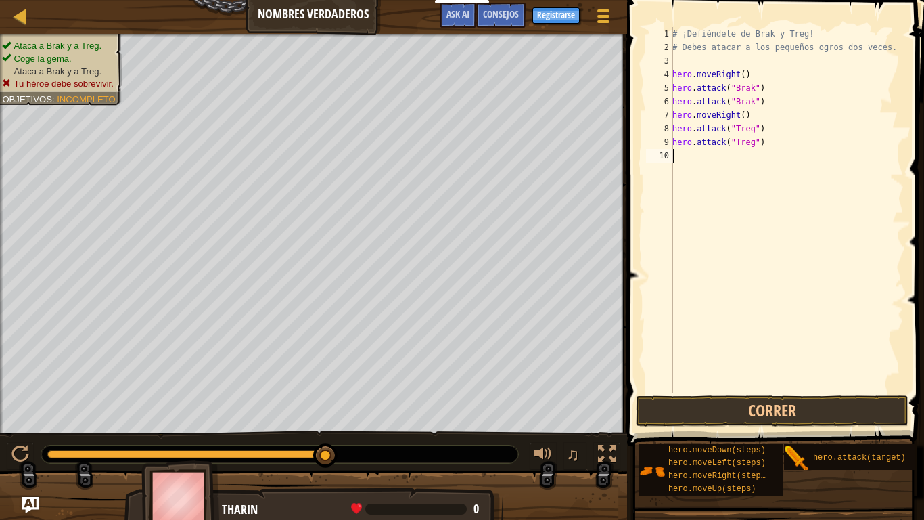
type textarea "h"
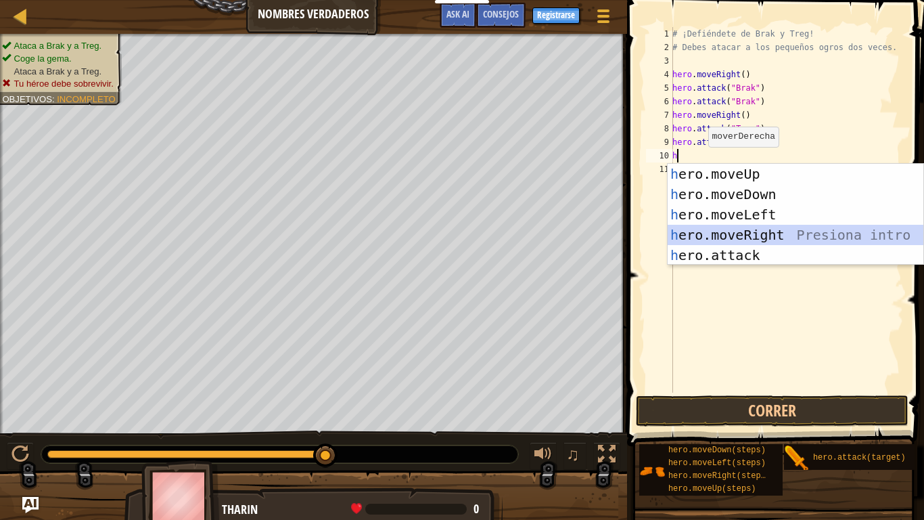
click at [773, 236] on div "h ero.moveUp Presiona intro h ero.moveDown Presiona intro h ero.moveLeft Presio…" at bounding box center [796, 235] width 256 height 142
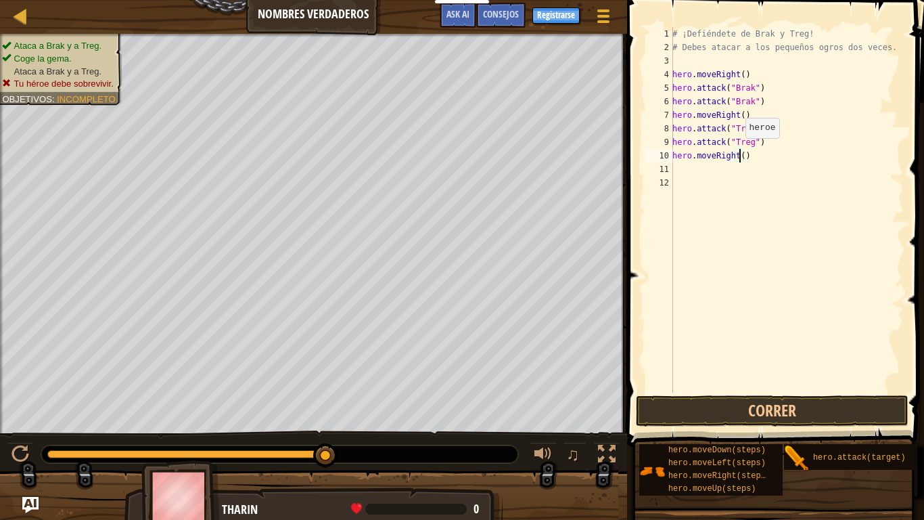
click at [738, 152] on div "# ¡Defiéndete de Brak y Treg! # Debes atacar a los pequeños ogros dos veces. he…" at bounding box center [787, 223] width 234 height 392
type textarea "hero.moveRight()"
click at [809, 414] on button "Correr" at bounding box center [772, 410] width 273 height 31
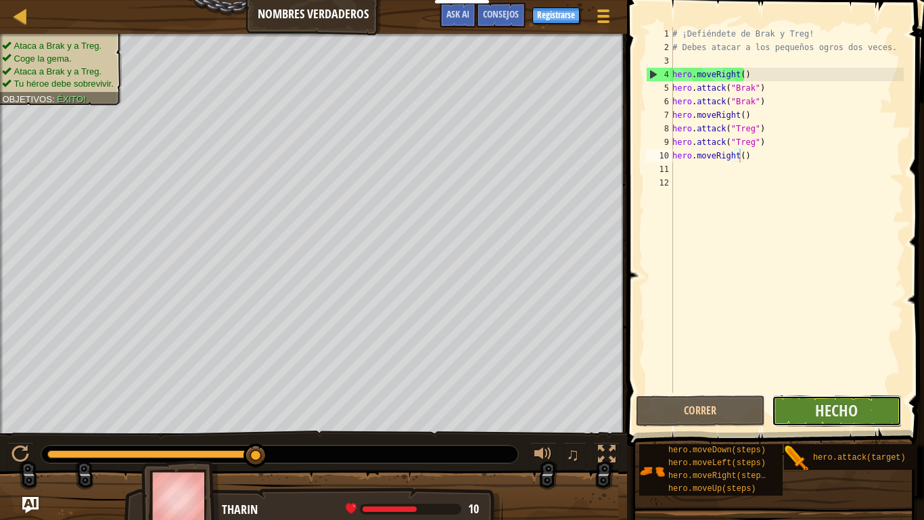
click at [871, 414] on button "Hecho" at bounding box center [836, 410] width 129 height 31
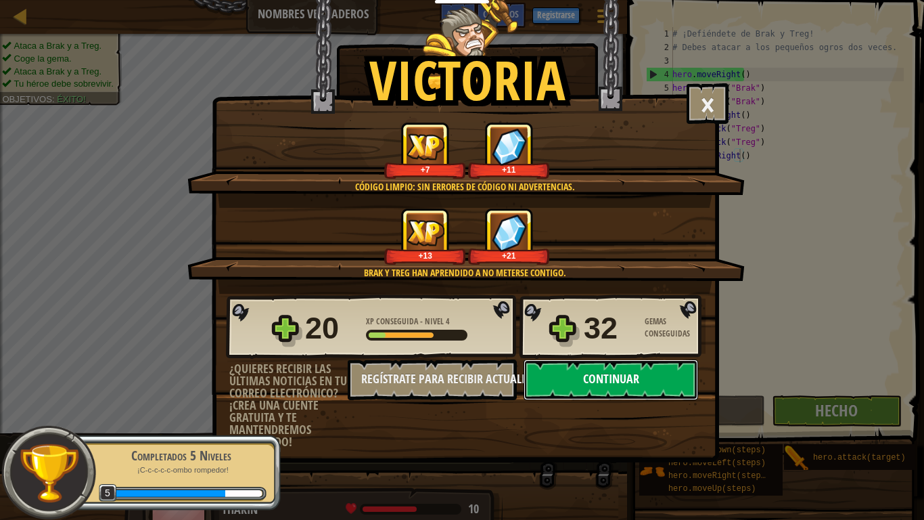
click at [666, 377] on button "Continuar" at bounding box center [611, 379] width 175 height 41
select select "es-ES"
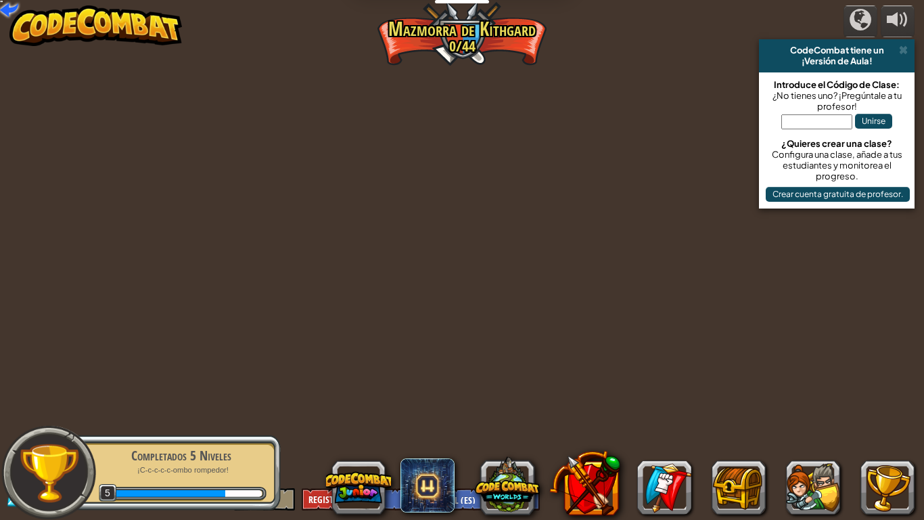
select select "es-ES"
